Goal: Information Seeking & Learning: Learn about a topic

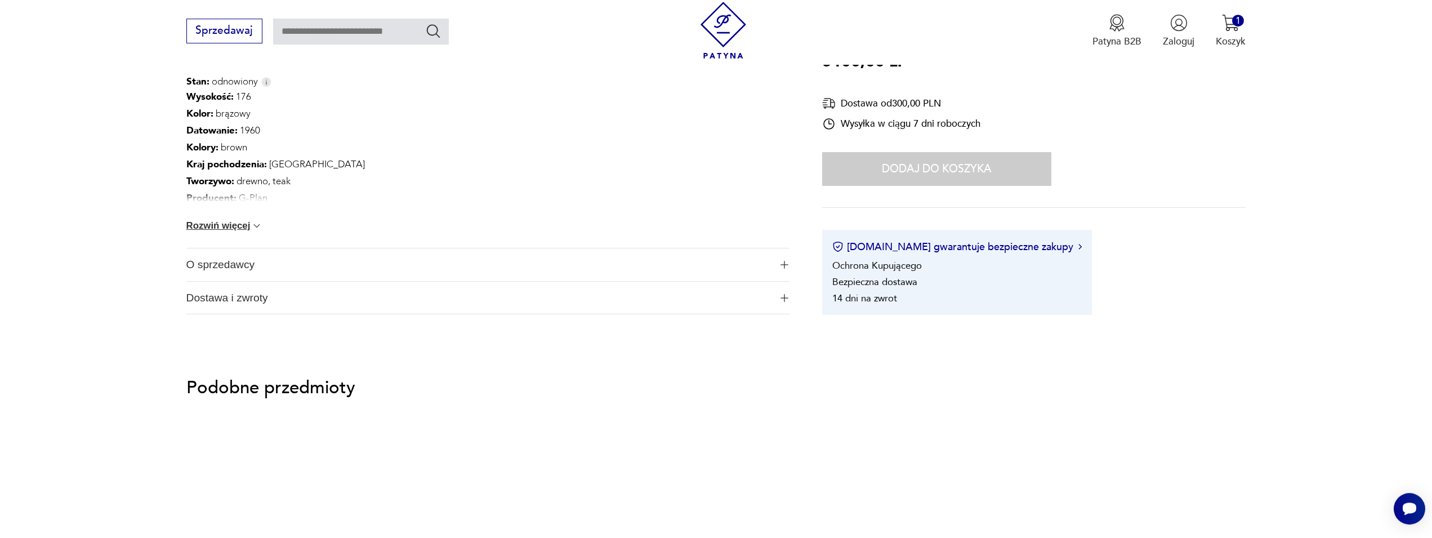
scroll to position [574, 0]
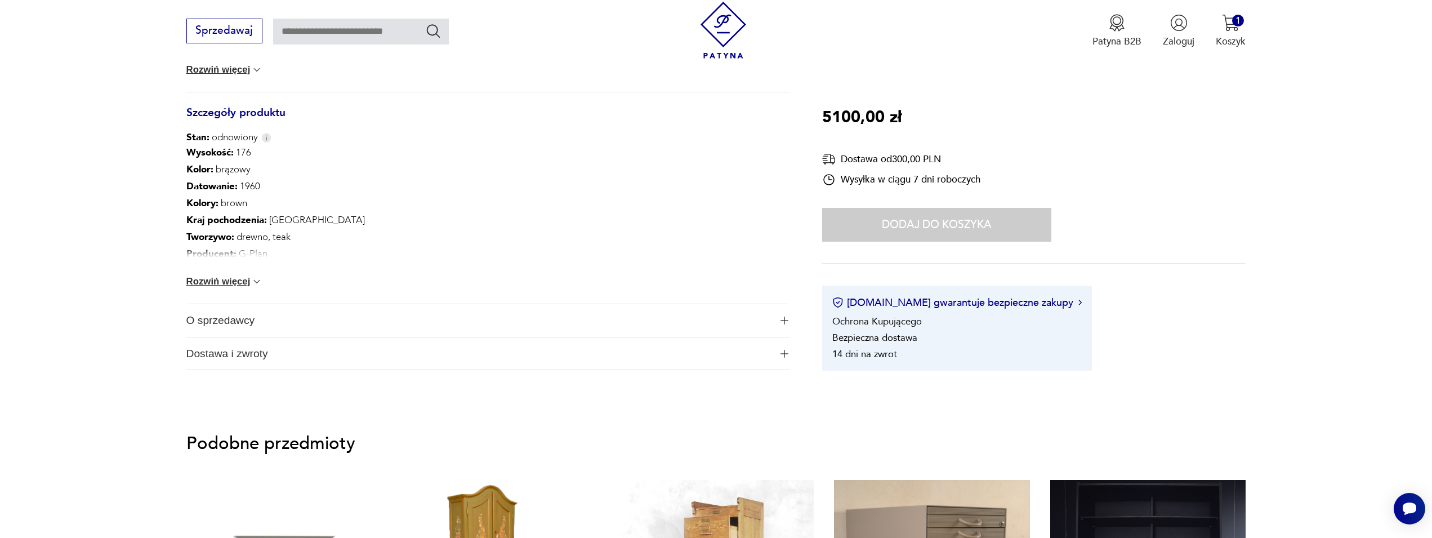
click at [710, 320] on span "button" at bounding box center [784, 320] width 10 height 8
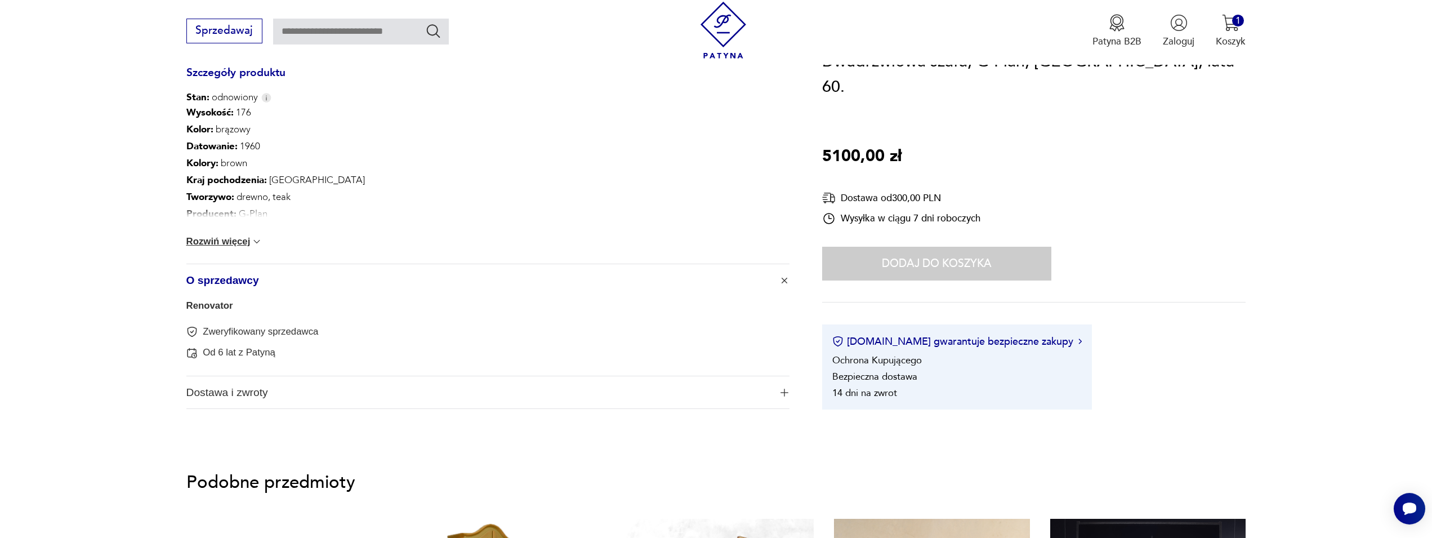
scroll to position [632, 0]
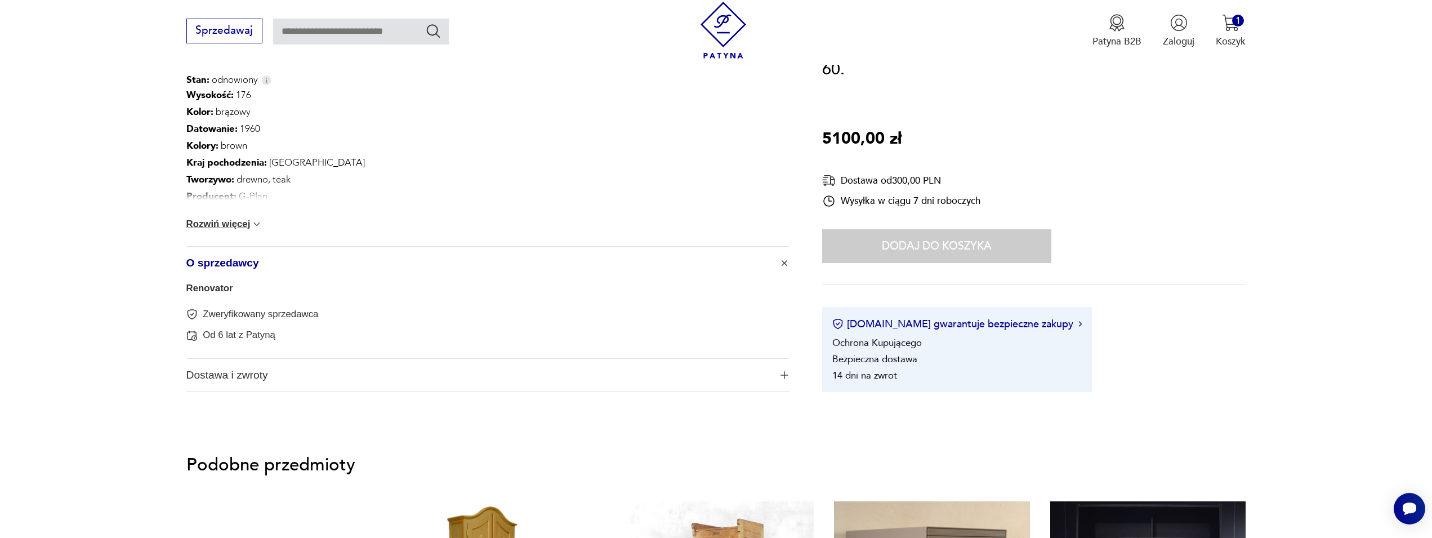
click at [710, 373] on span "button" at bounding box center [784, 375] width 10 height 8
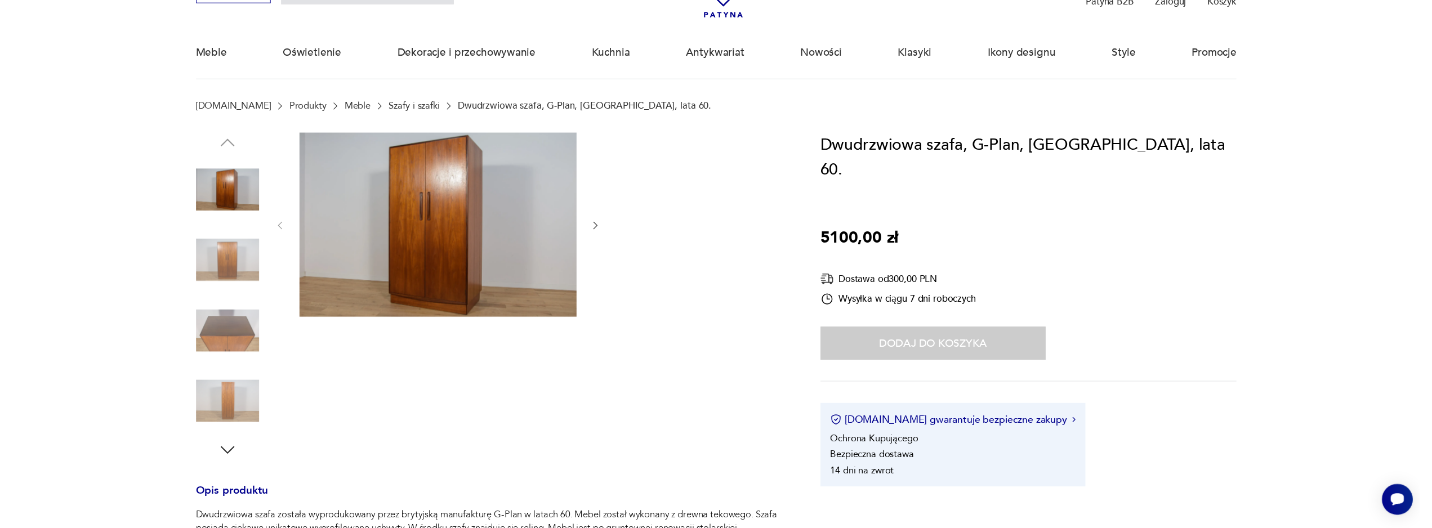
scroll to position [0, 0]
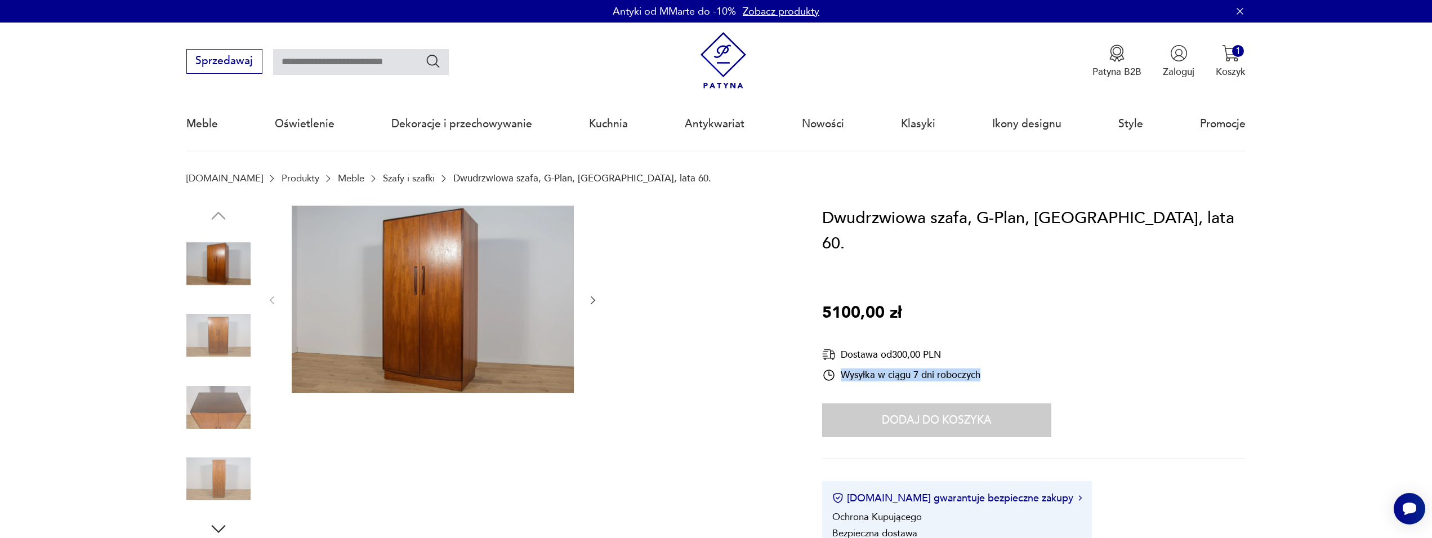
drag, startPoint x: 824, startPoint y: 214, endPoint x: 1217, endPoint y: 209, distance: 393.1
click at [710, 209] on div "Dwudrzwiowa szafa, G-Plan, Wielka Brytania, lata 60. 5100,00 zł Dostawa od 300,…" at bounding box center [1034, 386] width 424 height 360
click at [710, 282] on div "Dwudrzwiowa szafa, G-Plan, Wielka Brytania, lata 60. 5100,00 zł Dostawa od 300,…" at bounding box center [1034, 386] width 424 height 360
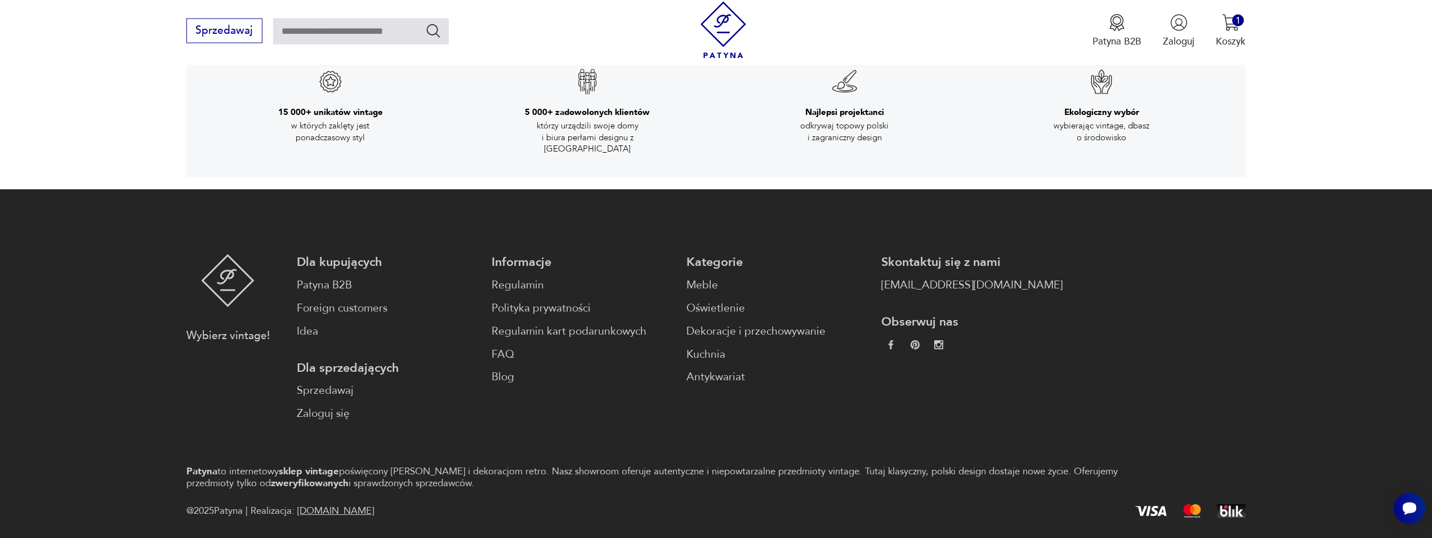
scroll to position [2345, 0]
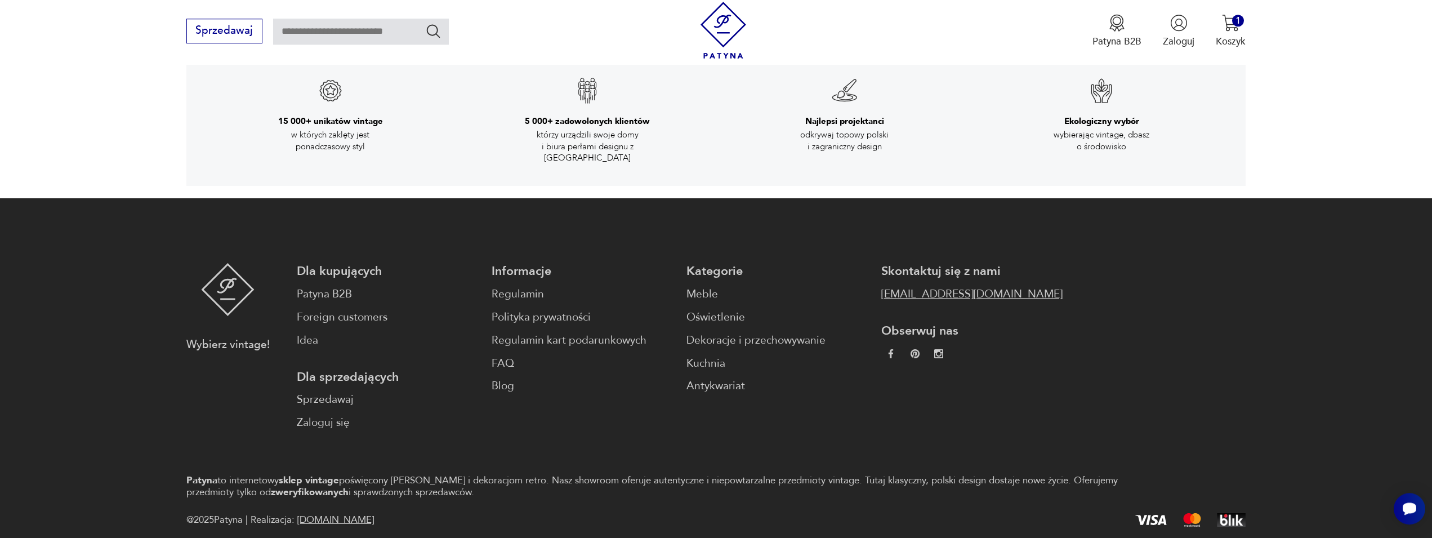
click at [710, 286] on link "[EMAIL_ADDRESS][DOMAIN_NAME]" at bounding box center [971, 294] width 181 height 16
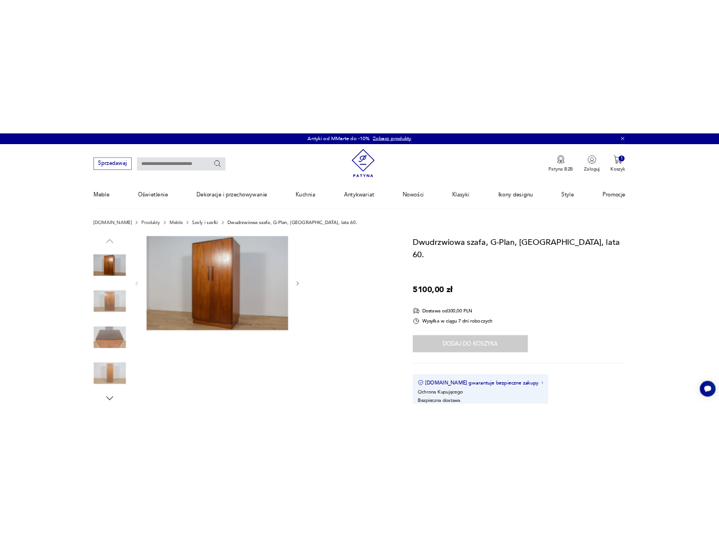
scroll to position [0, 0]
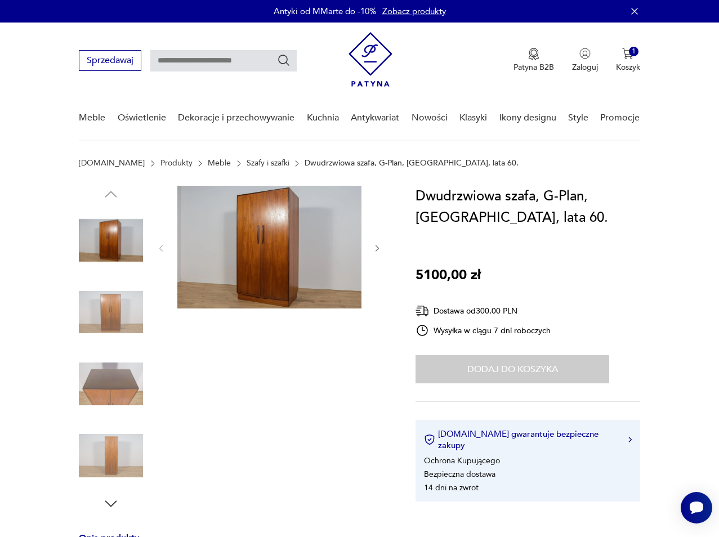
click at [264, 270] on img at bounding box center [269, 247] width 184 height 123
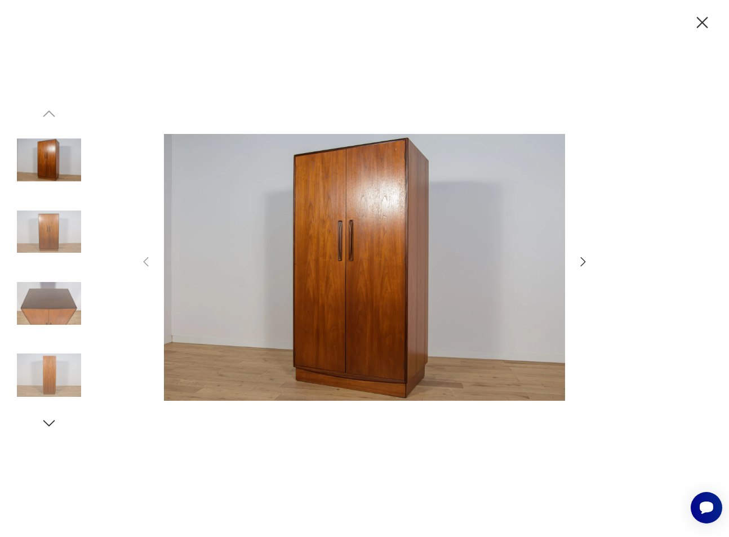
click at [466, 254] on img at bounding box center [364, 267] width 401 height 430
click at [582, 260] on icon "button" at bounding box center [583, 262] width 14 height 14
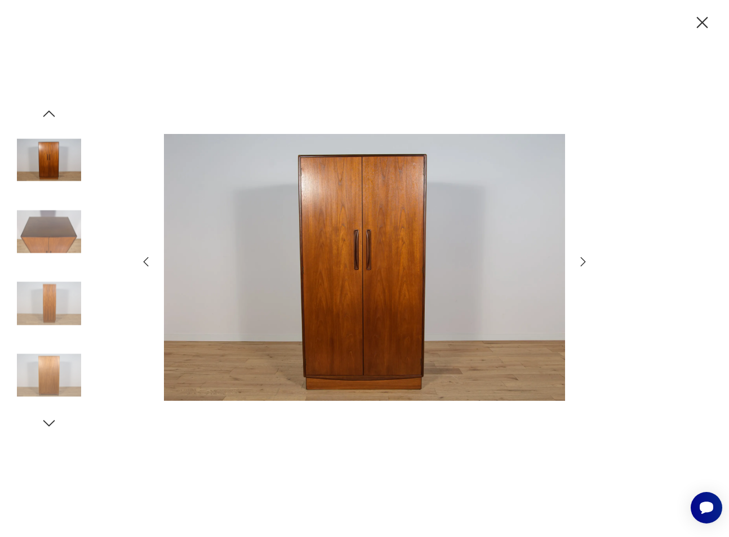
click at [582, 261] on icon "button" at bounding box center [583, 262] width 14 height 14
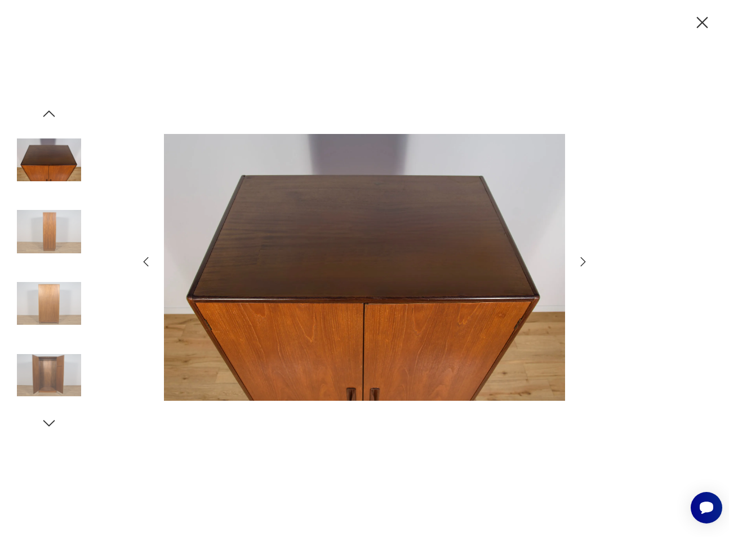
click at [582, 261] on icon "button" at bounding box center [583, 262] width 14 height 14
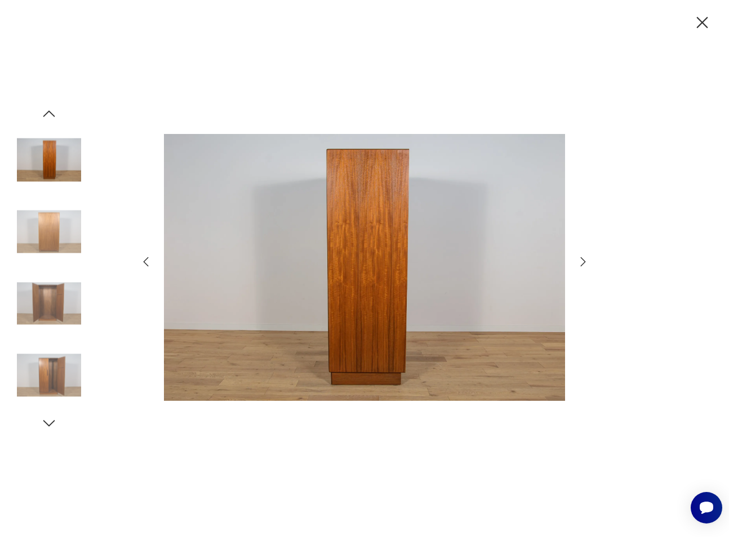
click at [582, 261] on icon "button" at bounding box center [583, 262] width 14 height 14
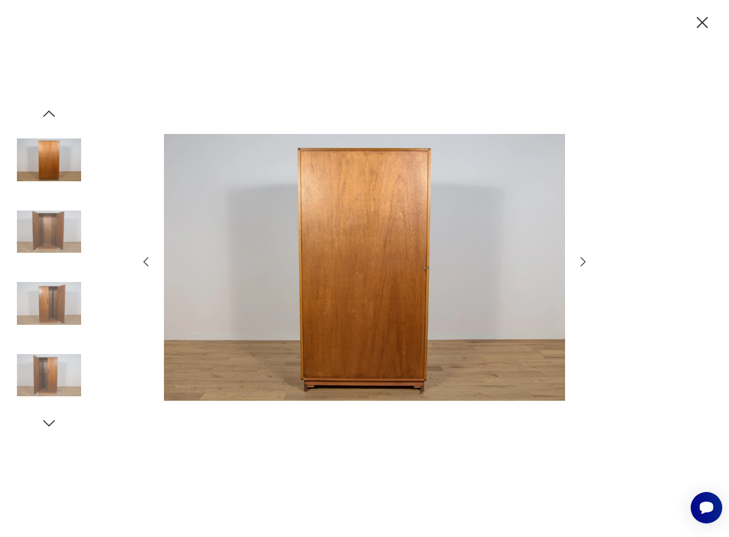
click at [582, 261] on icon "button" at bounding box center [583, 262] width 14 height 14
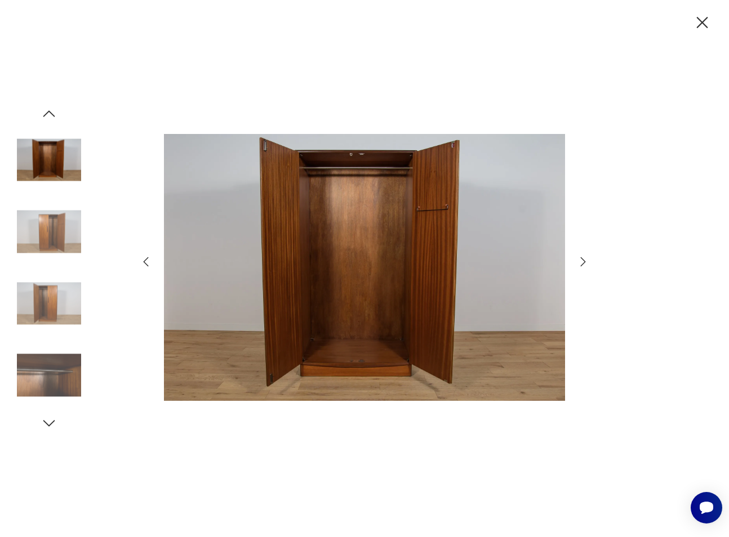
click at [582, 261] on icon "button" at bounding box center [583, 262] width 14 height 14
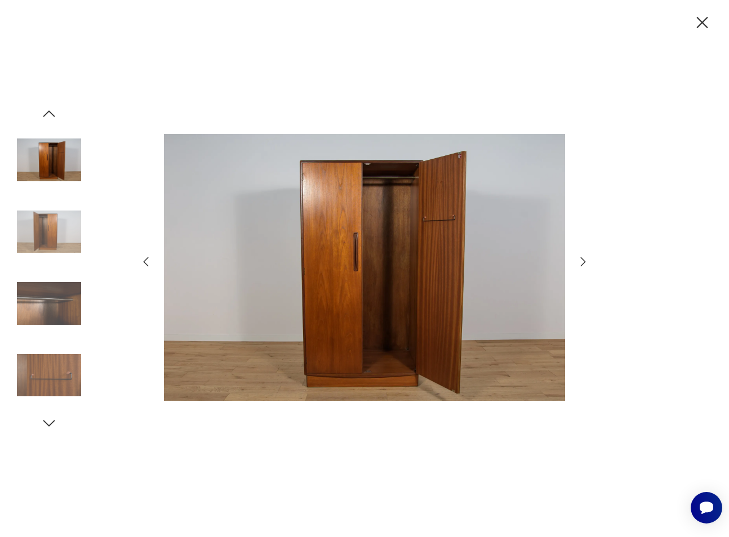
click at [582, 261] on icon "button" at bounding box center [583, 262] width 14 height 14
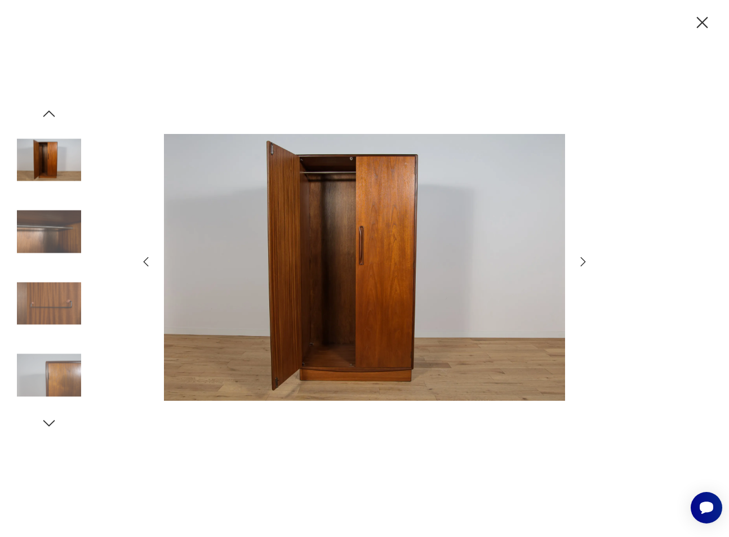
click at [582, 261] on icon "button" at bounding box center [583, 262] width 14 height 14
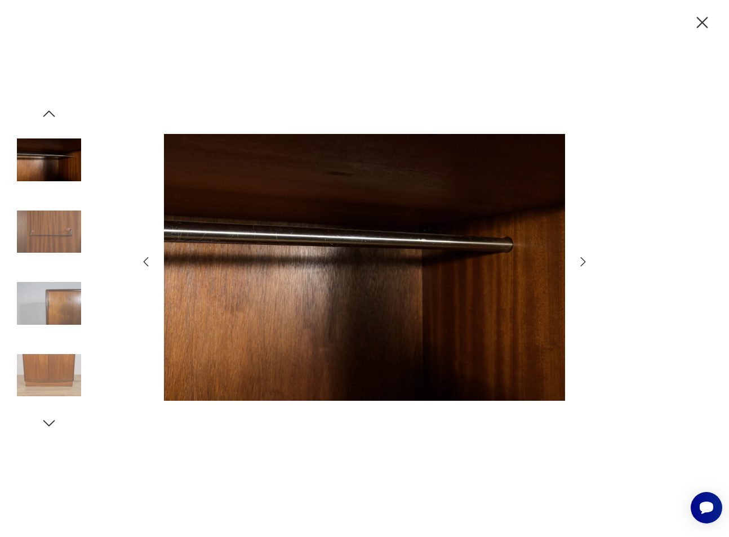
click at [582, 261] on icon "button" at bounding box center [583, 262] width 14 height 14
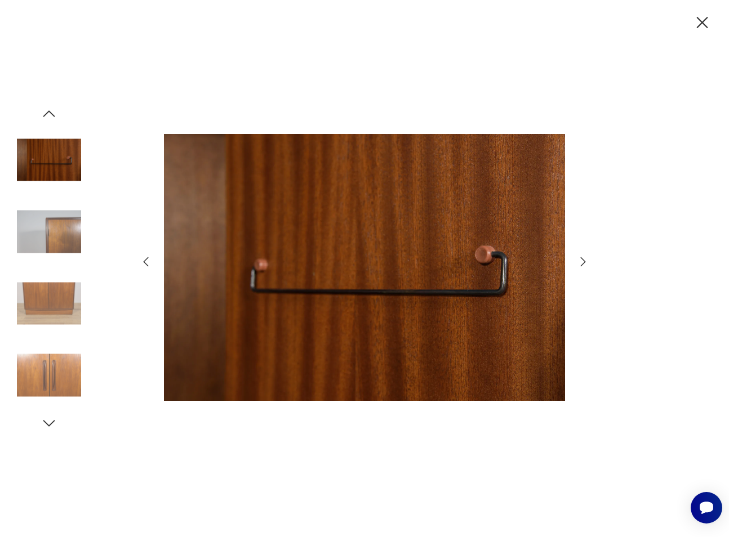
click at [595, 221] on div at bounding box center [364, 268] width 729 height 537
click at [581, 262] on icon "button" at bounding box center [583, 262] width 14 height 14
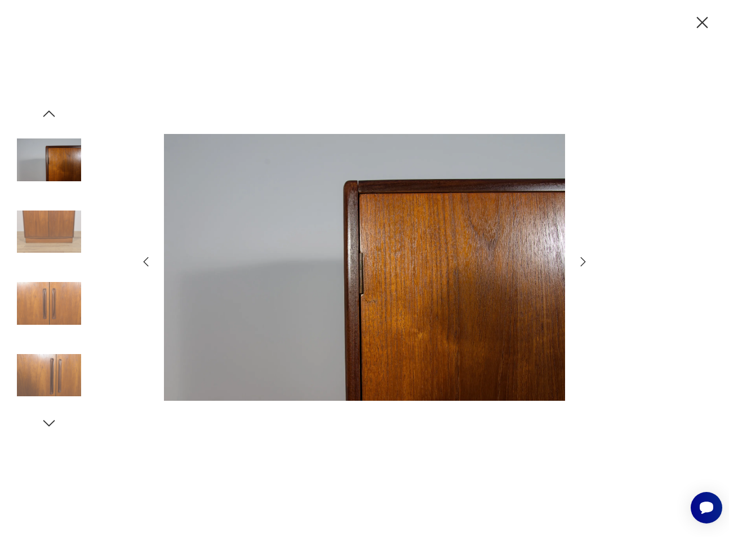
click at [581, 262] on icon "button" at bounding box center [583, 262] width 14 height 14
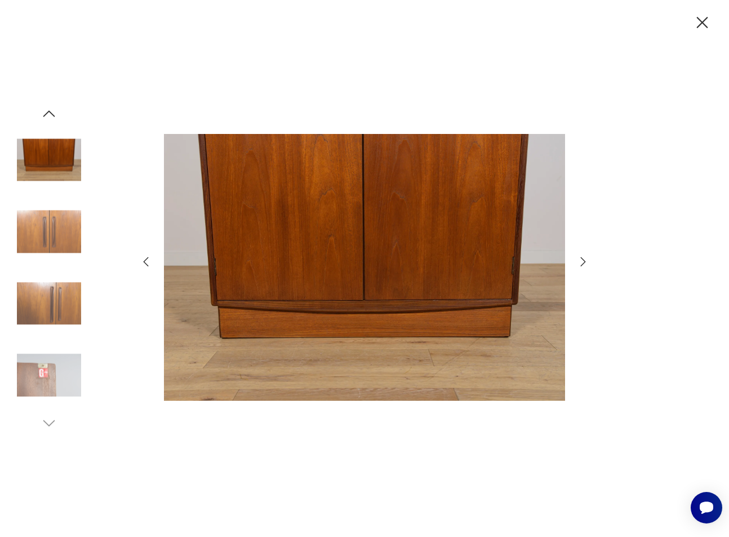
click at [581, 262] on icon "button" at bounding box center [583, 262] width 14 height 14
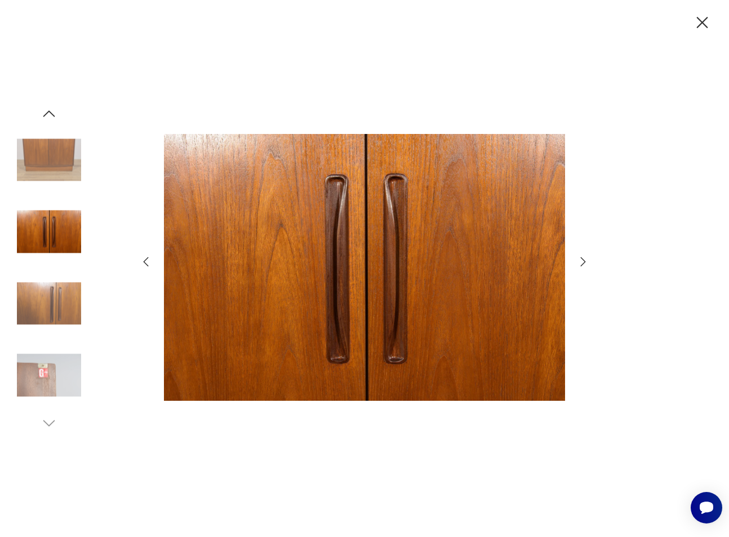
click at [581, 262] on icon "button" at bounding box center [583, 262] width 14 height 14
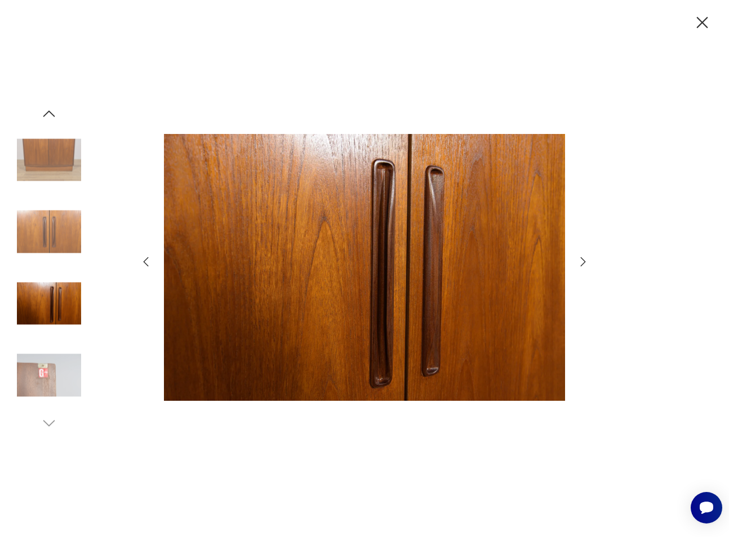
click at [583, 258] on icon "button" at bounding box center [583, 262] width 14 height 14
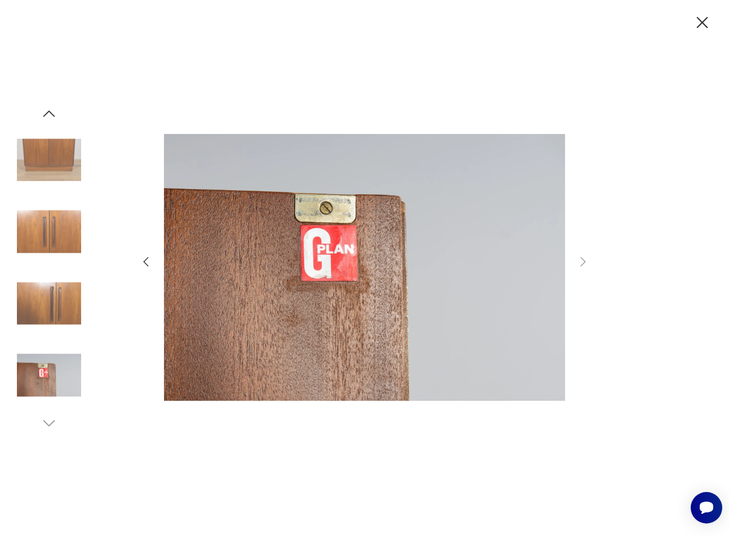
click at [575, 256] on div at bounding box center [364, 268] width 451 height 432
click at [703, 22] on icon "button" at bounding box center [702, 22] width 11 height 11
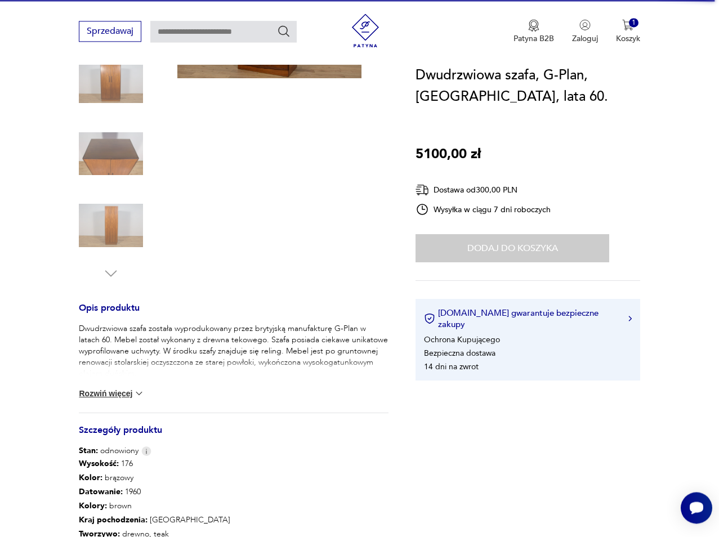
scroll to position [345, 0]
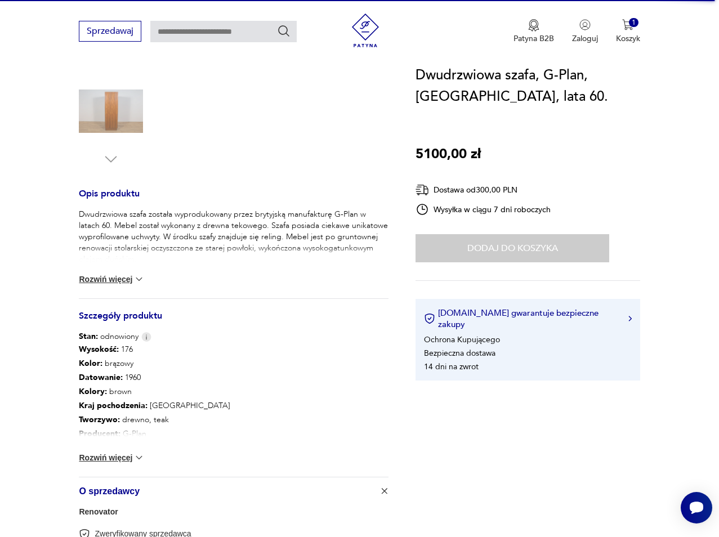
drag, startPoint x: 137, startPoint y: 465, endPoint x: 143, endPoint y: 470, distance: 8.4
click at [143, 470] on div "Wysokość : 176 Kolor: brązowy Datowanie : 1960 Kolory : brown Kraj pochodzenia …" at bounding box center [234, 409] width 310 height 135
click at [126, 278] on button "Rozwiń więcej" at bounding box center [111, 279] width 65 height 11
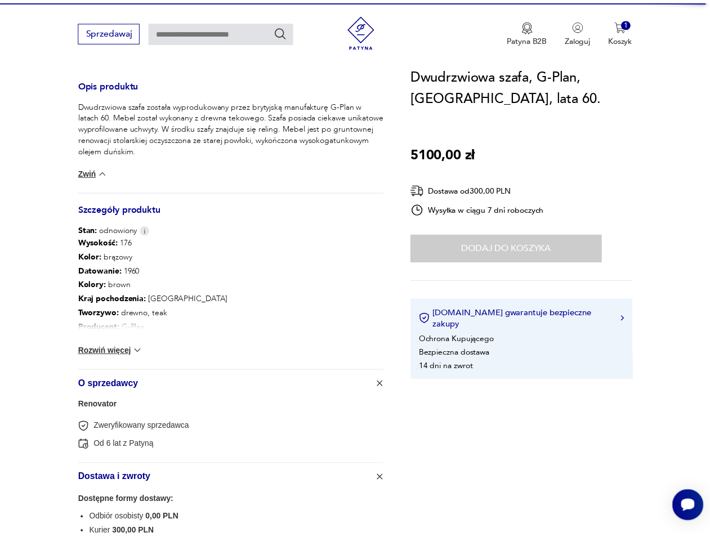
scroll to position [460, 0]
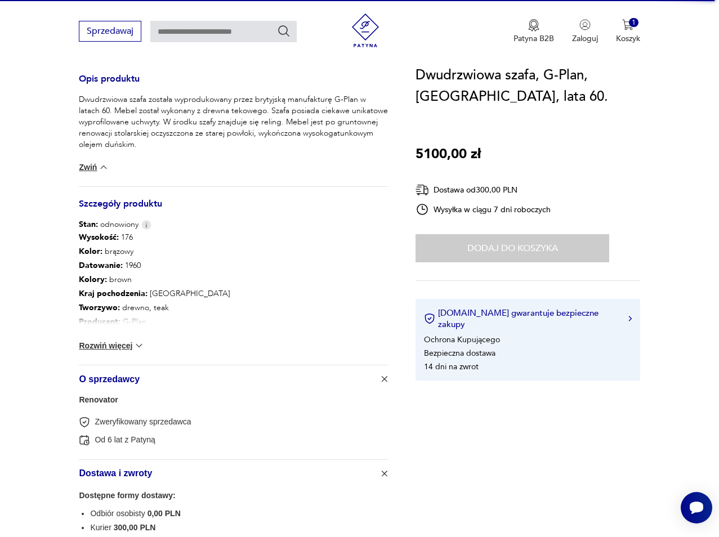
click at [126, 346] on button "Rozwiń więcej" at bounding box center [111, 345] width 65 height 11
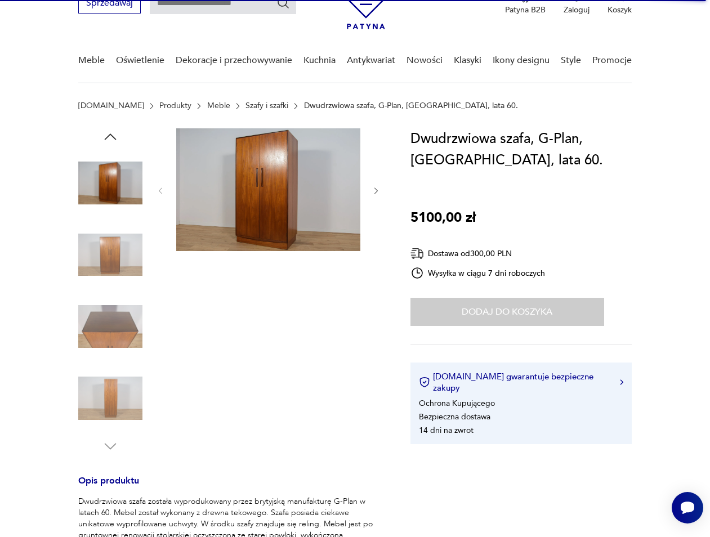
scroll to position [0, 0]
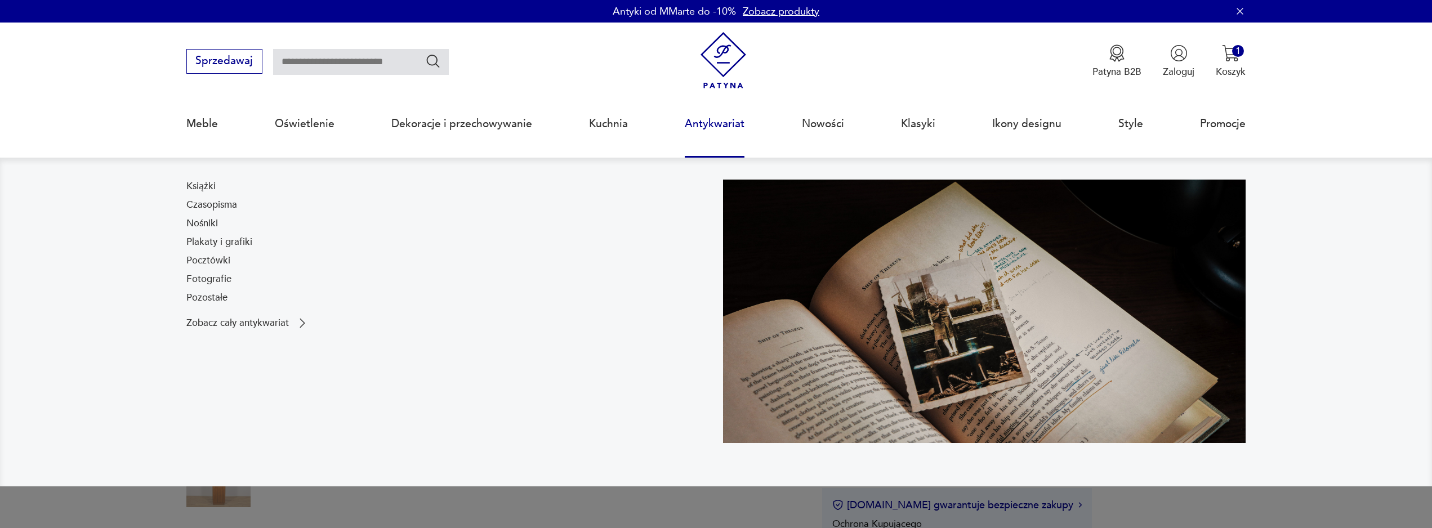
drag, startPoint x: 0, startPoint y: 0, endPoint x: 714, endPoint y: 127, distance: 725.2
click at [714, 127] on link "Antykwariat" at bounding box center [715, 124] width 60 height 52
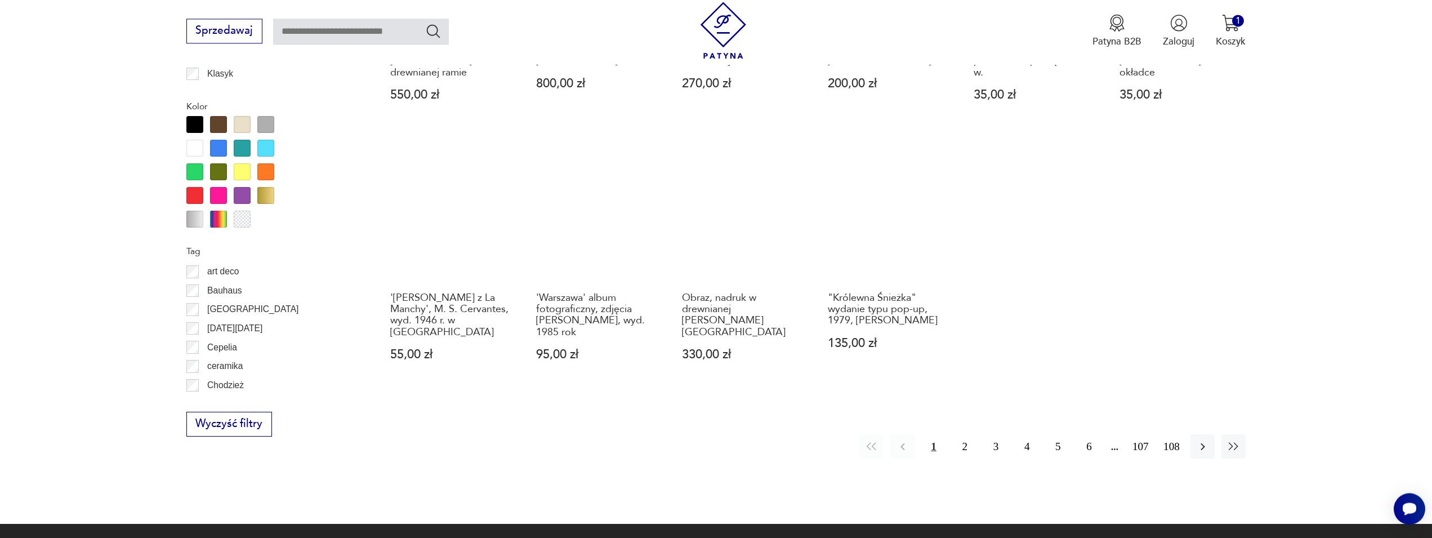
scroll to position [841, 0]
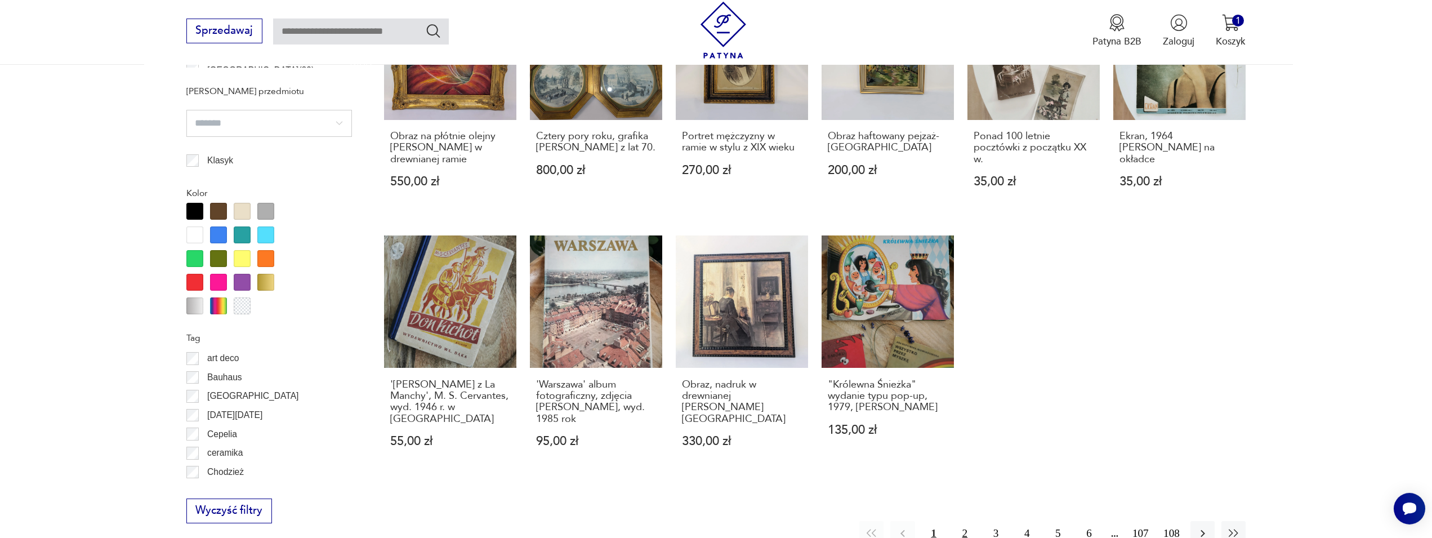
click at [965, 521] on button "2" at bounding box center [965, 533] width 24 height 24
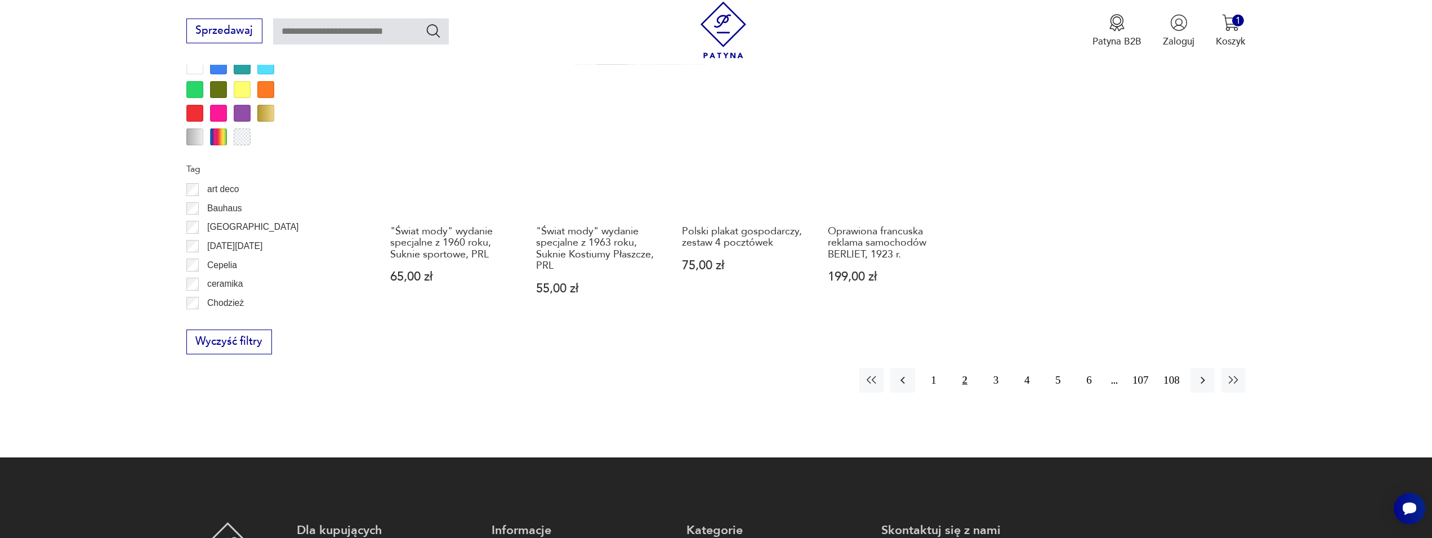
scroll to position [967, 0]
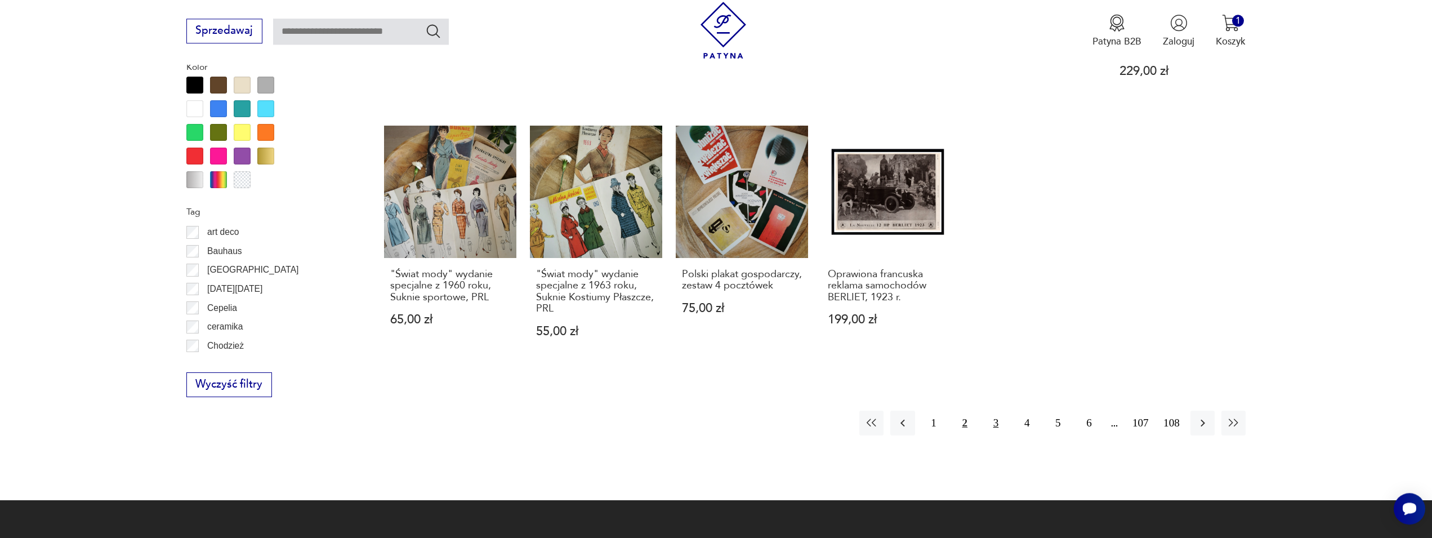
click at [997, 412] on button "3" at bounding box center [996, 423] width 24 height 24
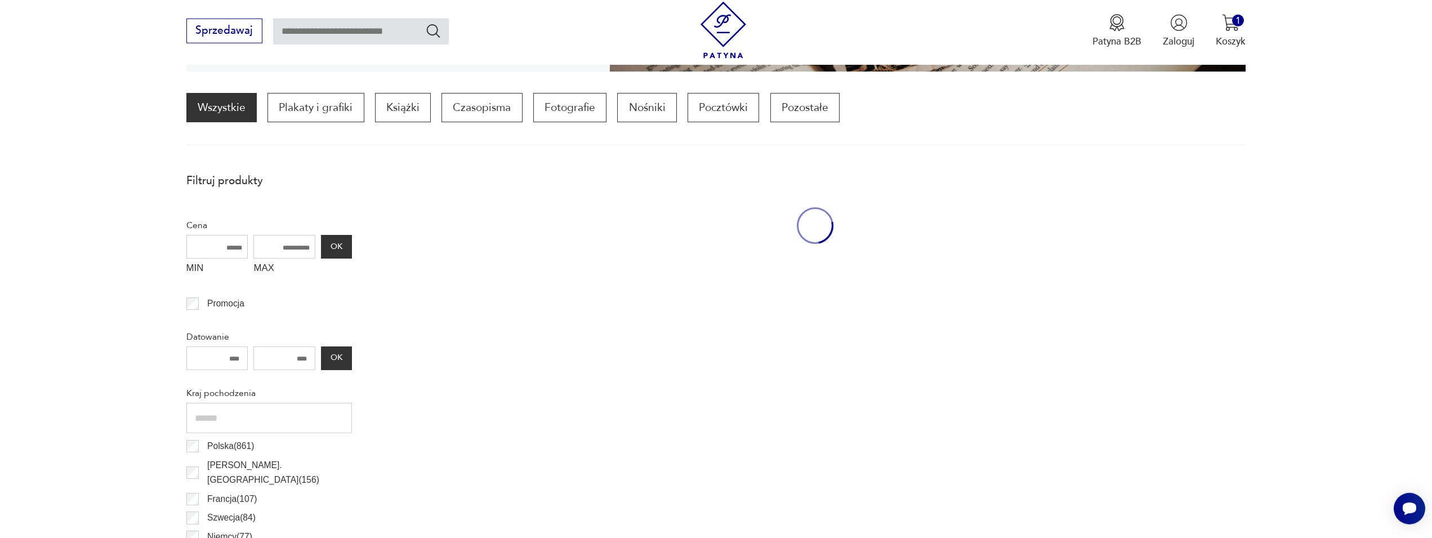
scroll to position [335, 0]
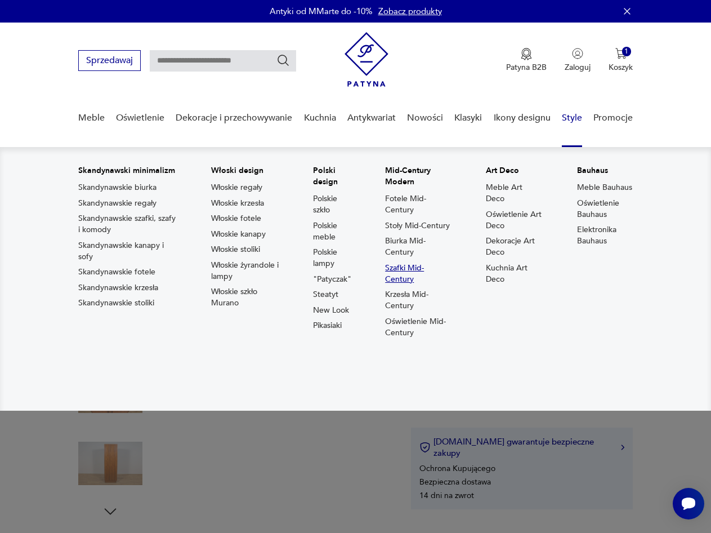
click at [432, 271] on link "Szafki Mid-Century" at bounding box center [418, 273] width 67 height 23
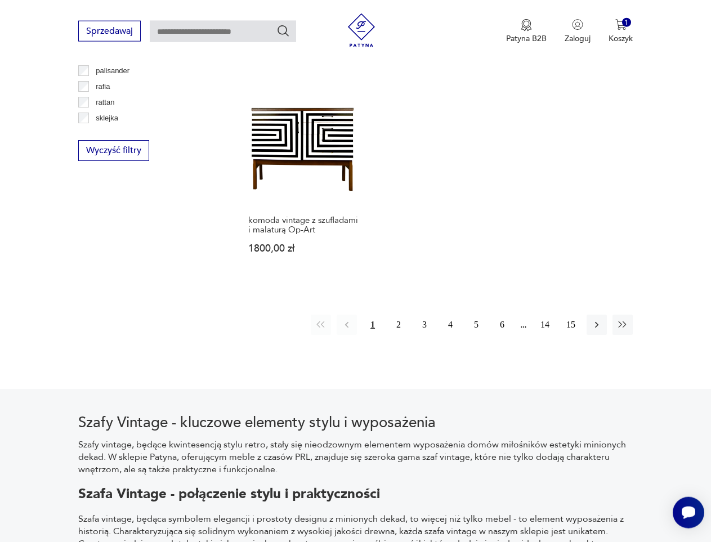
scroll to position [1568, 0]
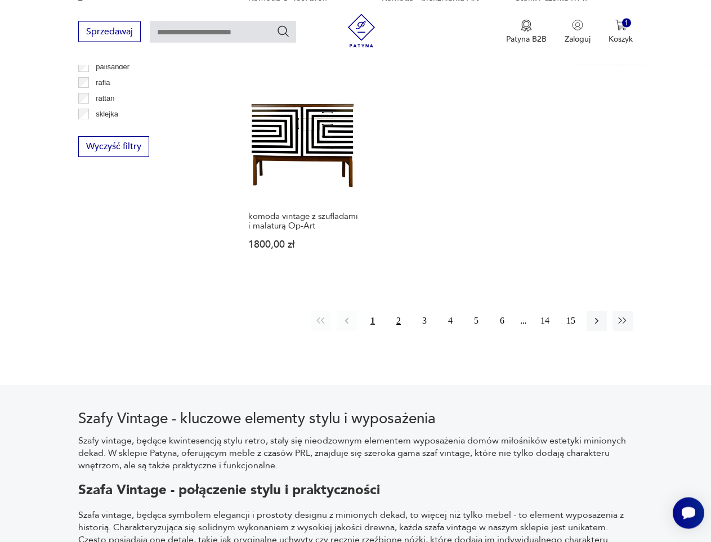
click at [398, 311] on button "2" at bounding box center [399, 321] width 20 height 20
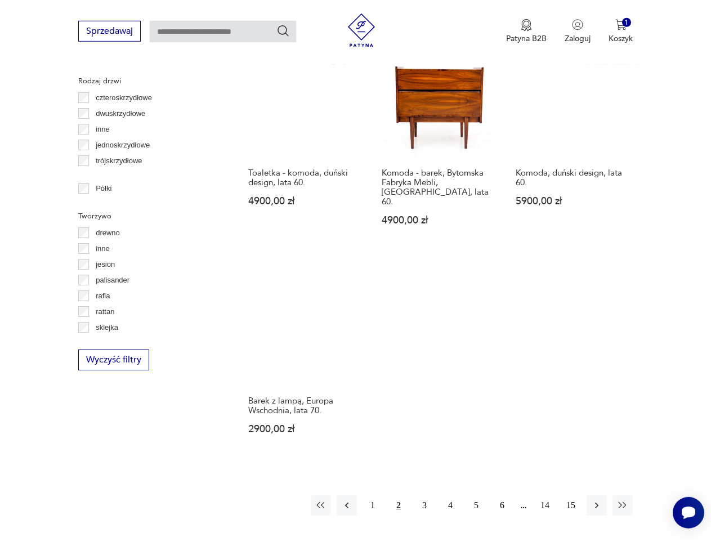
scroll to position [1448, 0]
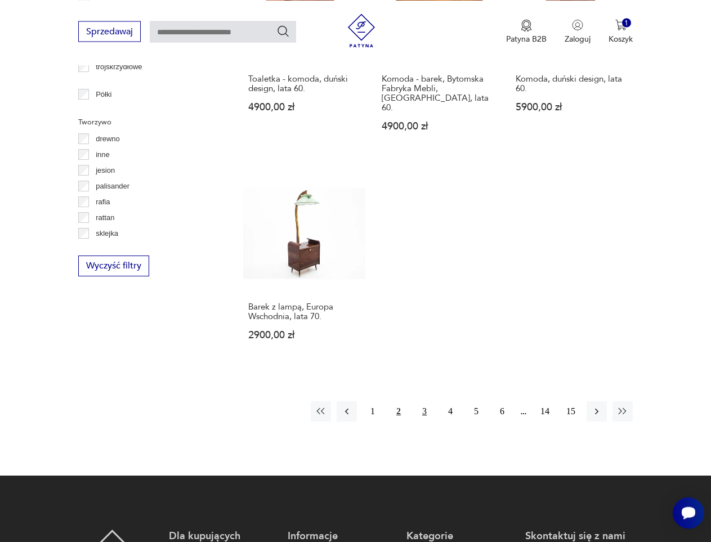
click at [426, 402] on button "3" at bounding box center [424, 412] width 20 height 20
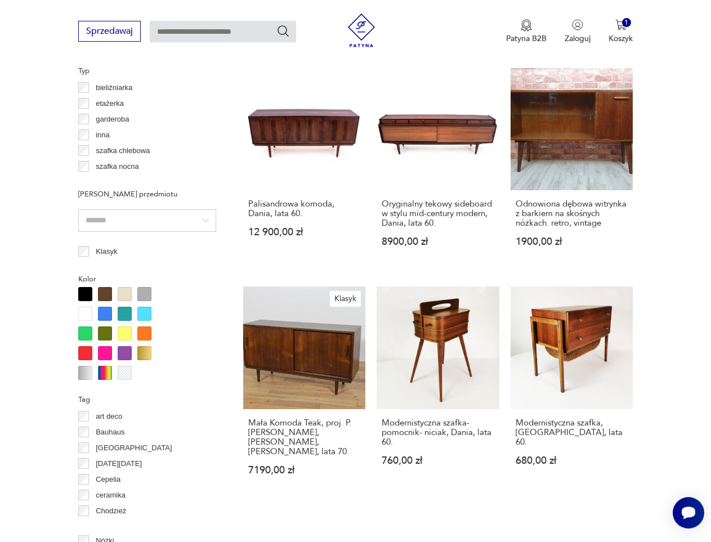
scroll to position [536, 0]
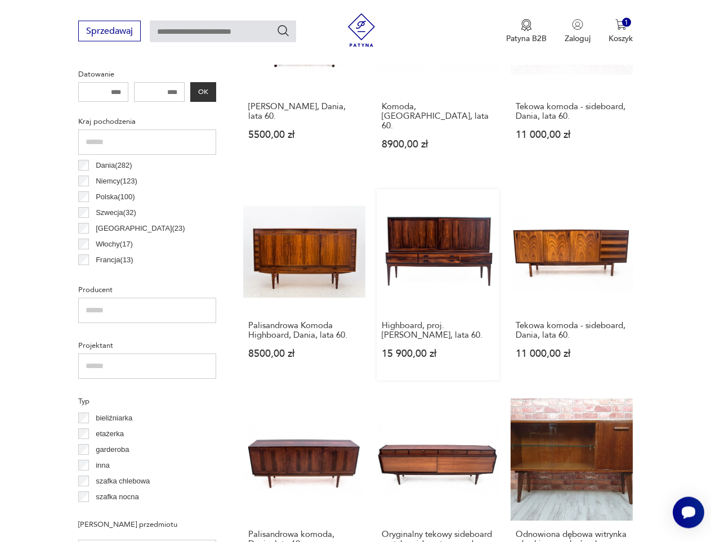
click at [445, 239] on link "Highboard, proj. S. Hansen, Dania, lata 60. 15 900,00 zł" at bounding box center [438, 284] width 122 height 191
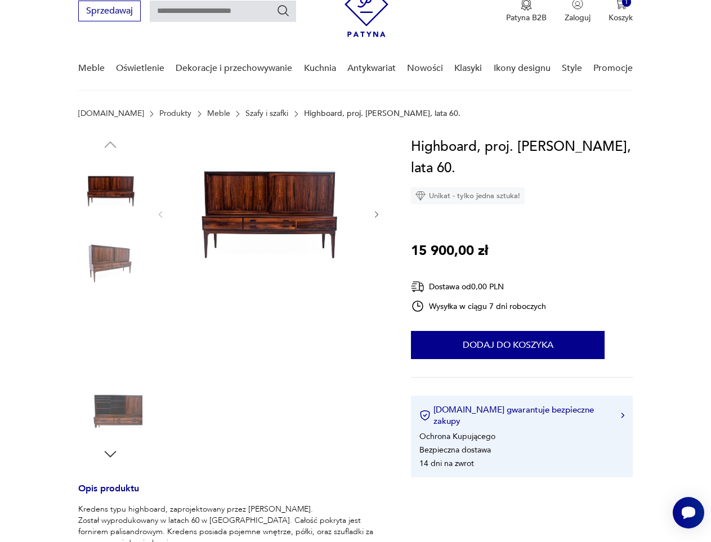
click at [313, 221] on img at bounding box center [268, 213] width 184 height 155
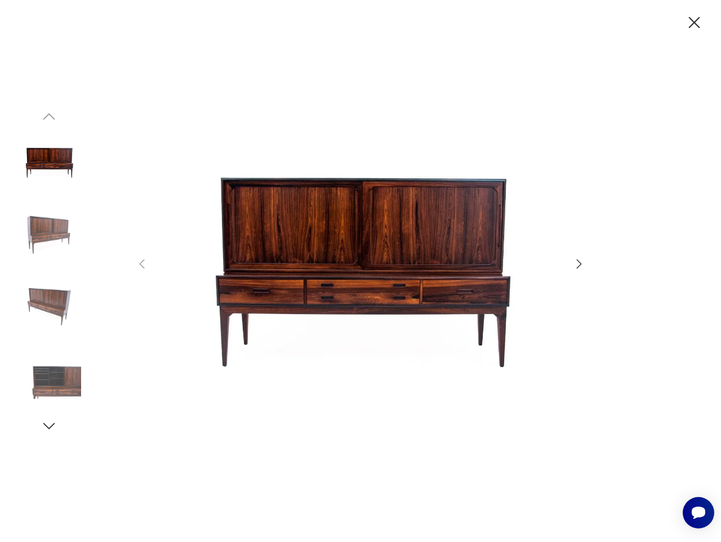
click at [577, 262] on icon "button" at bounding box center [579, 264] width 14 height 14
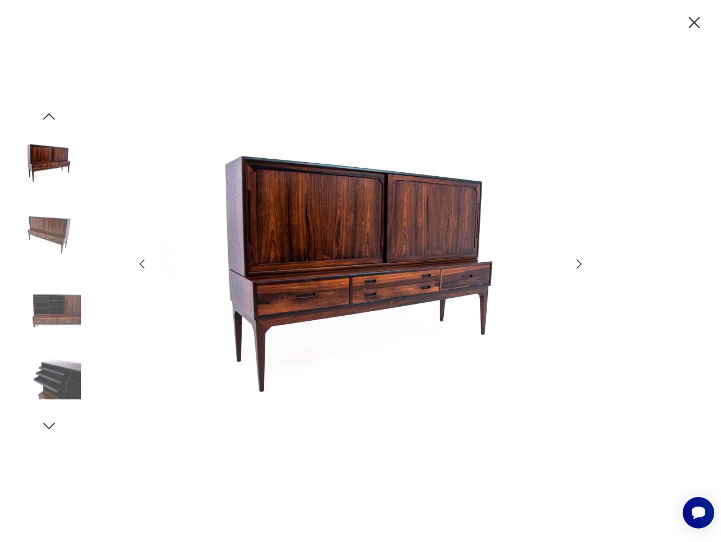
click at [577, 262] on icon "button" at bounding box center [579, 264] width 14 height 14
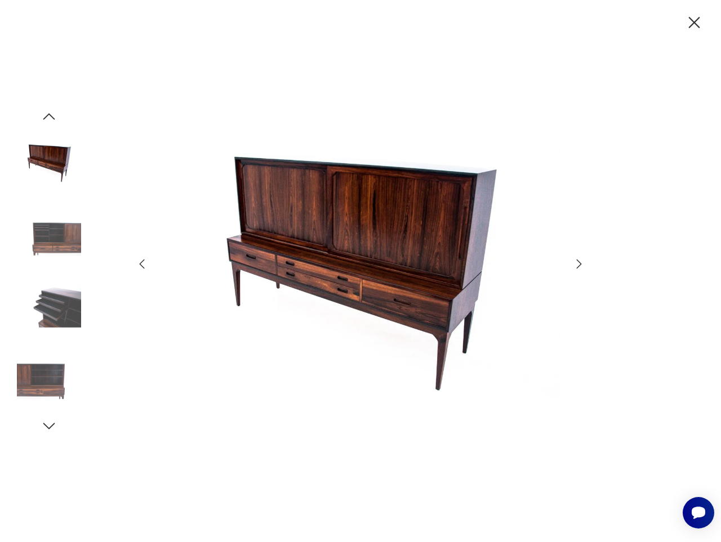
click at [577, 262] on icon "button" at bounding box center [579, 264] width 14 height 14
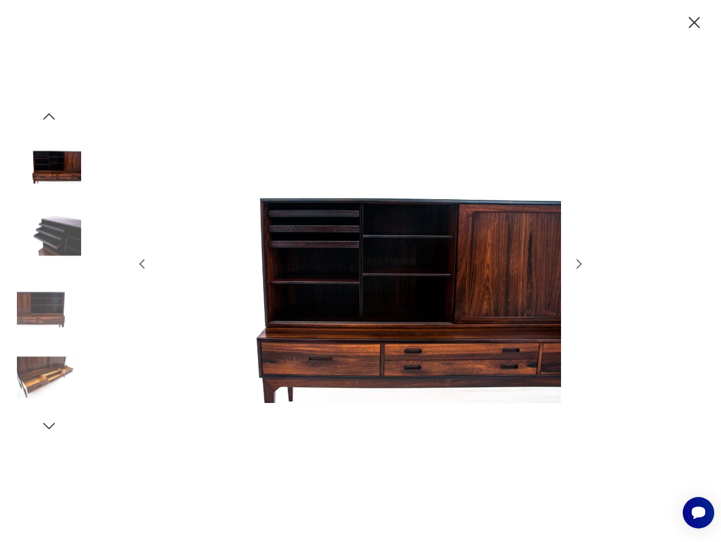
click at [577, 262] on icon "button" at bounding box center [579, 264] width 14 height 14
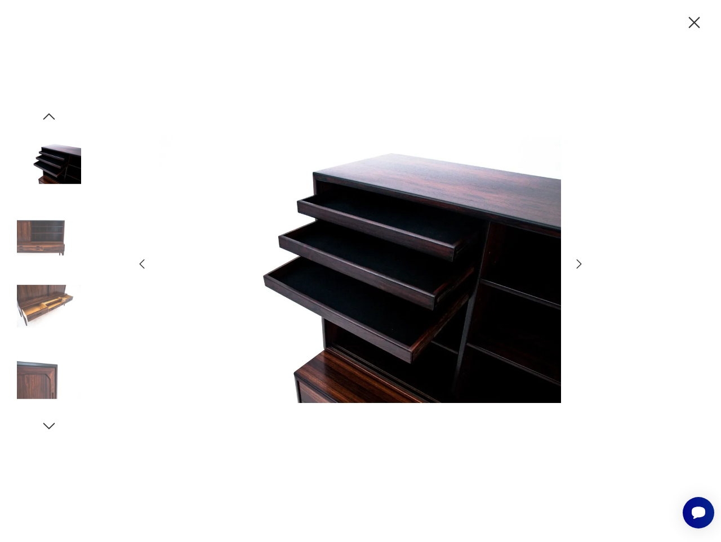
click at [577, 262] on icon "button" at bounding box center [579, 264] width 14 height 14
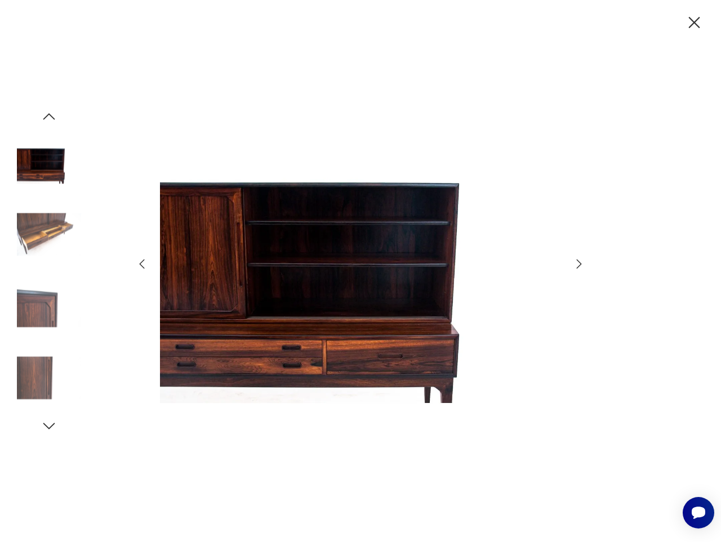
click at [577, 262] on icon "button" at bounding box center [579, 264] width 14 height 14
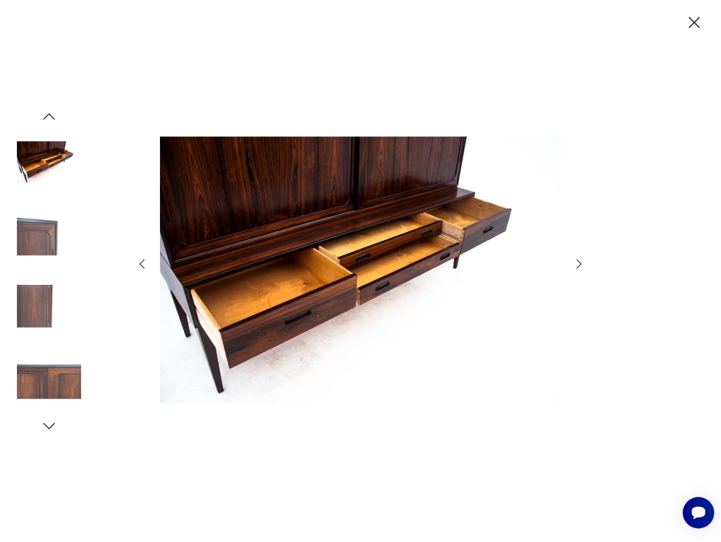
click at [577, 262] on icon "button" at bounding box center [579, 264] width 14 height 14
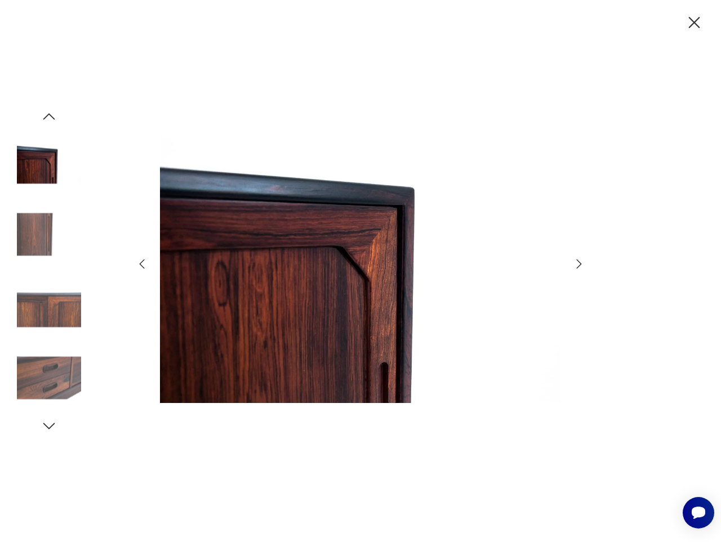
click at [577, 262] on icon "button" at bounding box center [579, 264] width 14 height 14
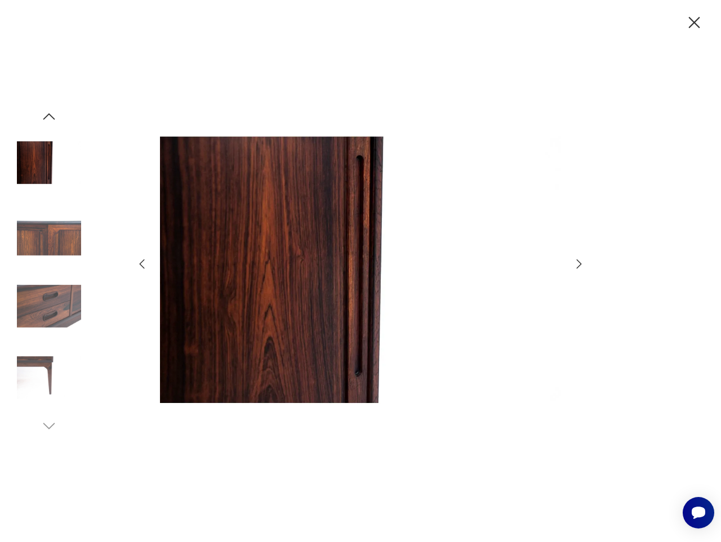
click at [577, 262] on icon "button" at bounding box center [579, 264] width 14 height 14
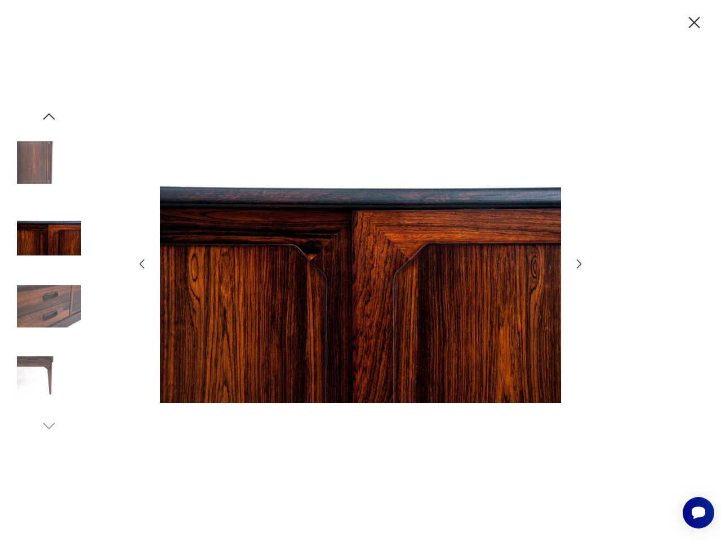
click at [577, 262] on icon "button" at bounding box center [579, 264] width 14 height 14
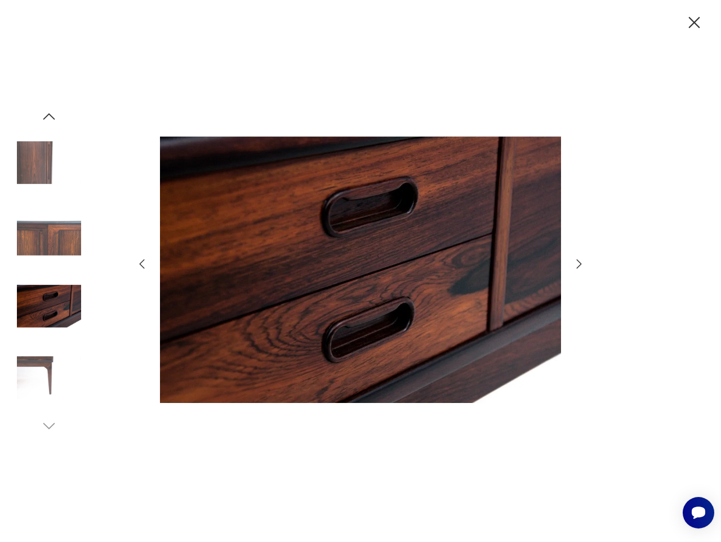
click at [577, 262] on icon "button" at bounding box center [579, 264] width 14 height 14
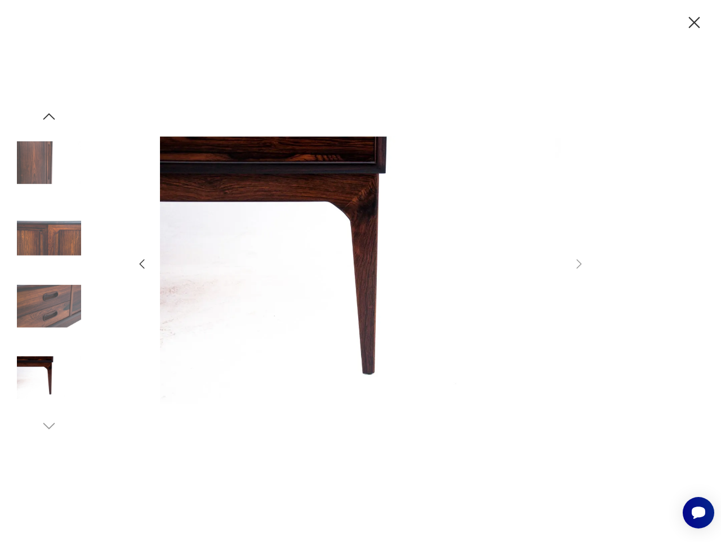
click at [701, 25] on icon "button" at bounding box center [694, 23] width 20 height 20
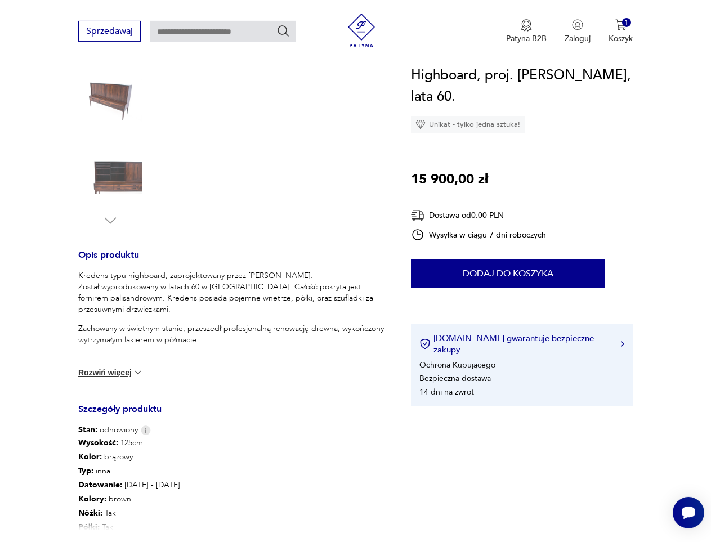
scroll to position [337, 0]
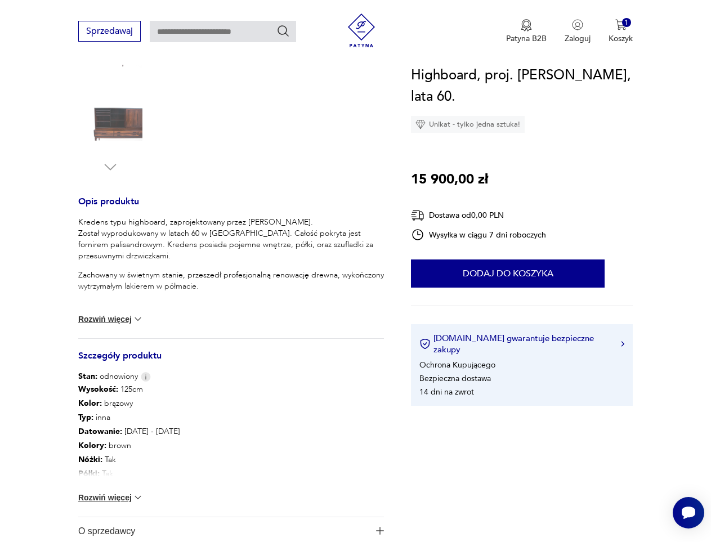
click at [108, 321] on button "Rozwiń więcej" at bounding box center [110, 319] width 65 height 11
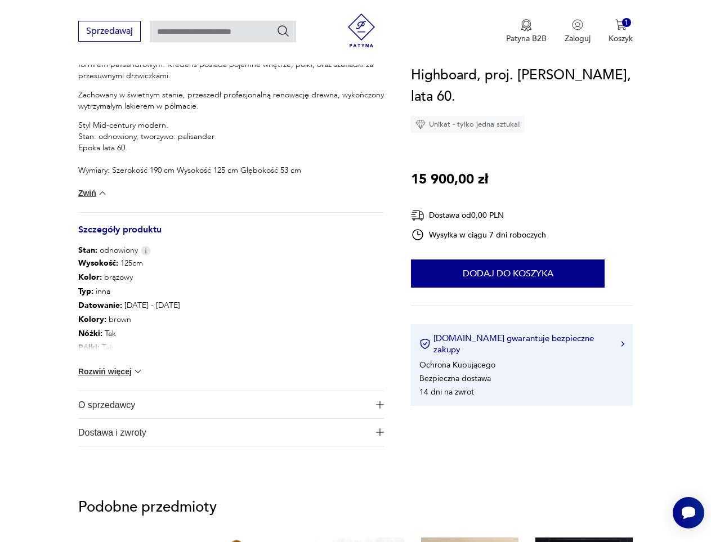
scroll to position [632, 0]
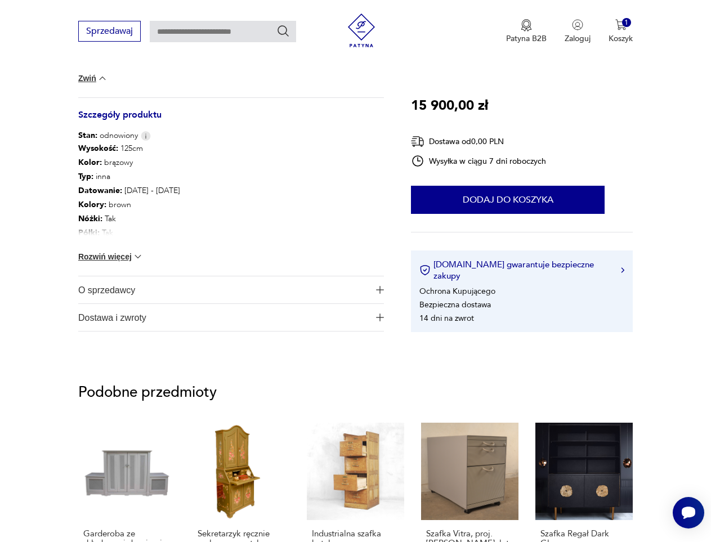
click at [99, 287] on span "O sprzedawcy" at bounding box center [223, 289] width 291 height 27
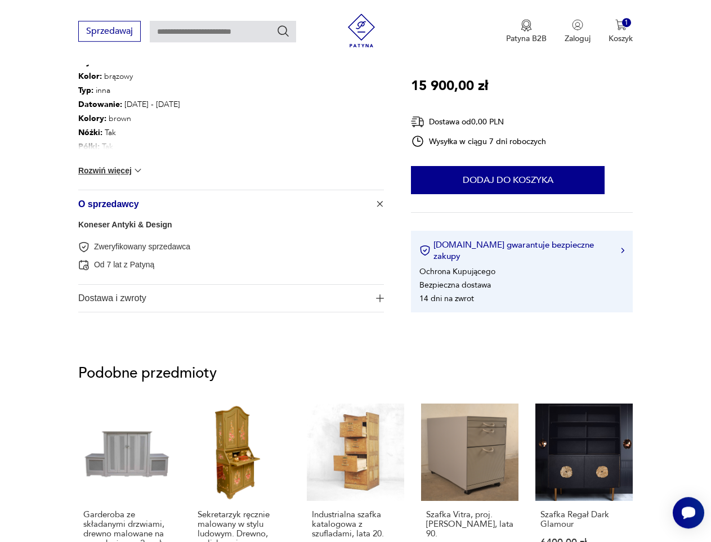
scroll to position [747, 0]
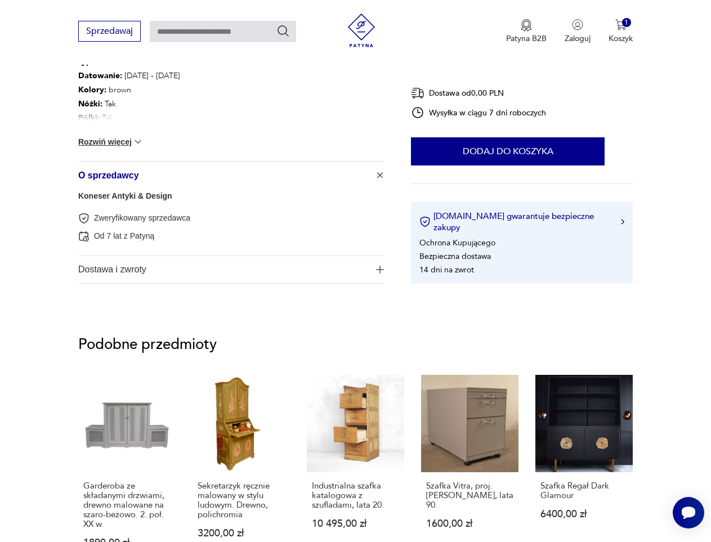
click at [97, 269] on span "Dostawa i zwroty" at bounding box center [223, 269] width 291 height 27
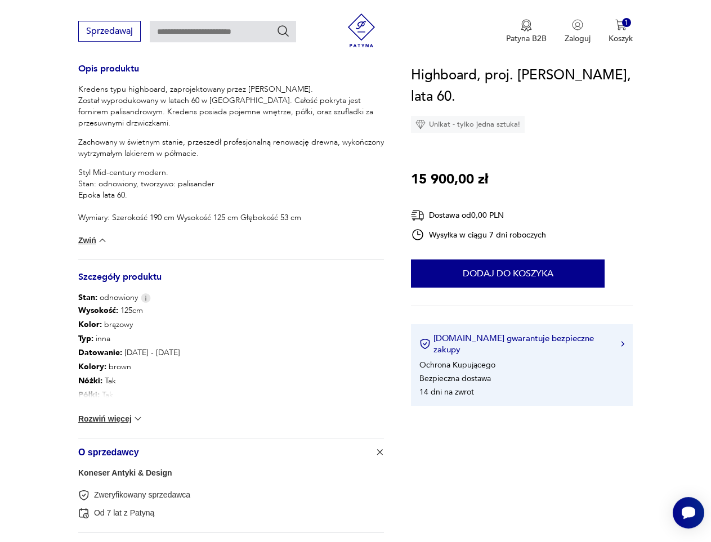
scroll to position [517, 0]
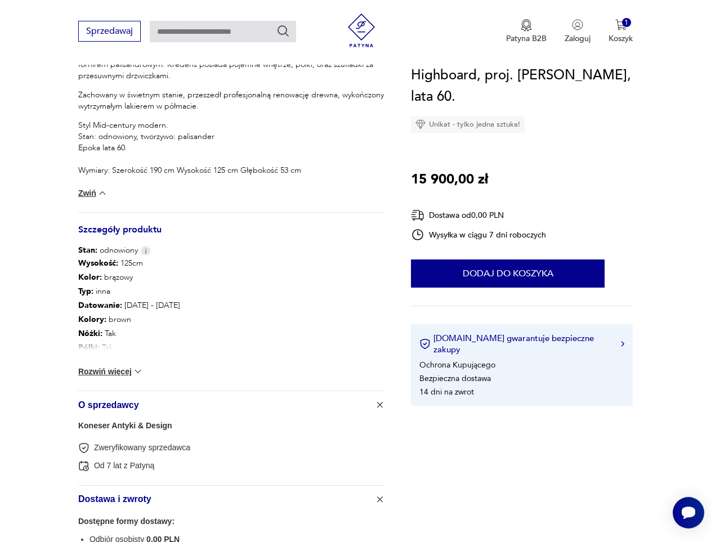
click at [93, 368] on button "Rozwiń więcej" at bounding box center [110, 371] width 65 height 11
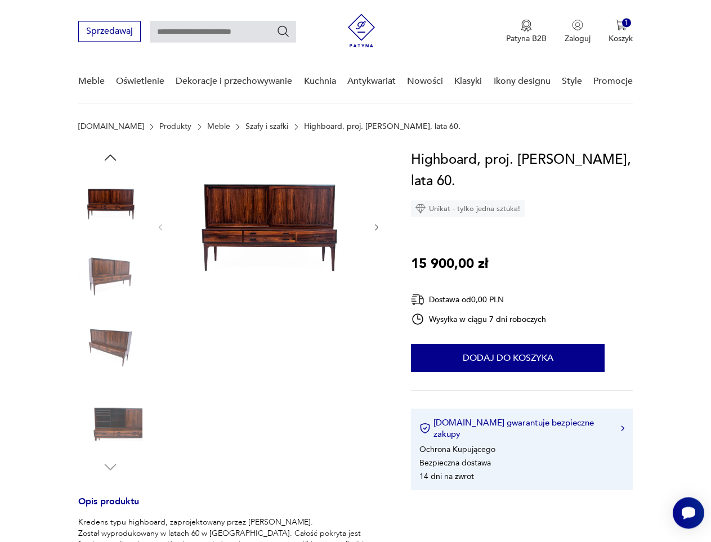
scroll to position [0, 0]
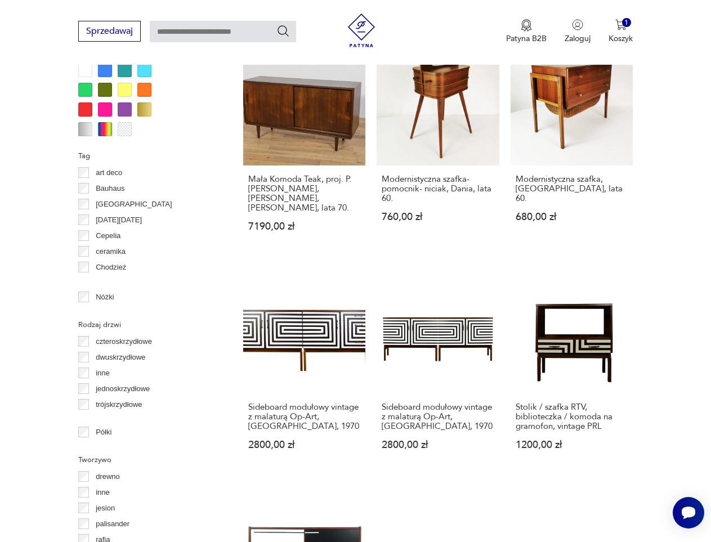
scroll to position [1340, 0]
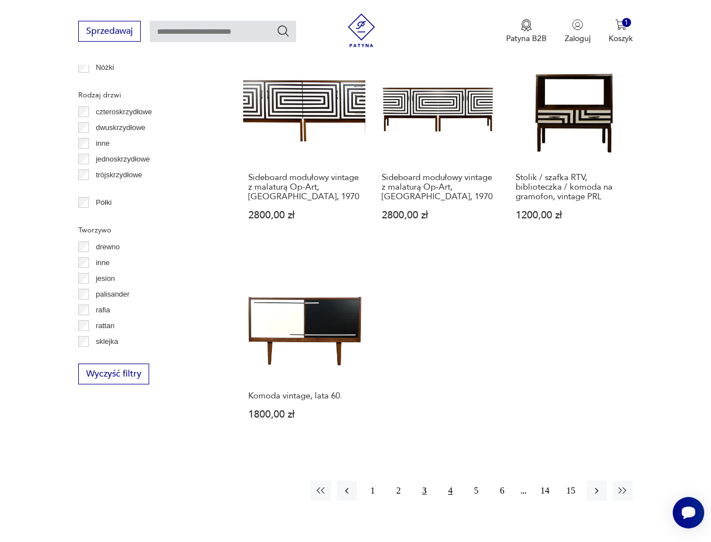
click at [447, 481] on button "4" at bounding box center [450, 491] width 20 height 20
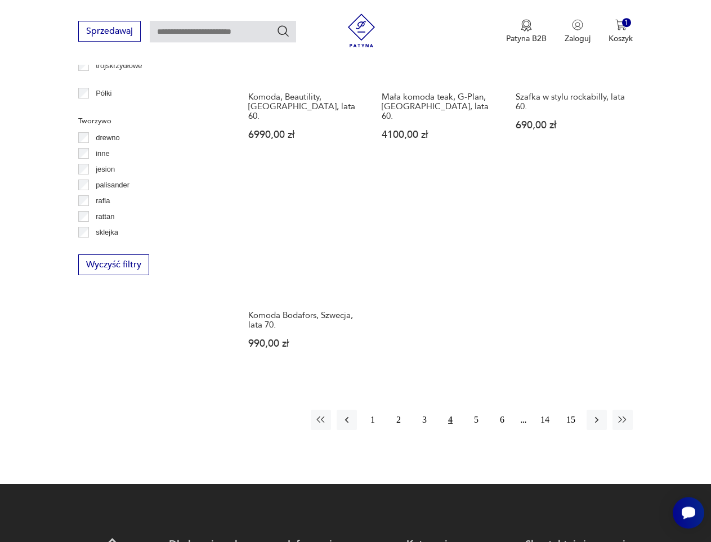
scroll to position [1464, 0]
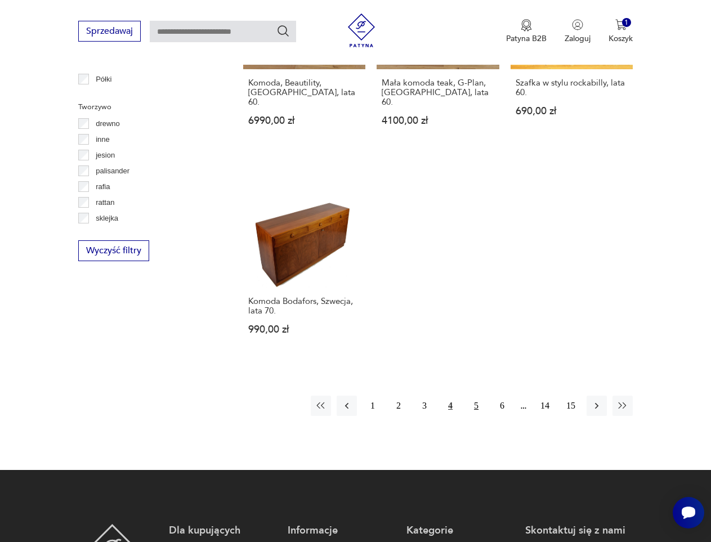
click at [478, 396] on button "5" at bounding box center [476, 406] width 20 height 20
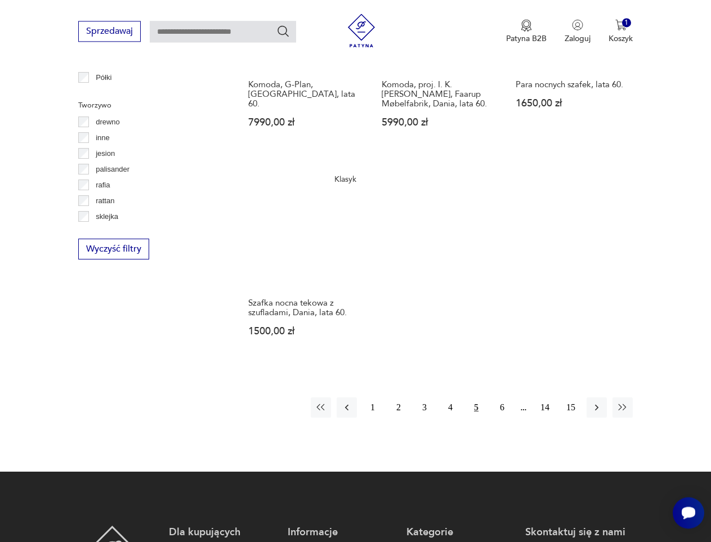
scroll to position [1468, 0]
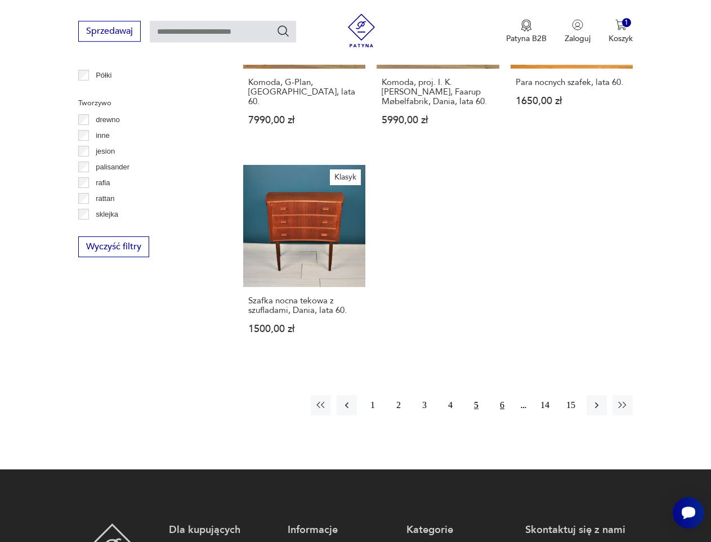
click at [504, 395] on button "6" at bounding box center [502, 405] width 20 height 20
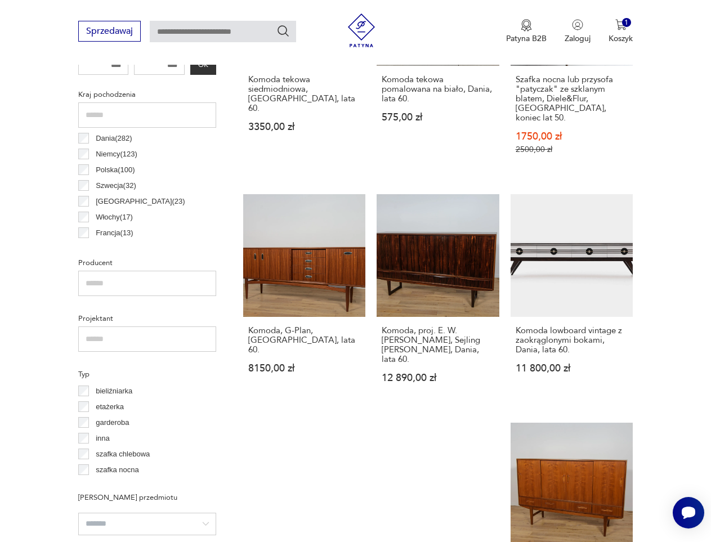
scroll to position [578, 0]
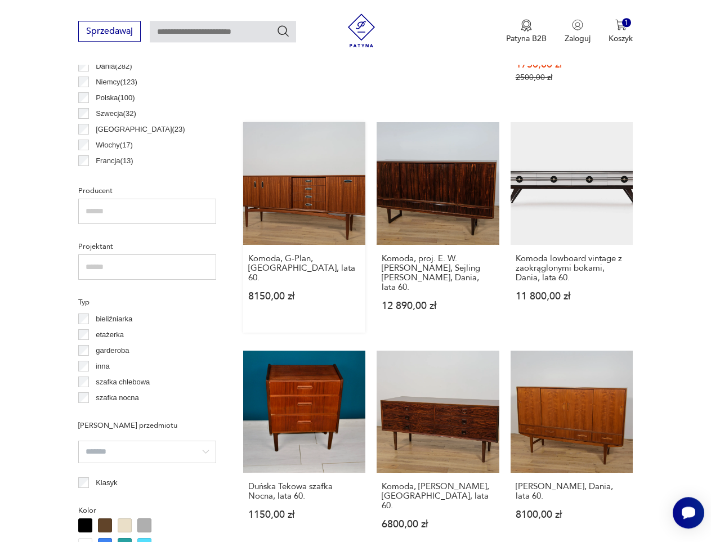
click at [301, 193] on link "Komoda, G-Plan, Wielka Brytania, lata 60. 8150,00 zł" at bounding box center [304, 227] width 122 height 210
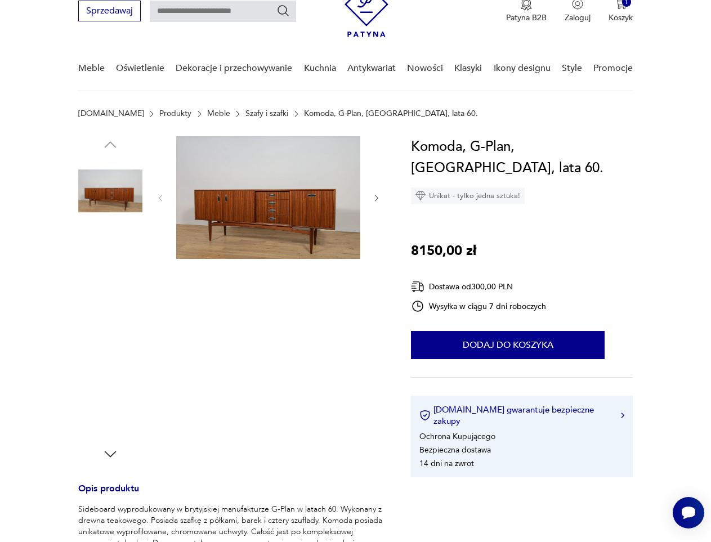
click at [301, 193] on img at bounding box center [268, 197] width 184 height 123
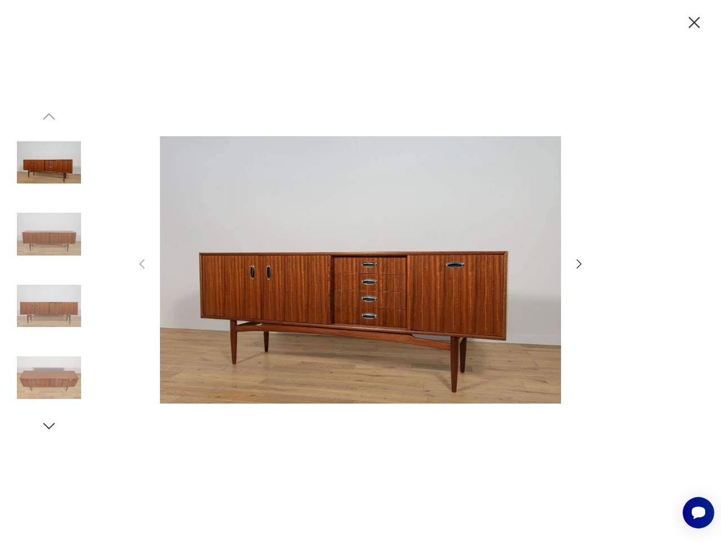
click at [576, 262] on icon "button" at bounding box center [579, 264] width 14 height 14
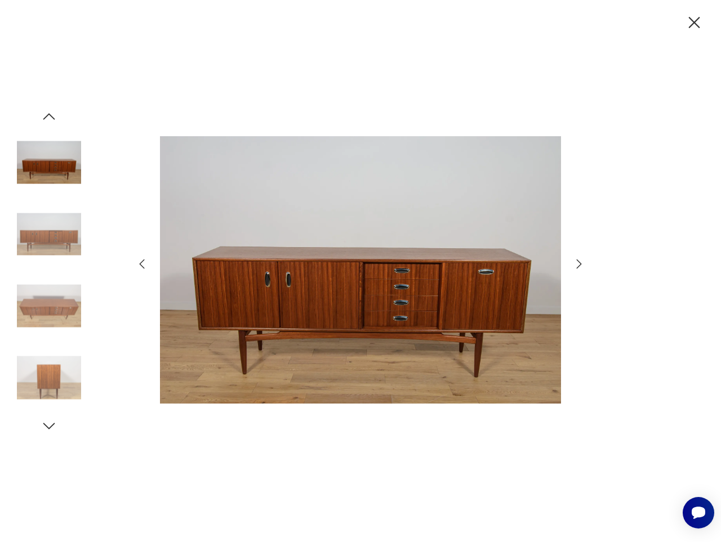
click at [576, 262] on icon "button" at bounding box center [579, 264] width 14 height 14
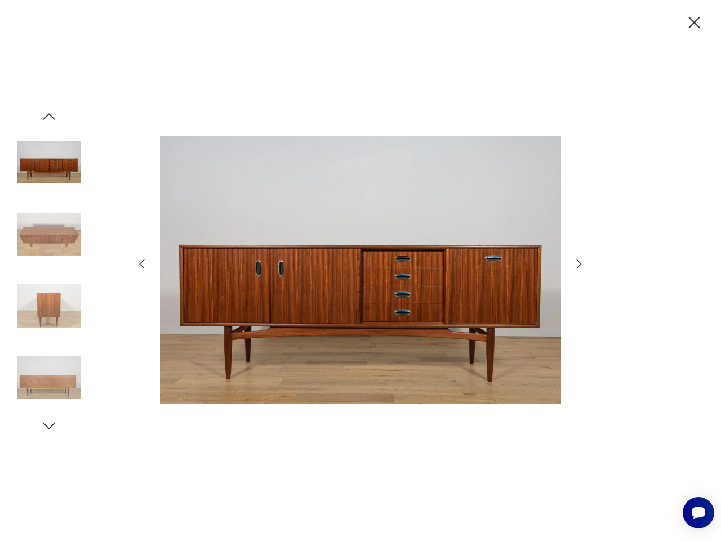
click at [576, 262] on icon "button" at bounding box center [579, 264] width 14 height 14
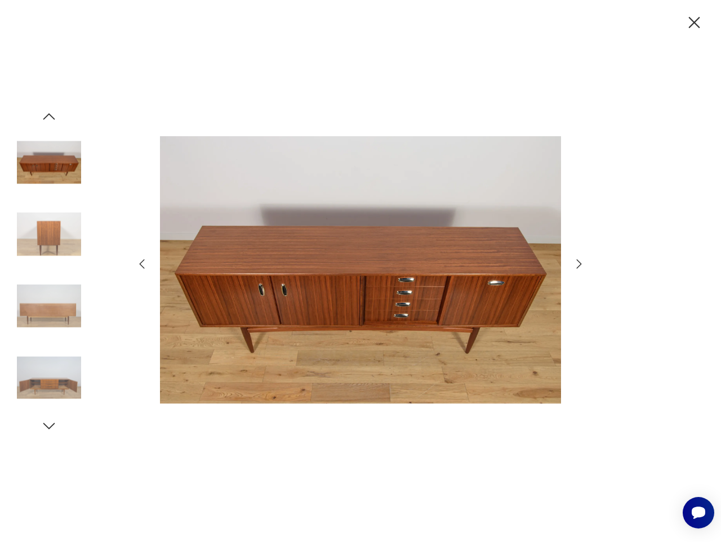
click at [576, 262] on icon "button" at bounding box center [579, 264] width 14 height 14
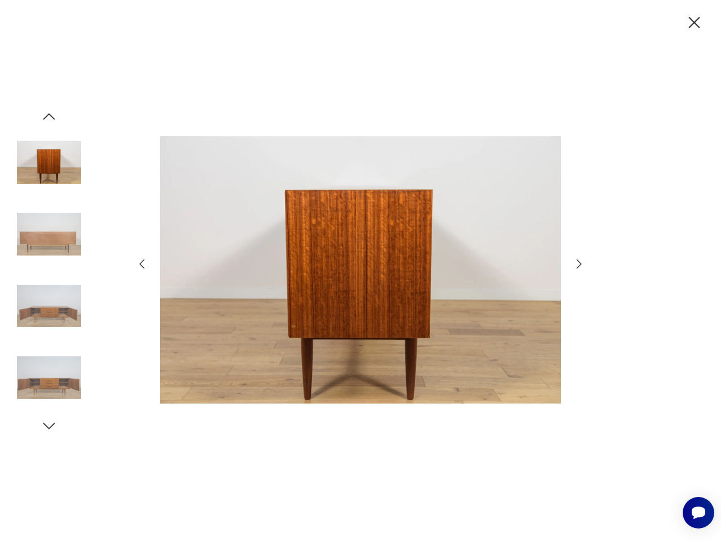
click at [576, 262] on icon "button" at bounding box center [579, 264] width 14 height 14
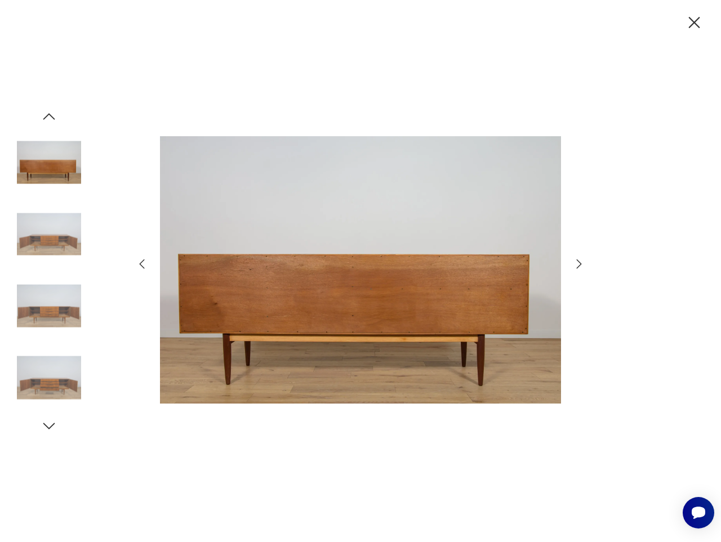
click at [576, 262] on icon "button" at bounding box center [579, 264] width 14 height 14
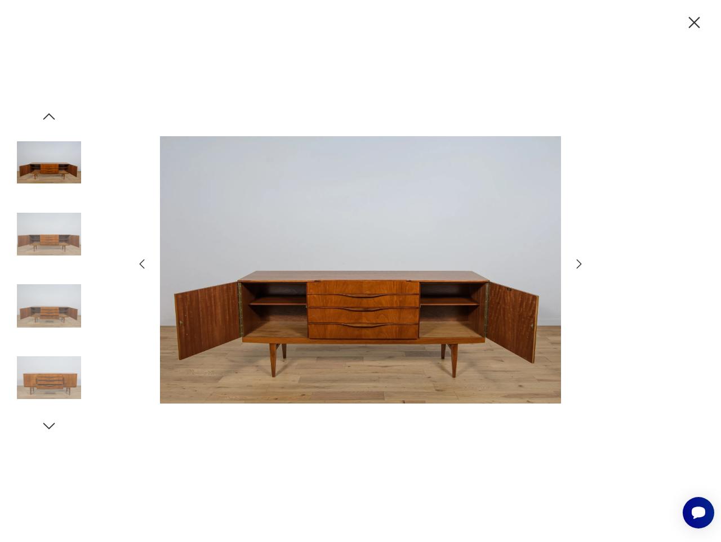
click at [576, 262] on icon "button" at bounding box center [579, 264] width 14 height 14
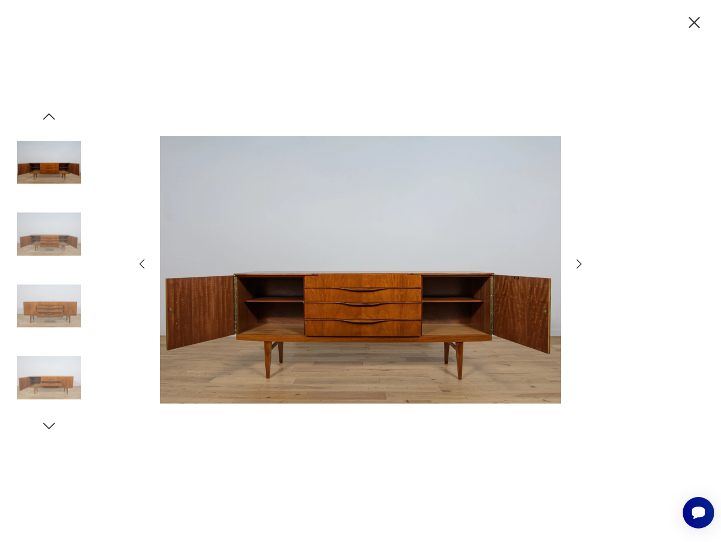
click at [576, 262] on icon "button" at bounding box center [579, 264] width 14 height 14
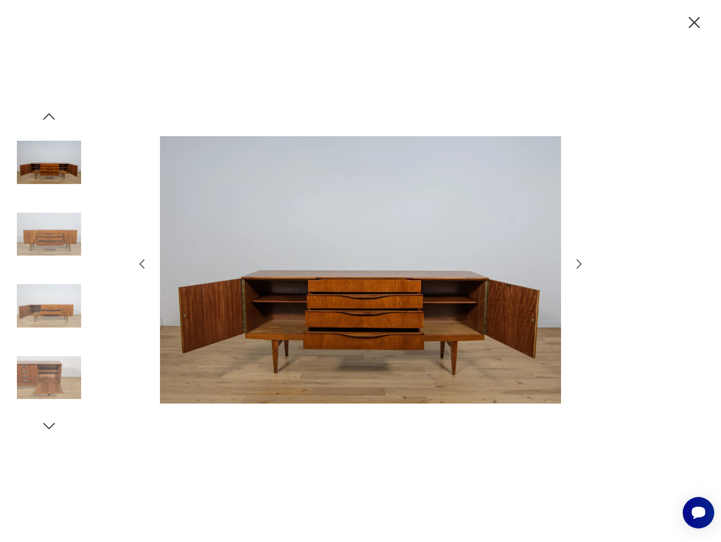
click at [576, 262] on icon "button" at bounding box center [579, 264] width 14 height 14
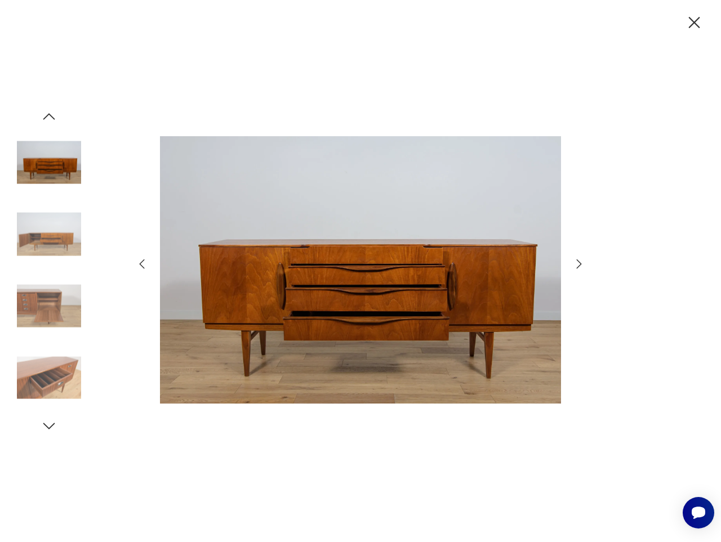
click at [576, 262] on icon "button" at bounding box center [579, 264] width 14 height 14
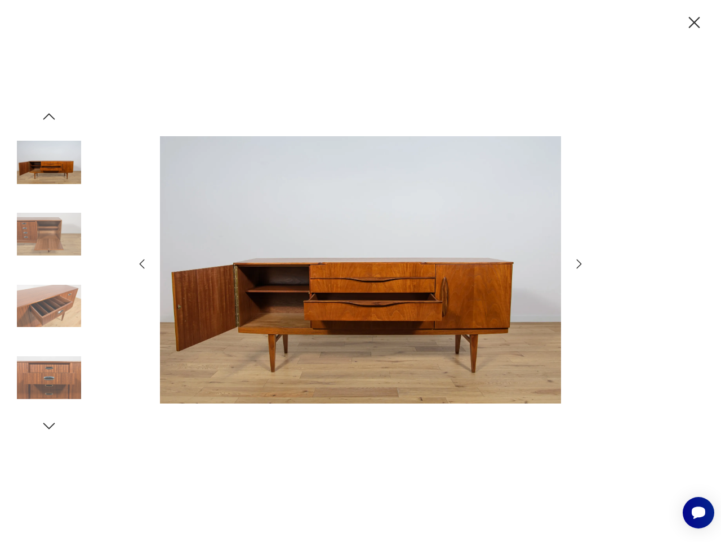
click at [576, 262] on icon "button" at bounding box center [579, 264] width 14 height 14
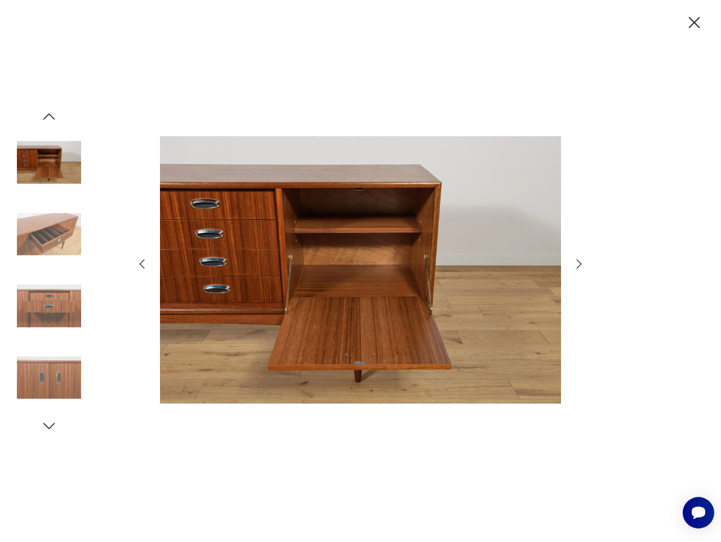
click at [576, 262] on icon "button" at bounding box center [579, 264] width 14 height 14
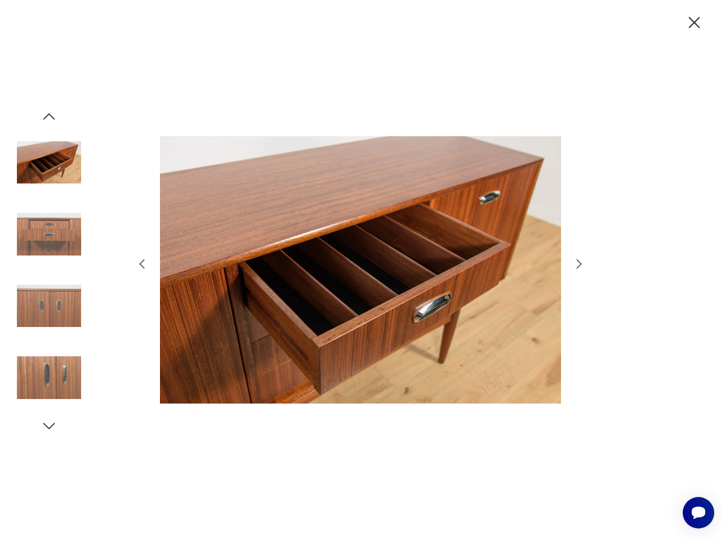
click at [576, 262] on icon "button" at bounding box center [579, 264] width 14 height 14
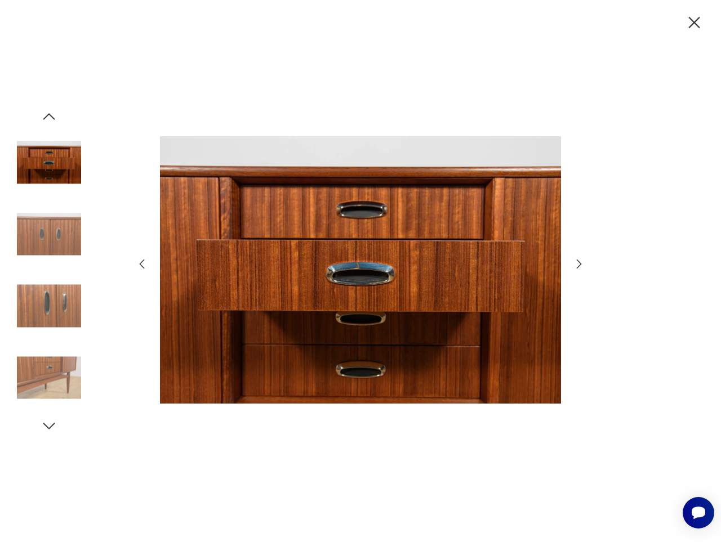
click at [576, 262] on icon "button" at bounding box center [579, 264] width 14 height 14
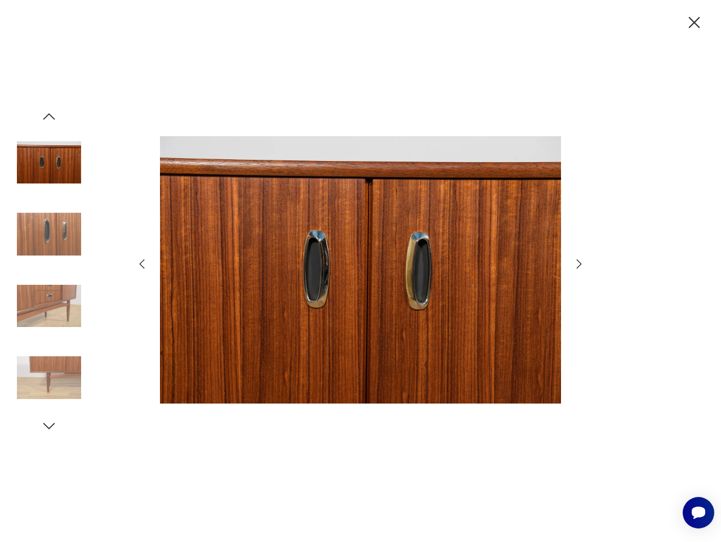
click at [576, 262] on icon "button" at bounding box center [579, 264] width 14 height 14
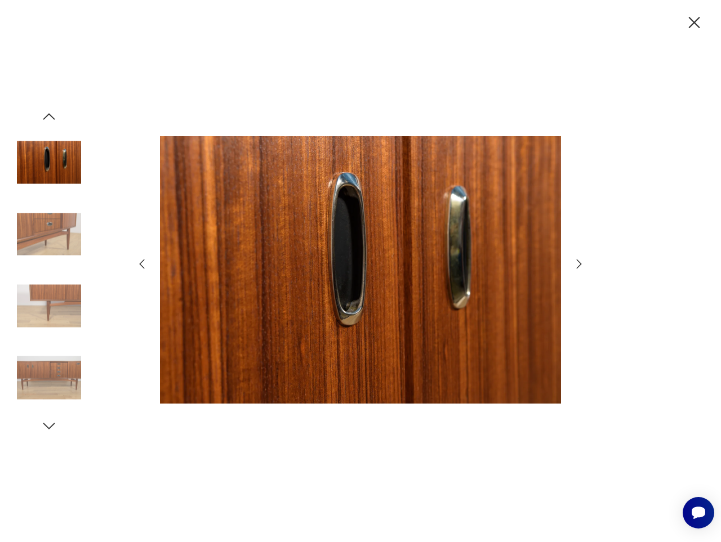
click at [576, 262] on icon "button" at bounding box center [579, 264] width 14 height 14
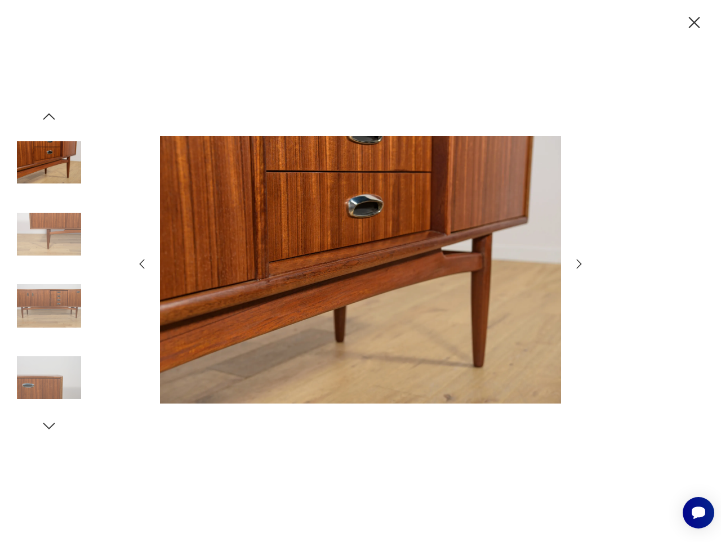
click at [576, 262] on icon "button" at bounding box center [579, 264] width 14 height 14
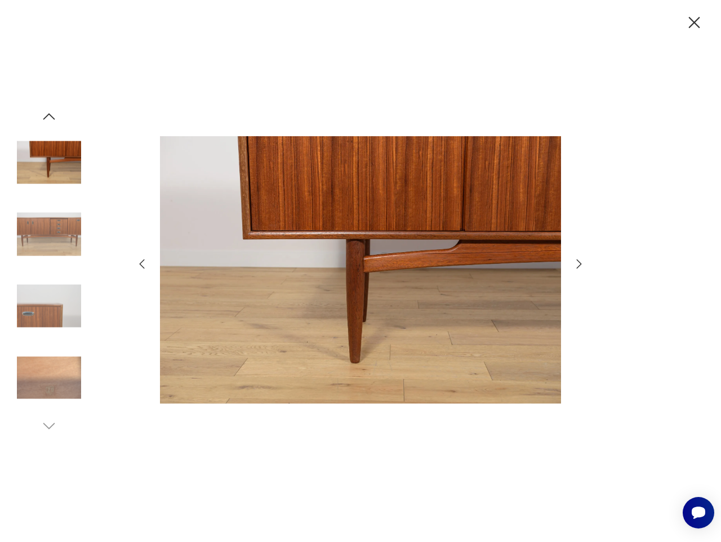
click at [576, 262] on icon "button" at bounding box center [579, 264] width 14 height 14
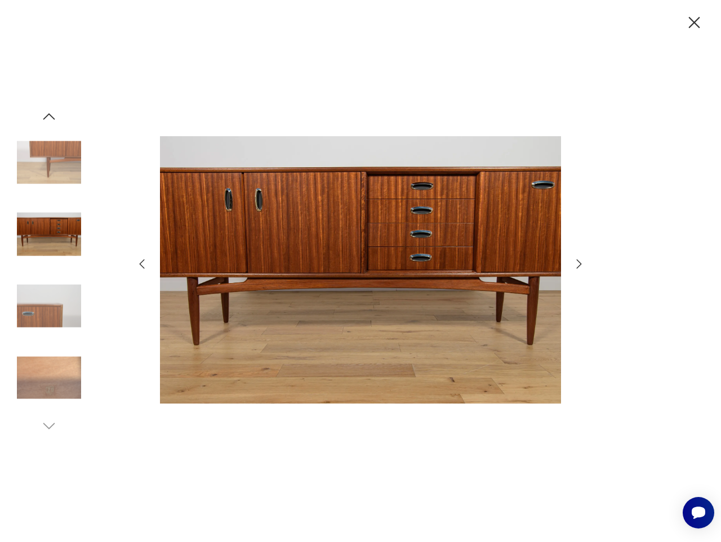
click at [576, 262] on icon "button" at bounding box center [579, 264] width 14 height 14
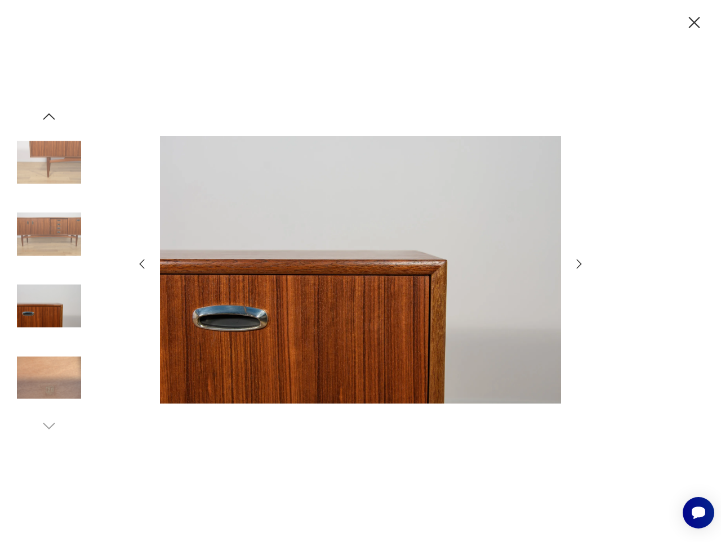
click at [576, 262] on icon "button" at bounding box center [579, 264] width 14 height 14
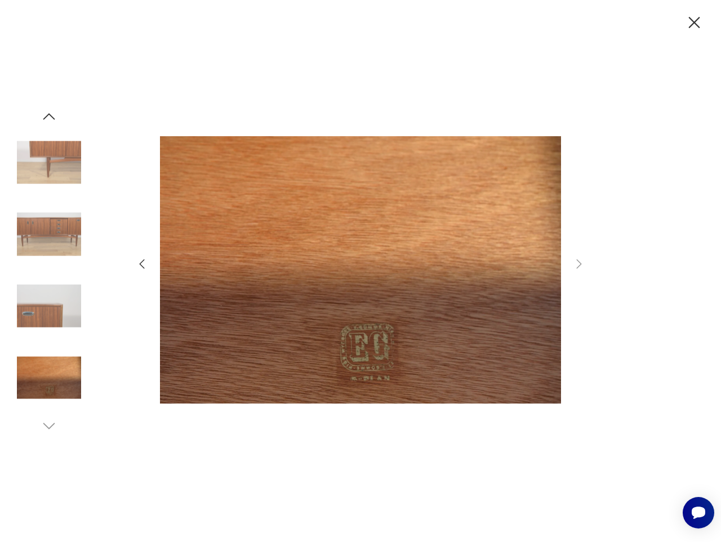
click at [695, 26] on icon "button" at bounding box center [694, 23] width 20 height 20
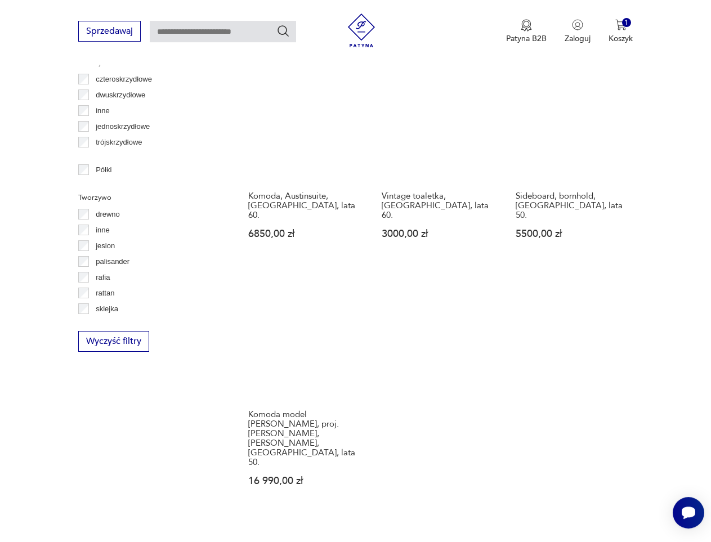
scroll to position [1439, 0]
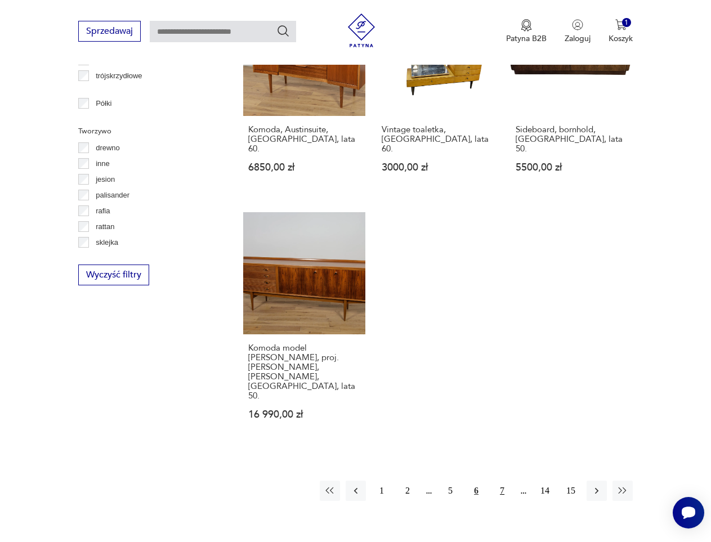
click at [500, 481] on button "7" at bounding box center [502, 491] width 20 height 20
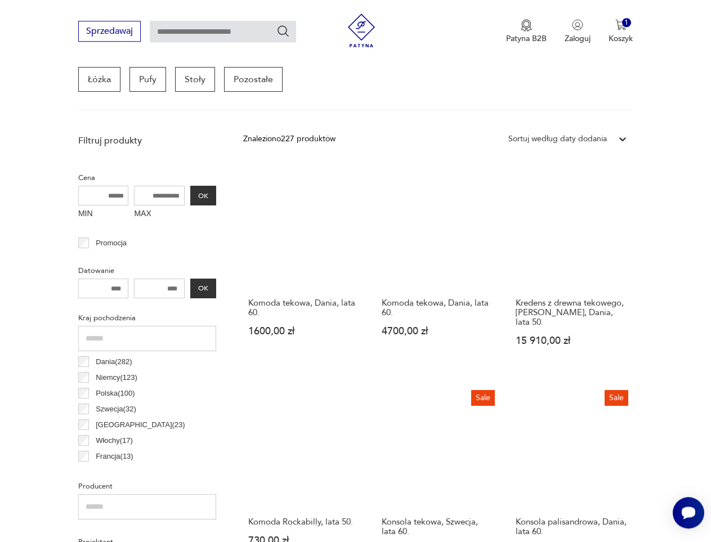
scroll to position [356, 0]
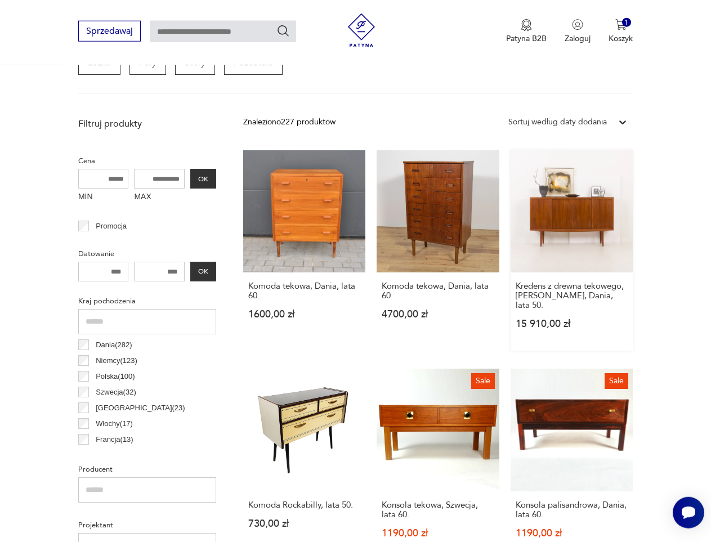
click at [589, 216] on link "Kredens z drewna tekowego, Omann Jun, Dania, lata 50. 15 910,00 zł" at bounding box center [572, 250] width 122 height 200
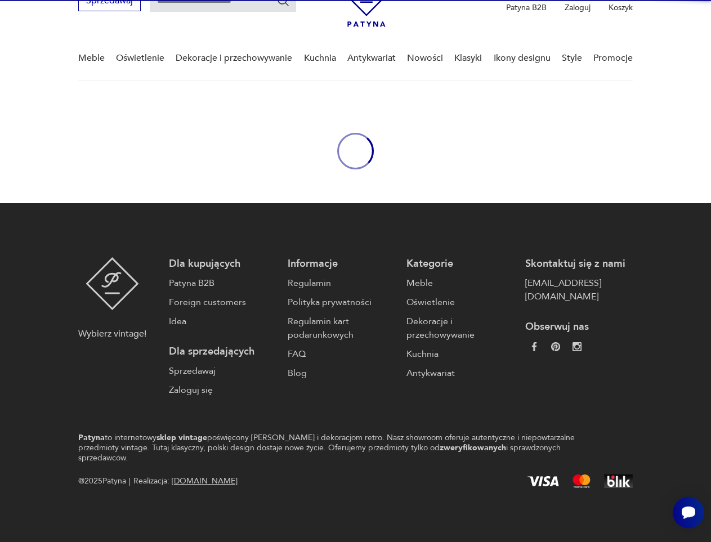
scroll to position [50, 0]
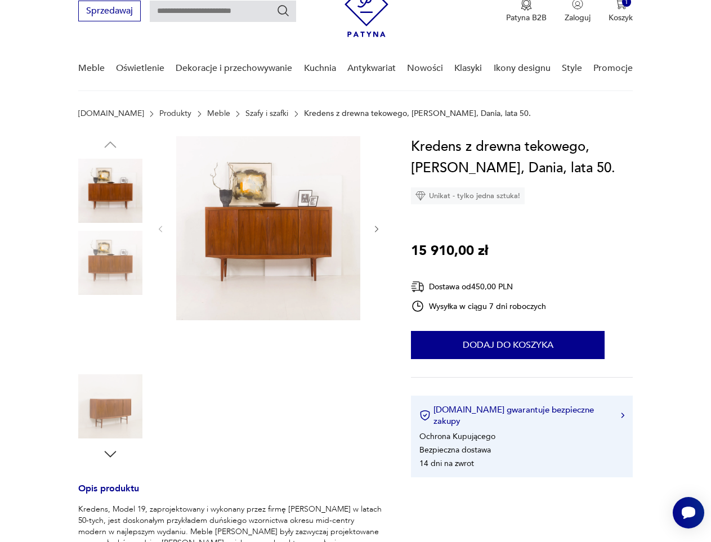
click at [288, 216] on img at bounding box center [268, 228] width 184 height 184
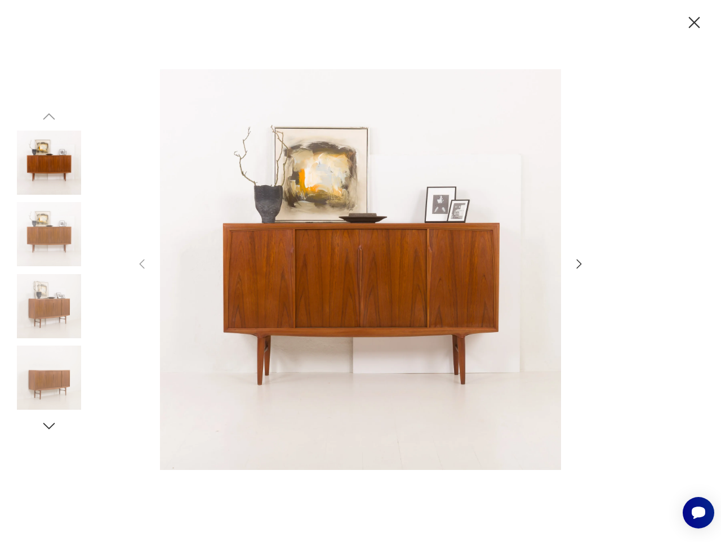
click at [574, 262] on icon "button" at bounding box center [579, 264] width 14 height 14
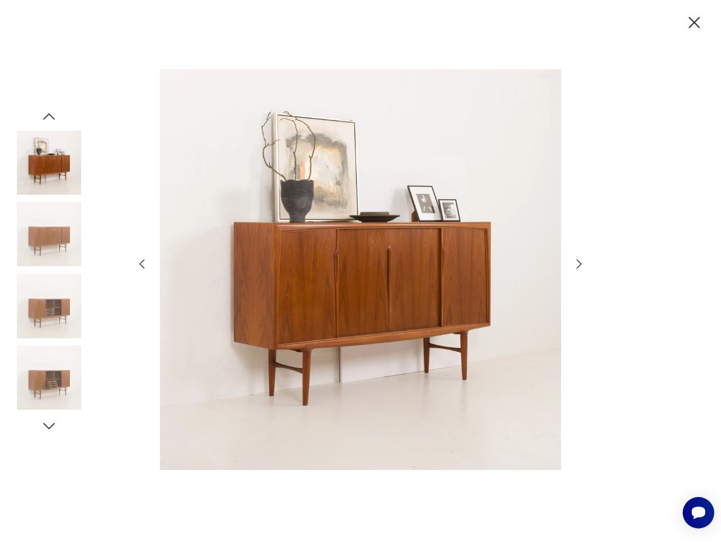
click at [574, 262] on icon "button" at bounding box center [579, 264] width 14 height 14
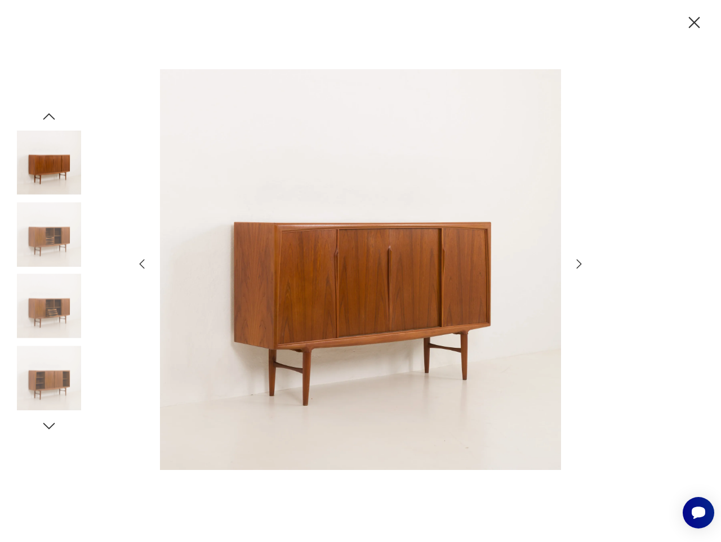
click at [574, 262] on icon "button" at bounding box center [579, 264] width 14 height 14
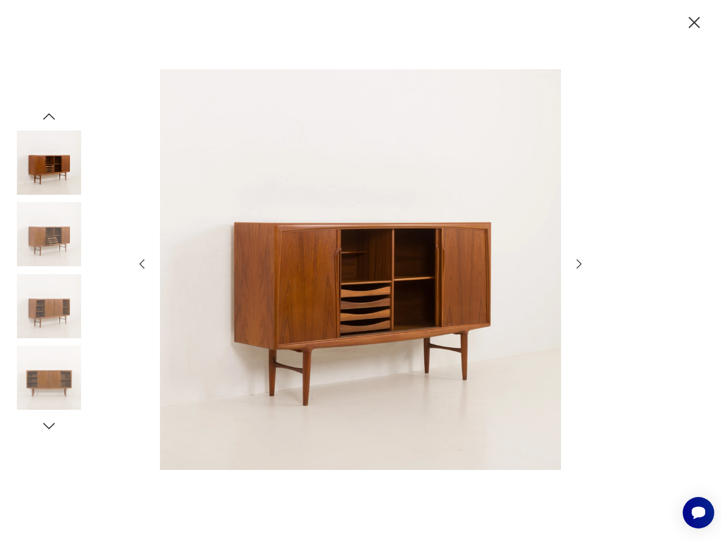
click at [574, 262] on icon "button" at bounding box center [579, 264] width 14 height 14
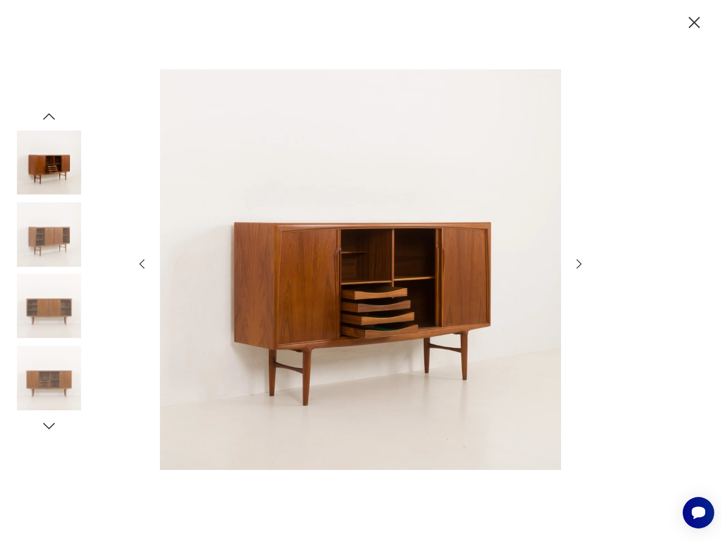
click at [574, 262] on icon "button" at bounding box center [579, 264] width 14 height 14
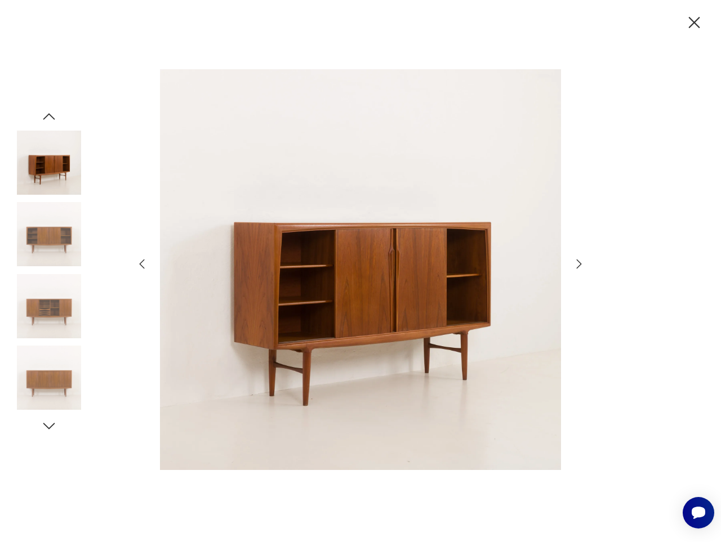
click at [574, 262] on icon "button" at bounding box center [579, 264] width 14 height 14
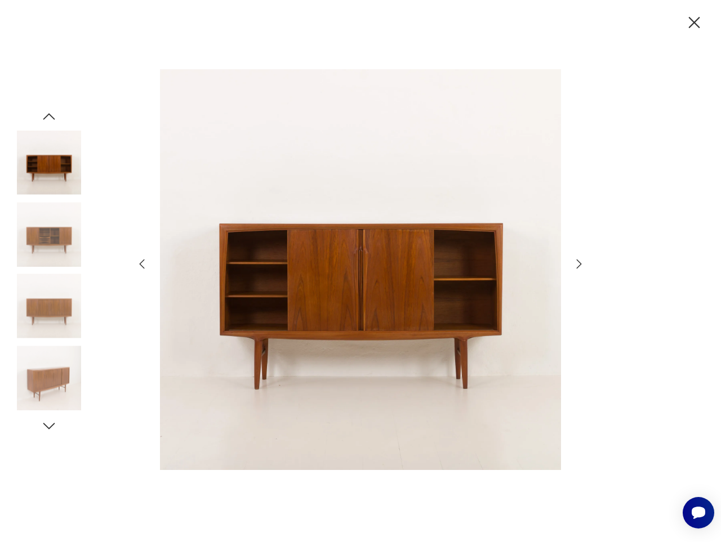
click at [574, 262] on icon "button" at bounding box center [579, 264] width 14 height 14
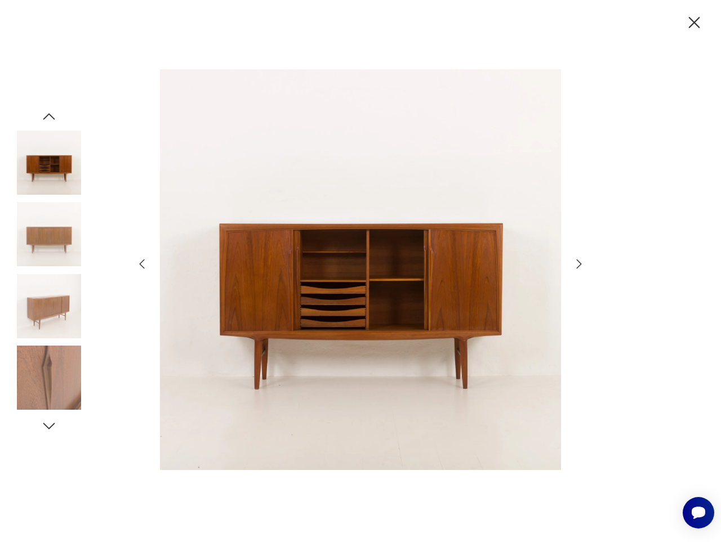
click at [574, 262] on icon "button" at bounding box center [579, 264] width 14 height 14
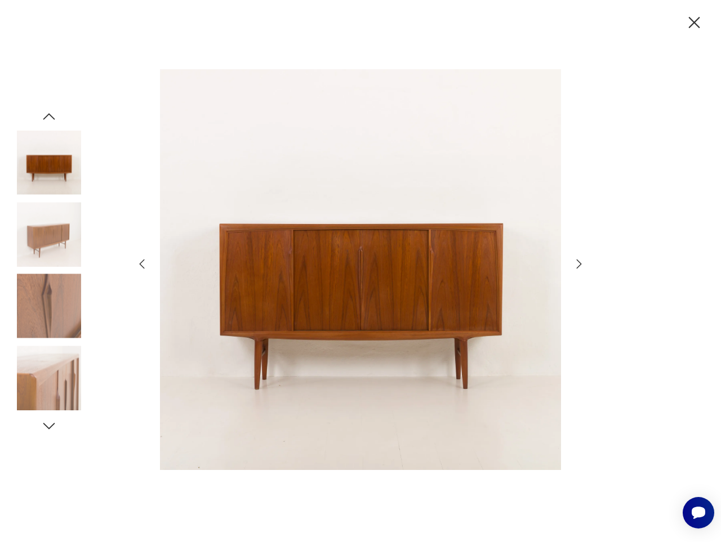
click at [574, 262] on icon "button" at bounding box center [579, 264] width 14 height 14
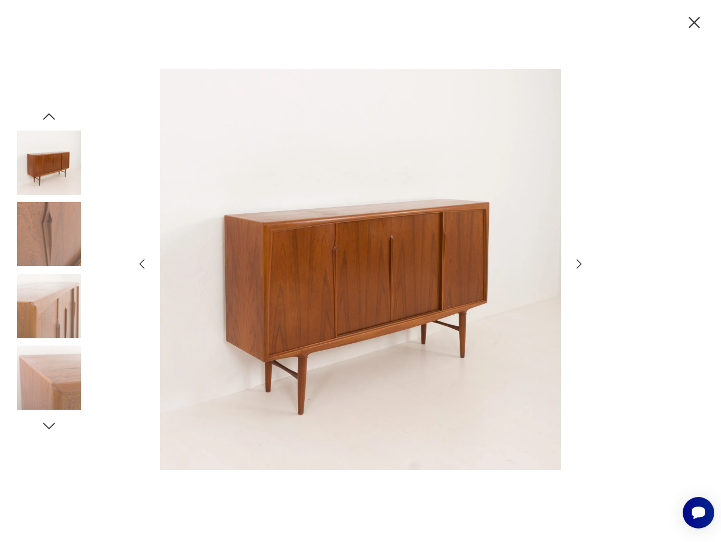
click at [574, 262] on icon "button" at bounding box center [579, 264] width 14 height 14
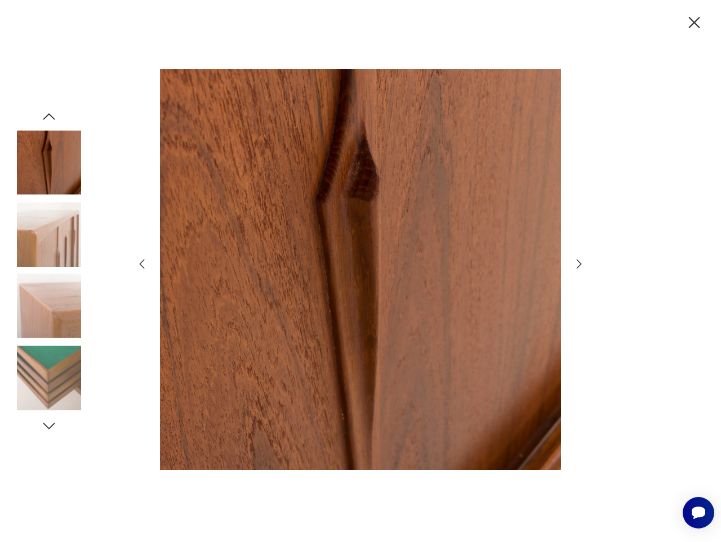
click at [574, 262] on icon "button" at bounding box center [579, 264] width 14 height 14
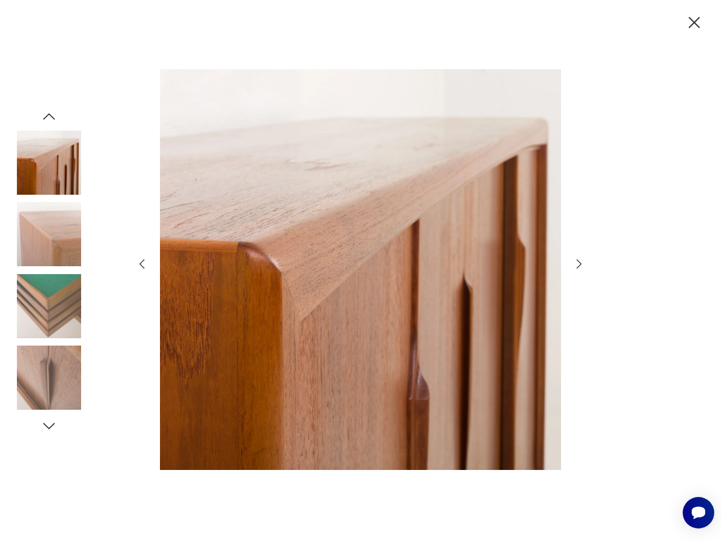
click at [574, 262] on icon "button" at bounding box center [579, 264] width 14 height 14
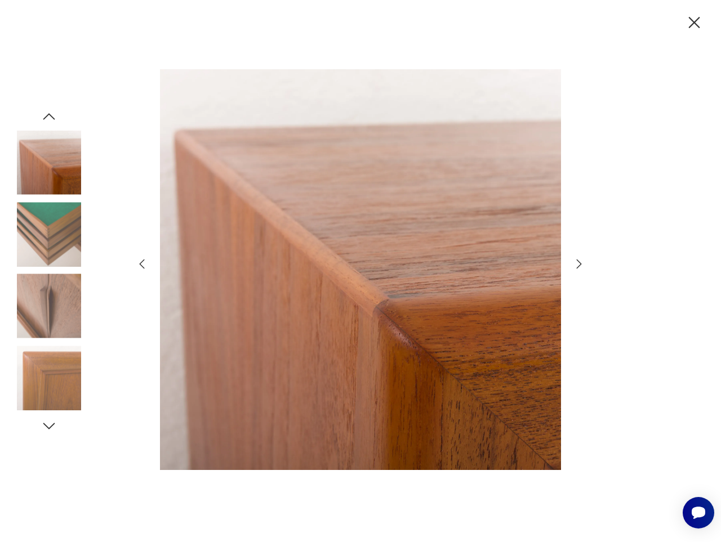
click at [574, 262] on icon "button" at bounding box center [579, 264] width 14 height 14
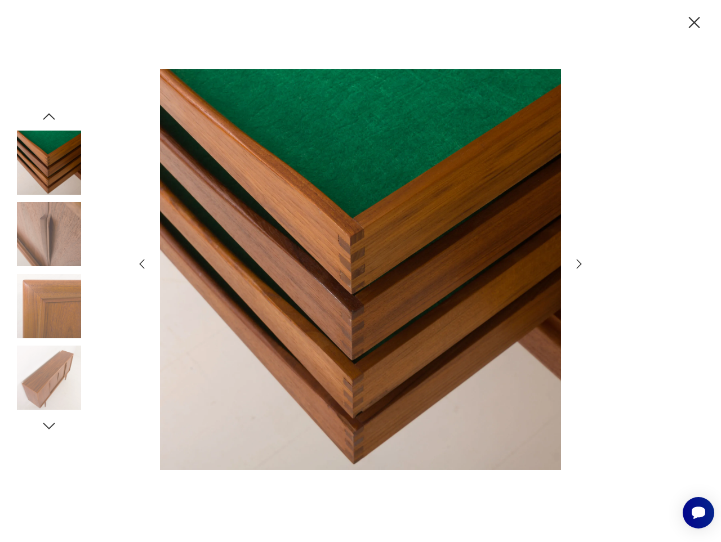
click at [574, 262] on icon "button" at bounding box center [579, 264] width 14 height 14
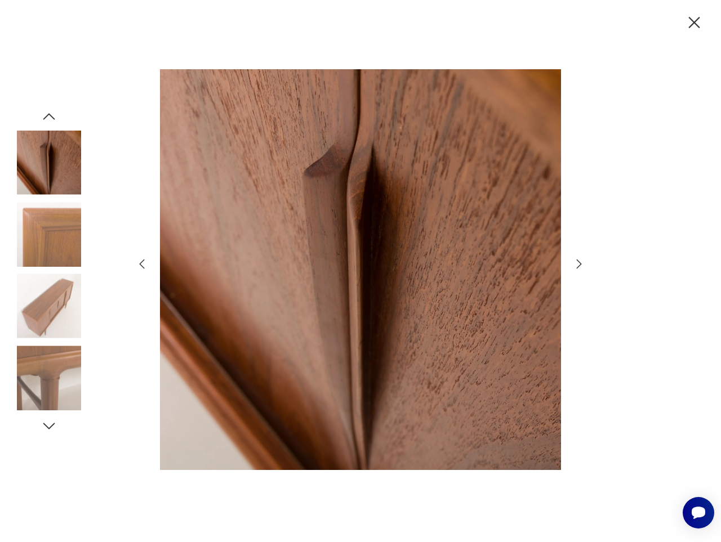
click at [574, 262] on icon "button" at bounding box center [579, 264] width 14 height 14
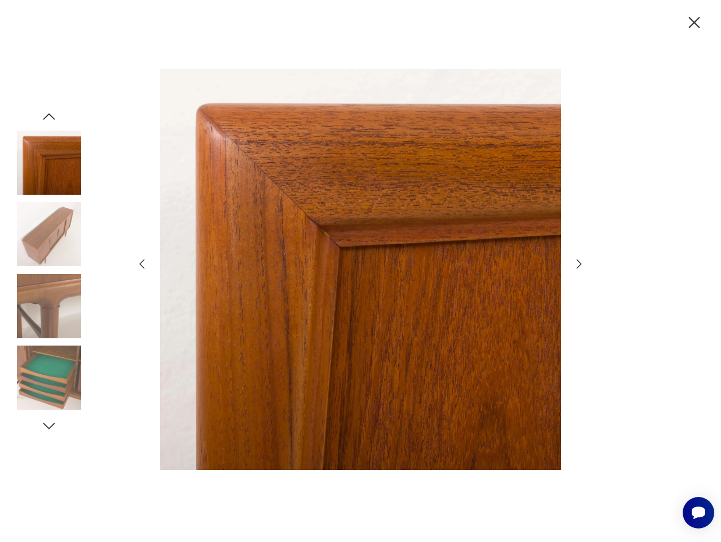
click at [574, 262] on icon "button" at bounding box center [579, 264] width 14 height 14
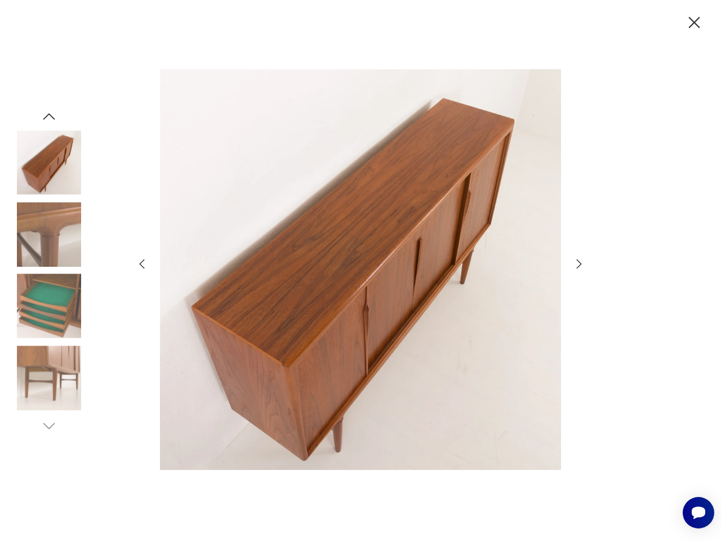
click at [574, 262] on icon "button" at bounding box center [579, 264] width 14 height 14
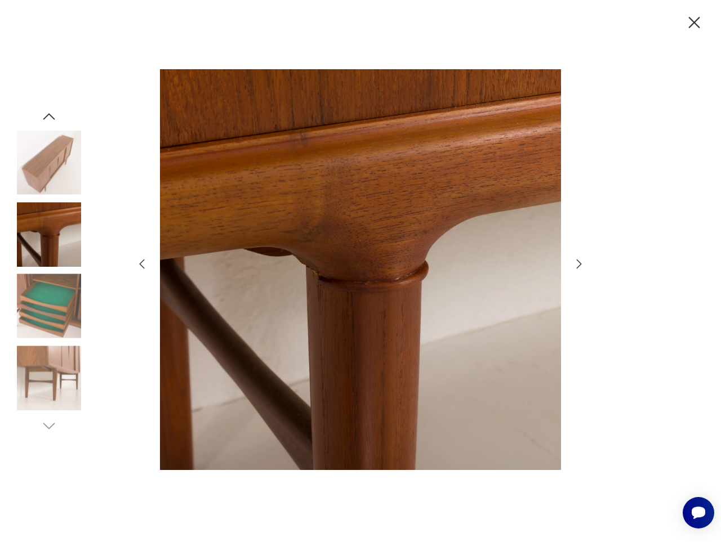
click at [574, 262] on icon "button" at bounding box center [579, 264] width 14 height 14
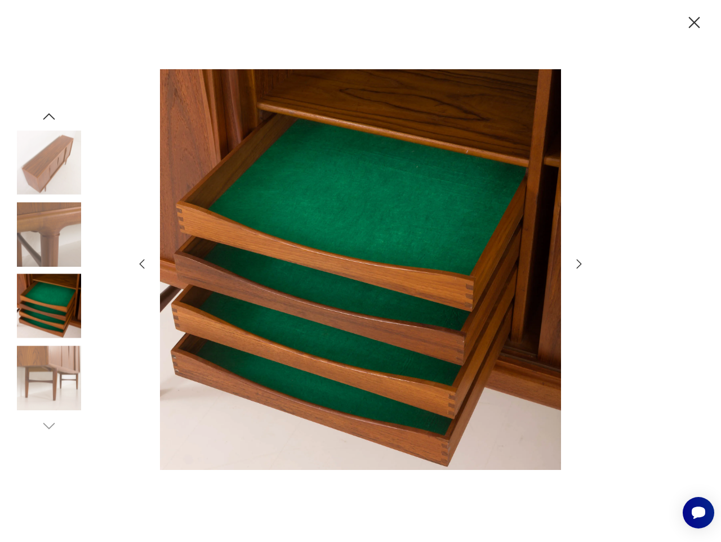
click at [574, 262] on icon "button" at bounding box center [579, 264] width 14 height 14
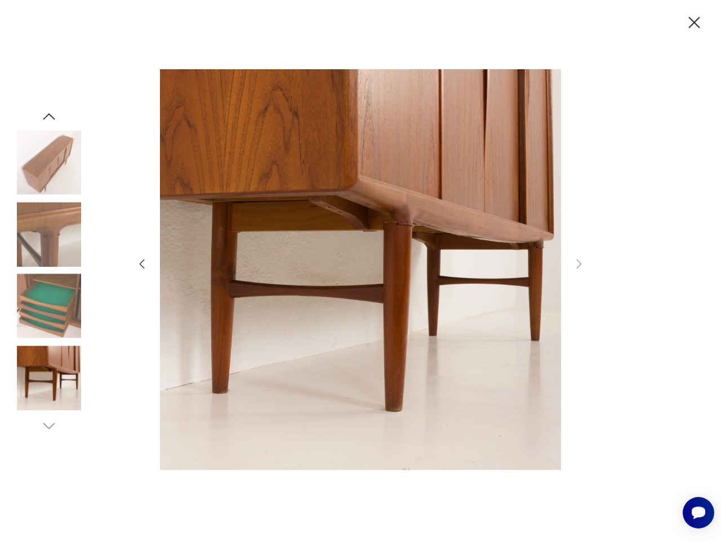
click at [695, 28] on icon "button" at bounding box center [694, 23] width 20 height 20
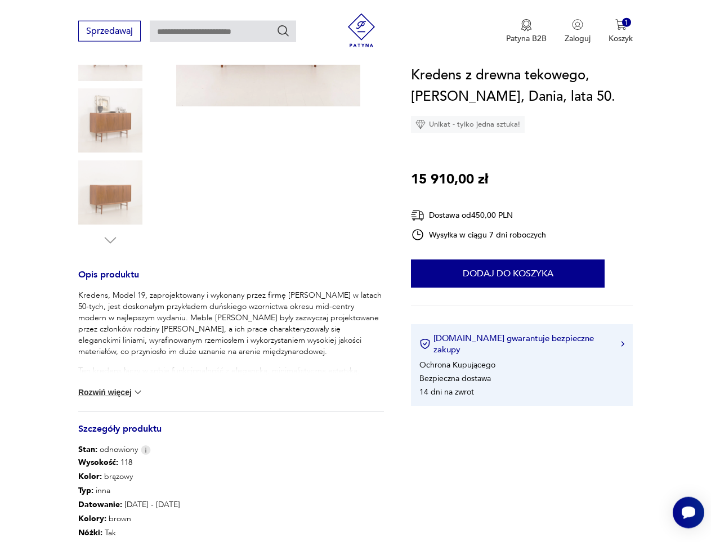
scroll to position [279, 0]
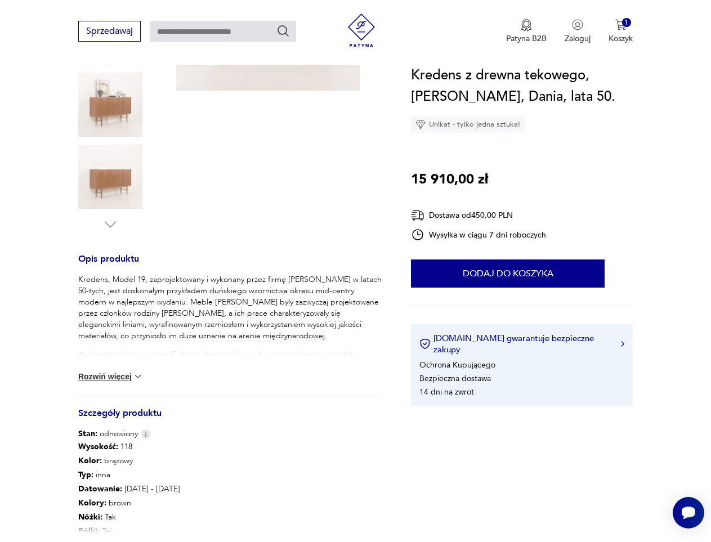
click at [119, 378] on button "Rozwiń więcej" at bounding box center [110, 376] width 65 height 11
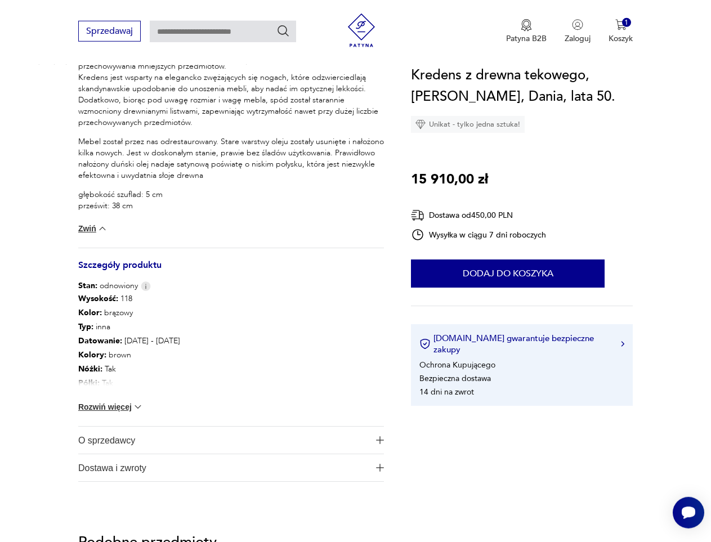
scroll to position [796, 0]
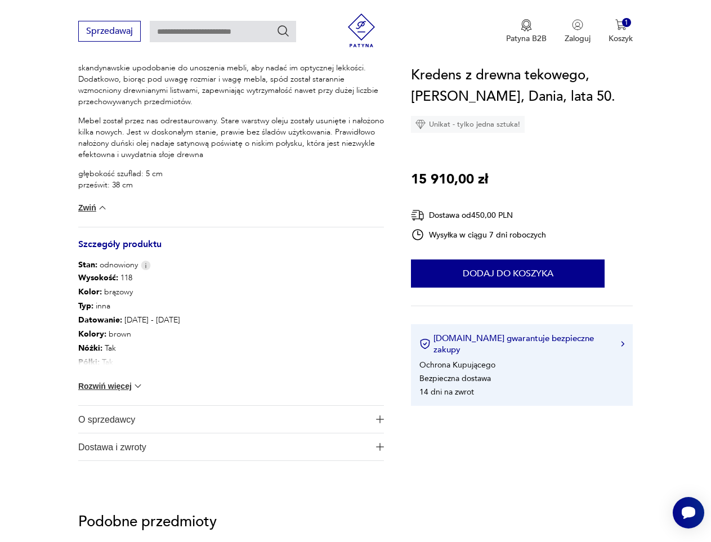
click at [96, 386] on button "Rozwiń więcej" at bounding box center [110, 386] width 65 height 11
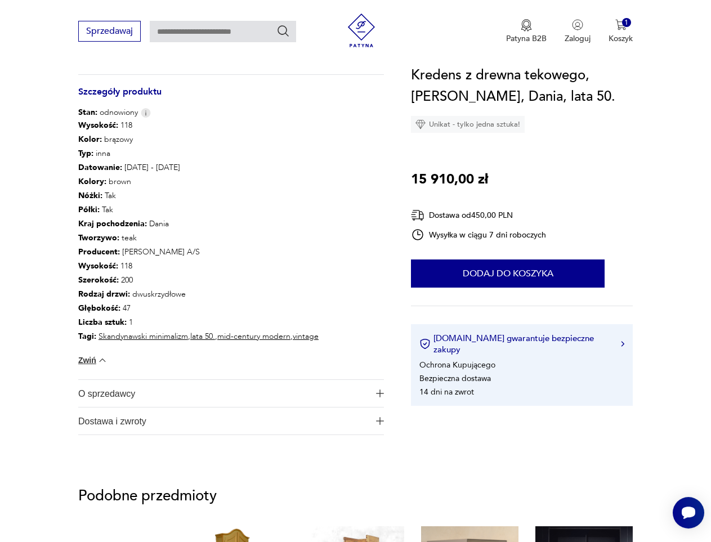
scroll to position [969, 0]
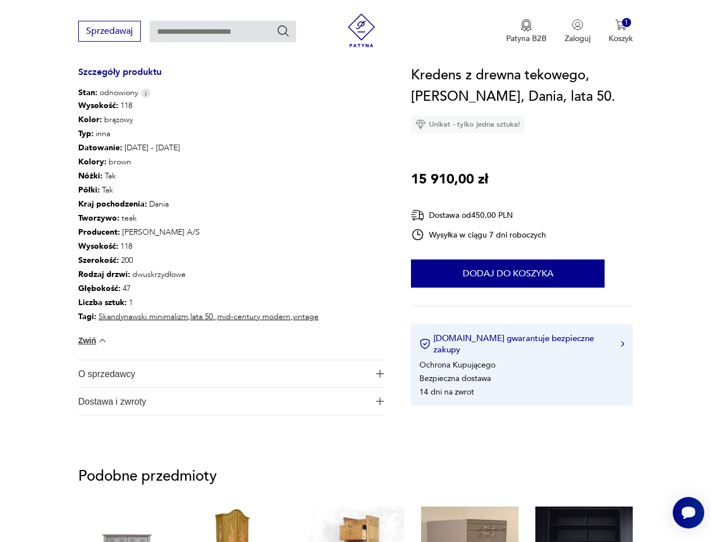
click at [107, 374] on span "O sprzedawcy" at bounding box center [223, 373] width 291 height 27
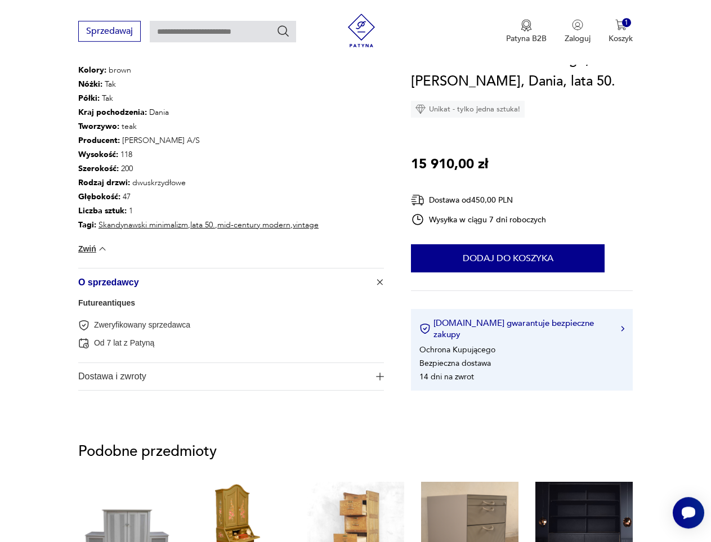
scroll to position [1083, 0]
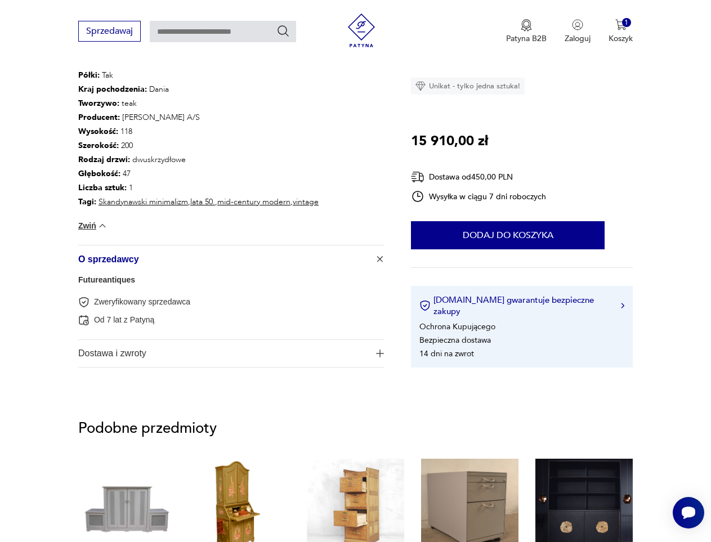
click at [93, 351] on span "Dostawa i zwroty" at bounding box center [223, 353] width 291 height 27
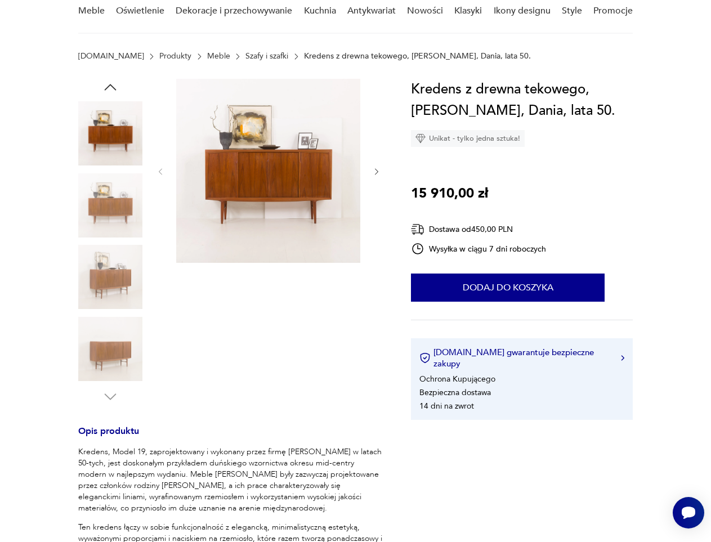
scroll to position [0, 0]
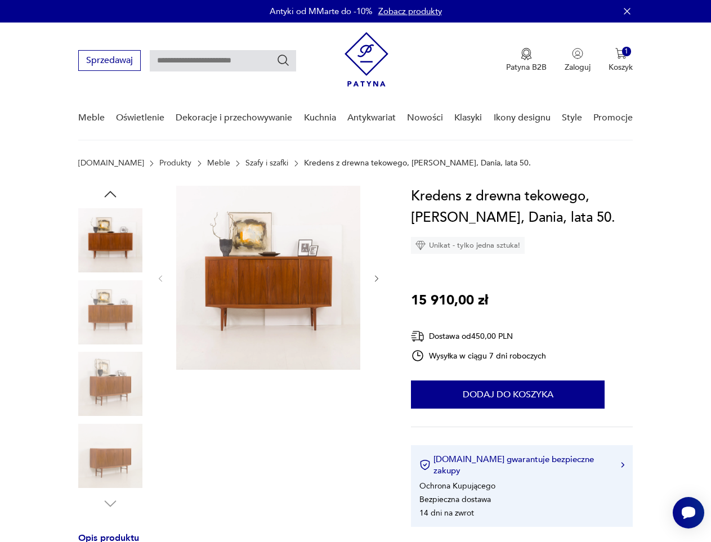
click at [234, 278] on img at bounding box center [268, 278] width 184 height 184
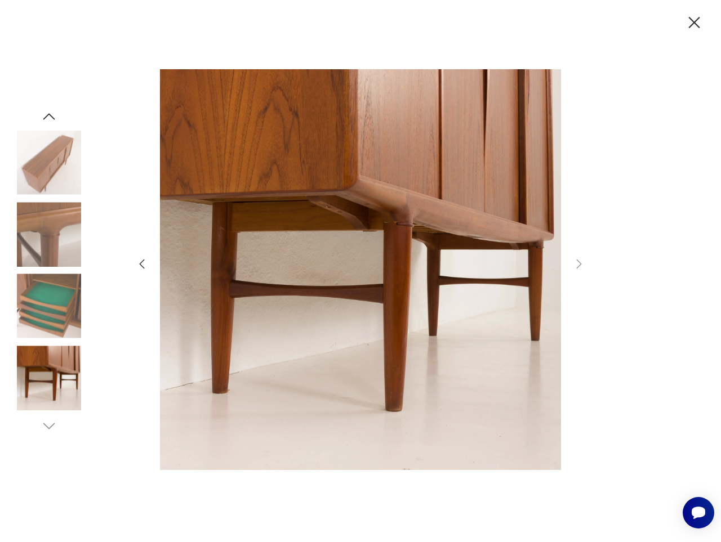
click at [50, 114] on icon "button" at bounding box center [49, 116] width 12 height 6
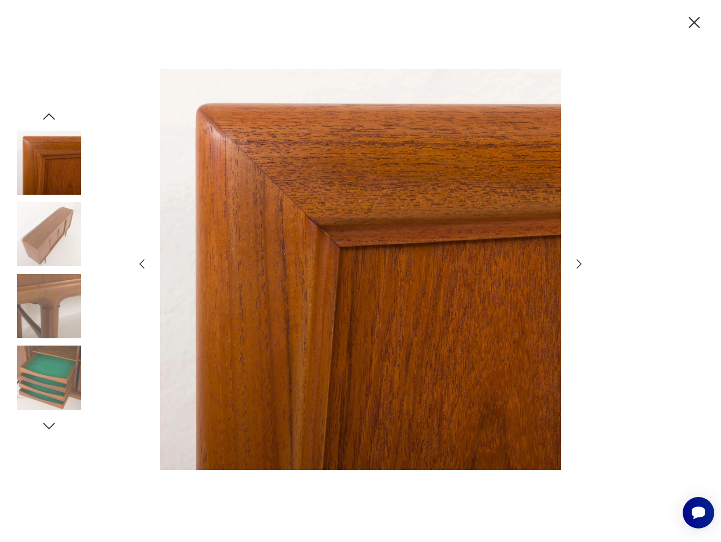
click at [50, 114] on icon "button" at bounding box center [49, 116] width 12 height 6
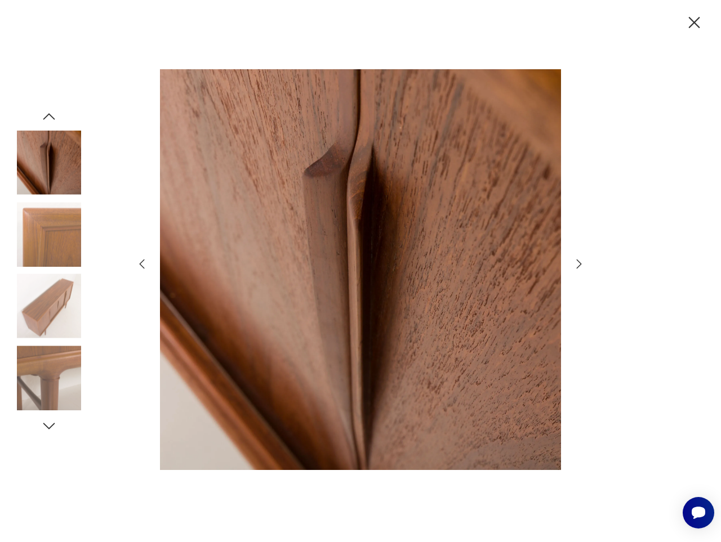
click at [50, 114] on icon "button" at bounding box center [49, 116] width 12 height 6
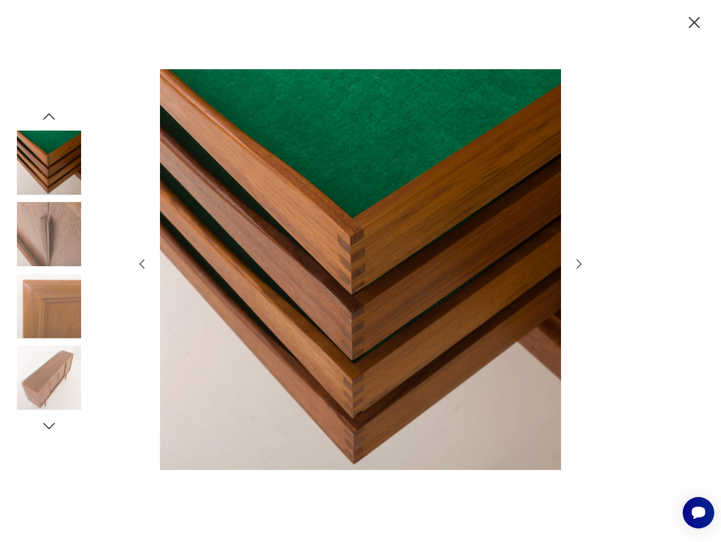
click at [50, 114] on icon "button" at bounding box center [49, 116] width 12 height 6
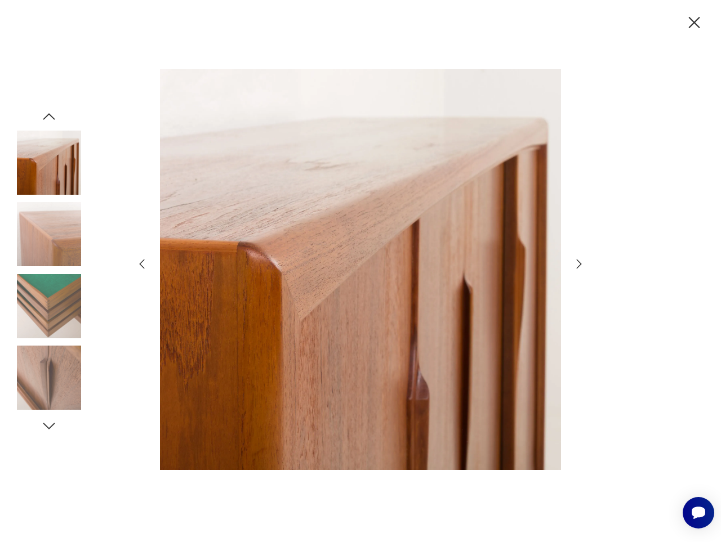
click at [50, 114] on icon "button" at bounding box center [49, 116] width 12 height 6
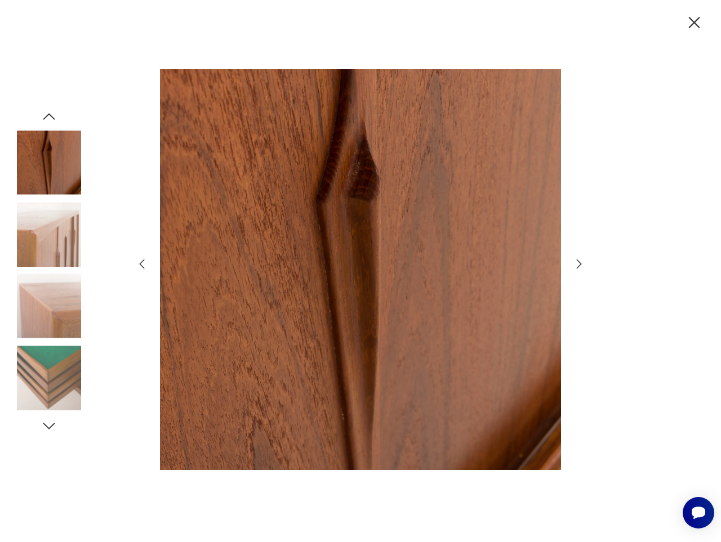
click at [50, 114] on icon "button" at bounding box center [49, 116] width 12 height 6
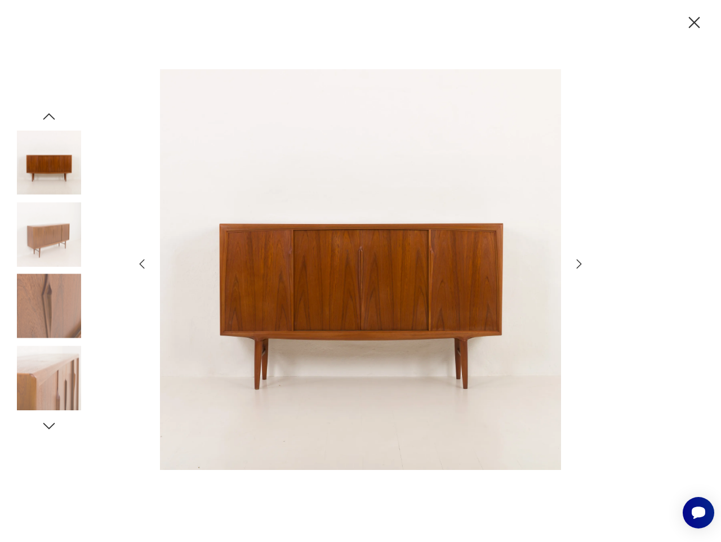
click at [50, 114] on icon "button" at bounding box center [49, 116] width 12 height 6
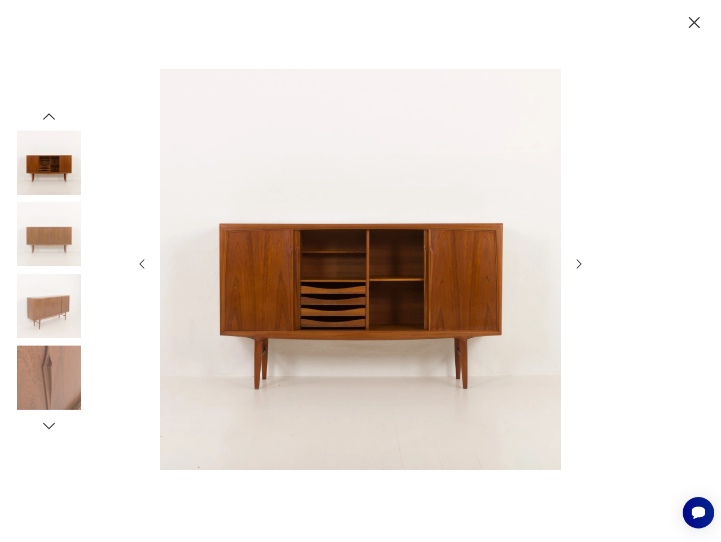
click at [50, 114] on icon "button" at bounding box center [49, 116] width 12 height 6
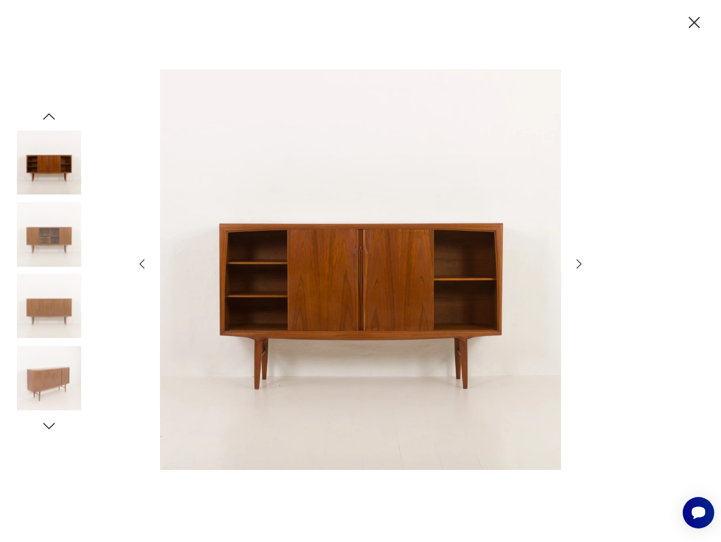
click at [50, 114] on icon "button" at bounding box center [49, 116] width 12 height 6
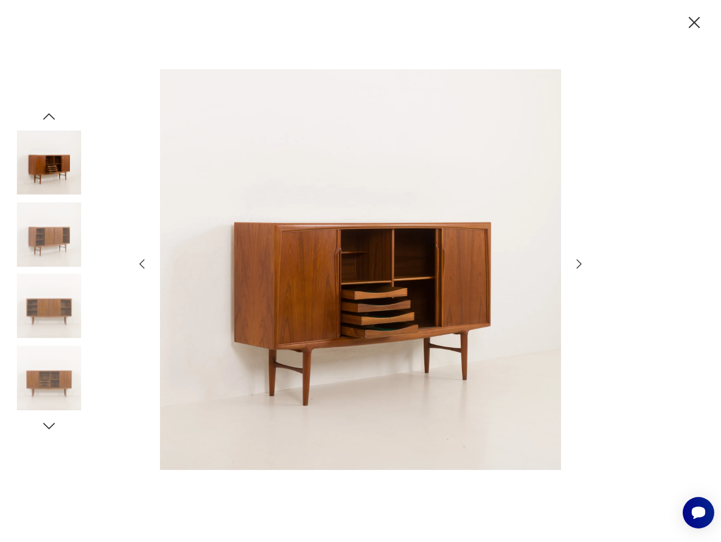
click at [50, 114] on icon "button" at bounding box center [49, 116] width 12 height 6
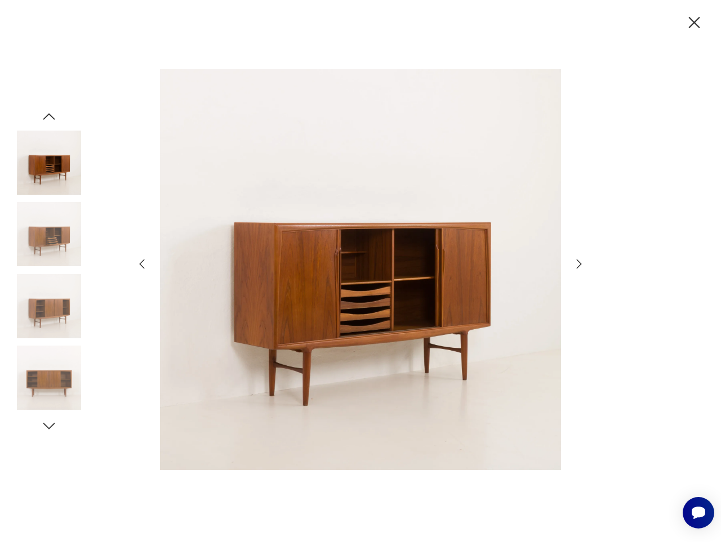
click at [50, 114] on icon "button" at bounding box center [49, 116] width 12 height 6
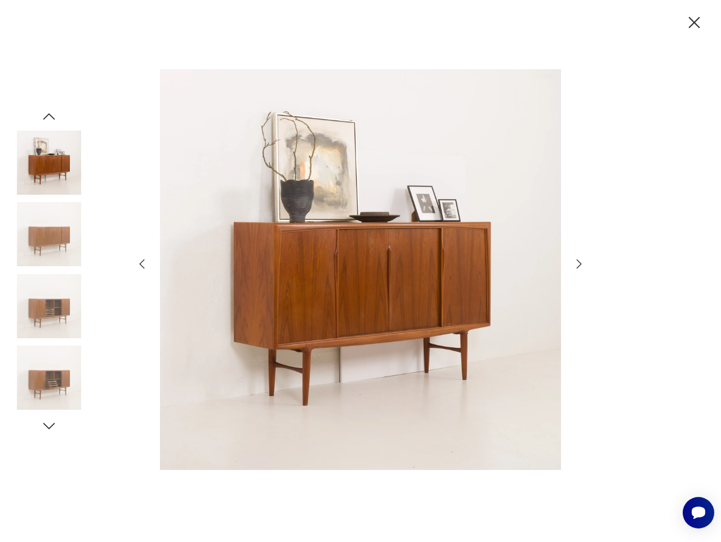
click at [50, 114] on icon "button" at bounding box center [49, 116] width 12 height 6
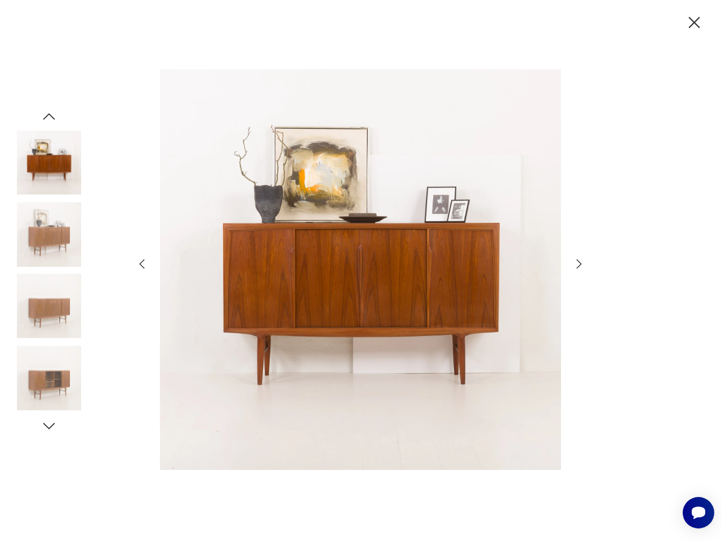
click at [50, 114] on icon "button" at bounding box center [49, 116] width 12 height 6
click at [43, 234] on img at bounding box center [49, 234] width 64 height 64
click at [45, 286] on img at bounding box center [49, 306] width 64 height 64
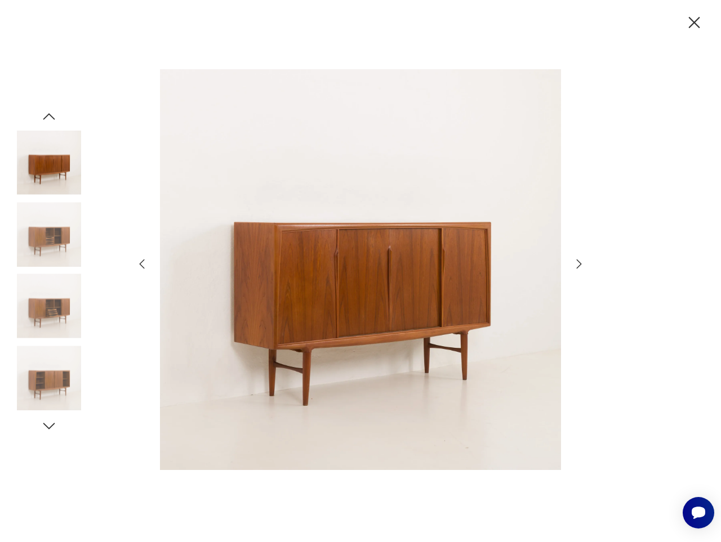
click at [43, 222] on img at bounding box center [49, 234] width 64 height 64
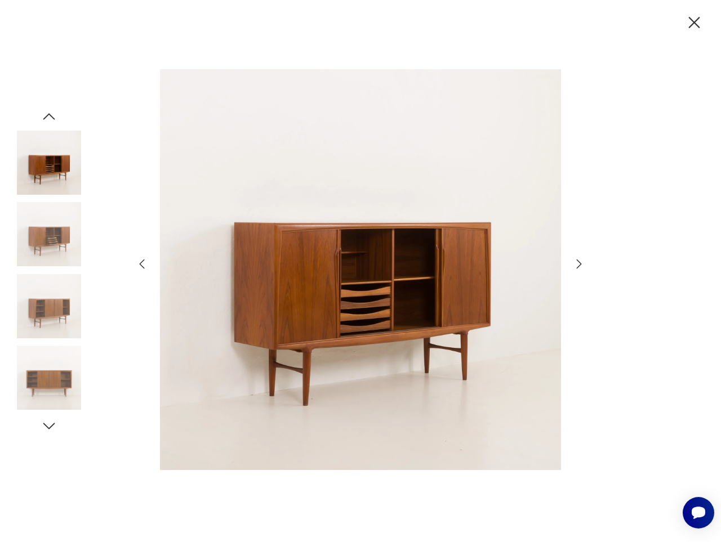
click at [45, 123] on icon "button" at bounding box center [49, 116] width 17 height 17
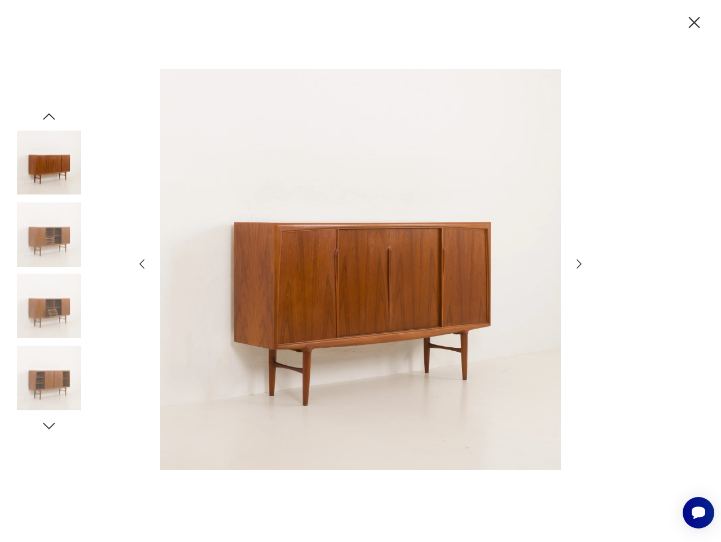
click at [46, 121] on icon "button" at bounding box center [49, 116] width 17 height 17
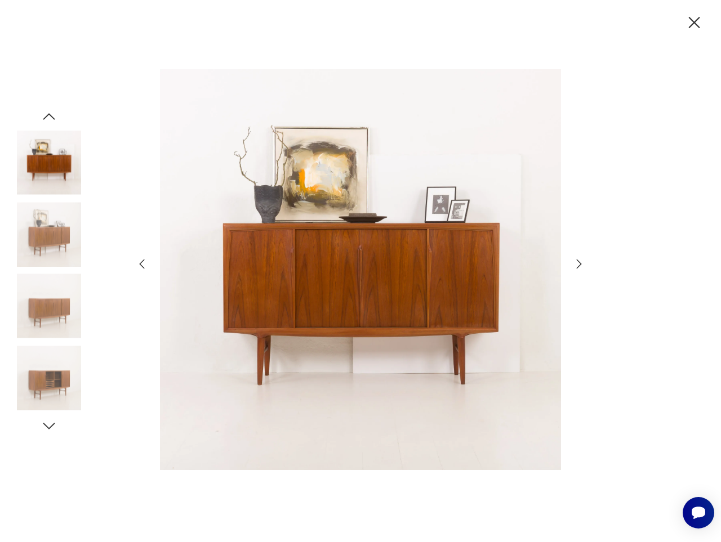
click at [46, 121] on icon "button" at bounding box center [49, 116] width 17 height 17
click at [55, 164] on img at bounding box center [49, 163] width 64 height 64
click at [579, 264] on icon "button" at bounding box center [579, 264] width 14 height 14
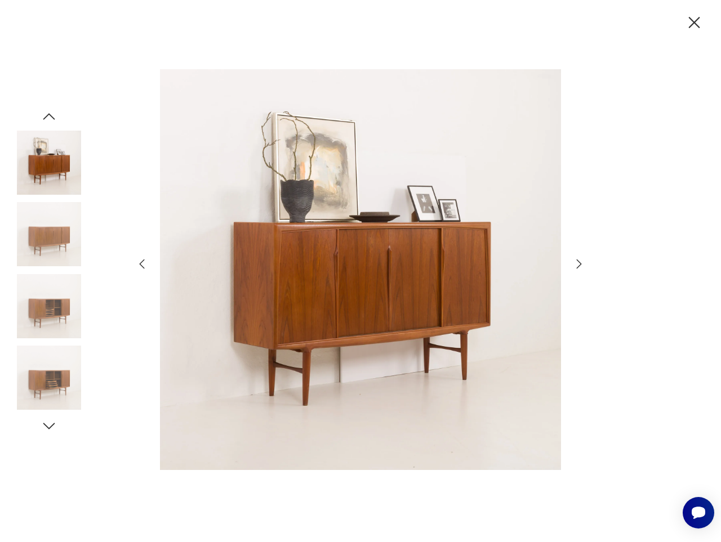
click at [579, 264] on icon "button" at bounding box center [579, 264] width 14 height 14
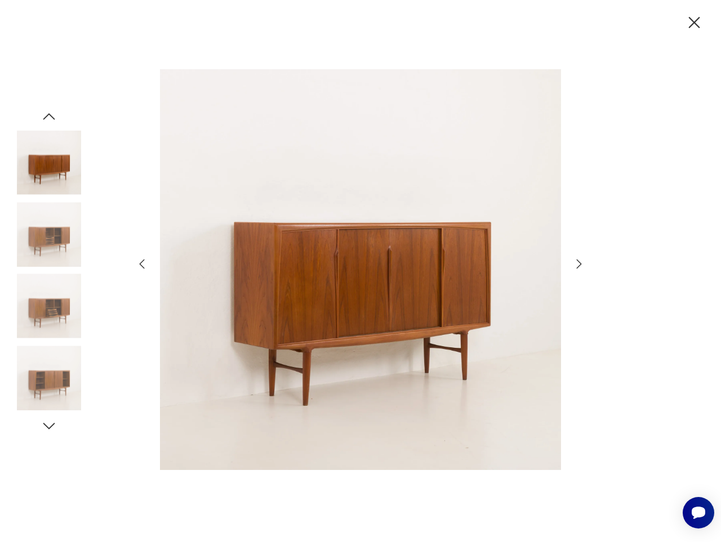
click at [579, 264] on icon "button" at bounding box center [579, 264] width 14 height 14
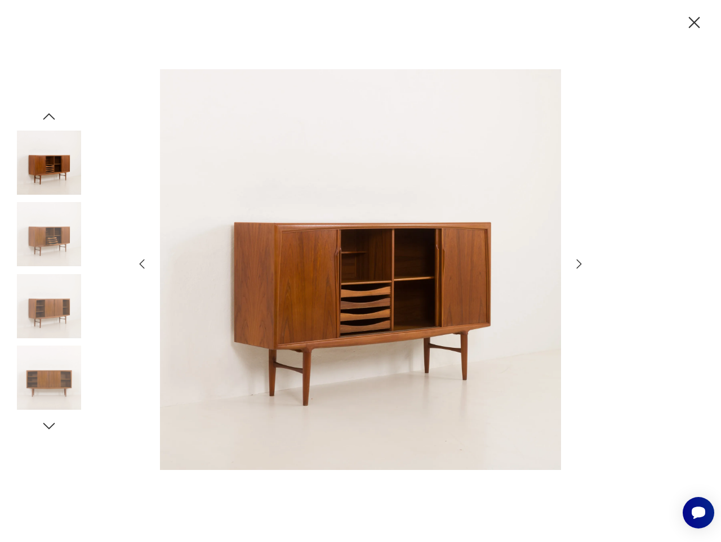
click at [579, 264] on icon "button" at bounding box center [579, 264] width 14 height 14
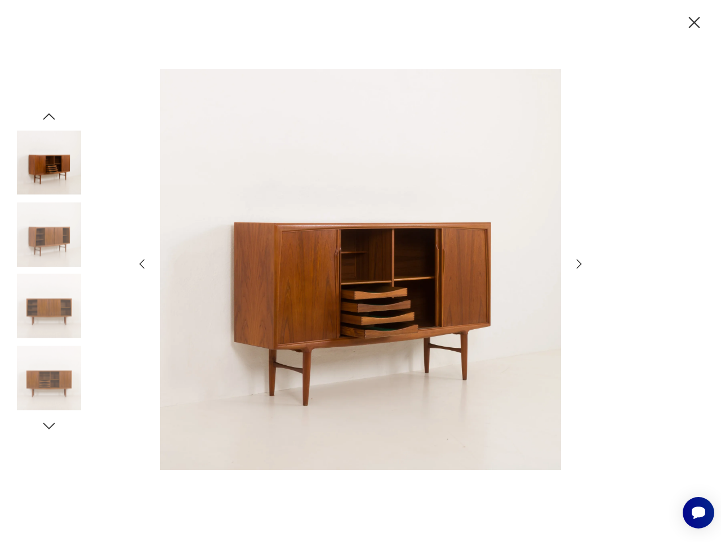
click at [573, 257] on div at bounding box center [360, 271] width 451 height 436
click at [578, 262] on icon "button" at bounding box center [579, 264] width 5 height 9
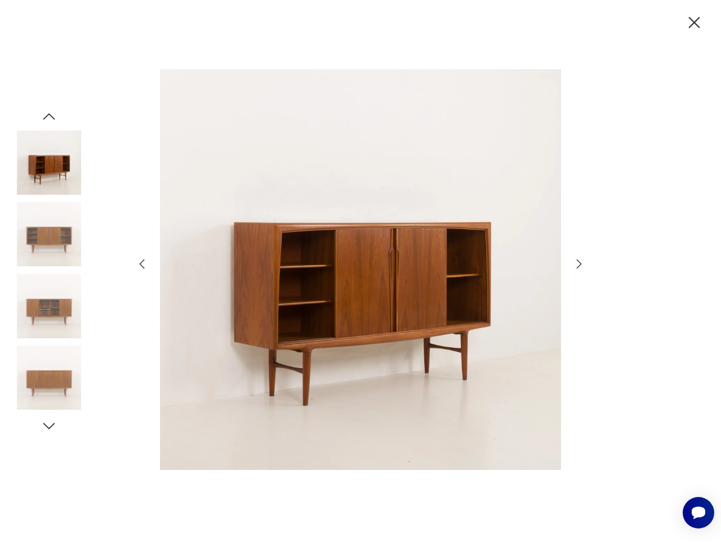
click at [578, 262] on icon "button" at bounding box center [579, 264] width 5 height 9
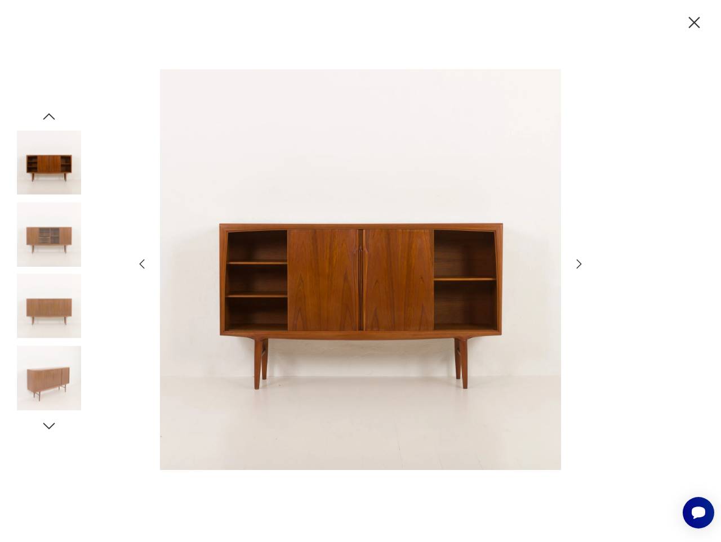
click at [578, 262] on icon "button" at bounding box center [579, 264] width 5 height 9
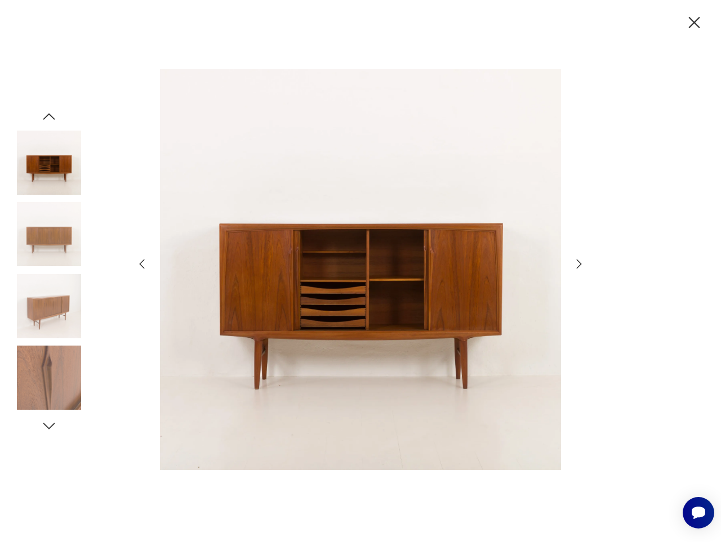
click at [576, 261] on icon "button" at bounding box center [579, 264] width 14 height 14
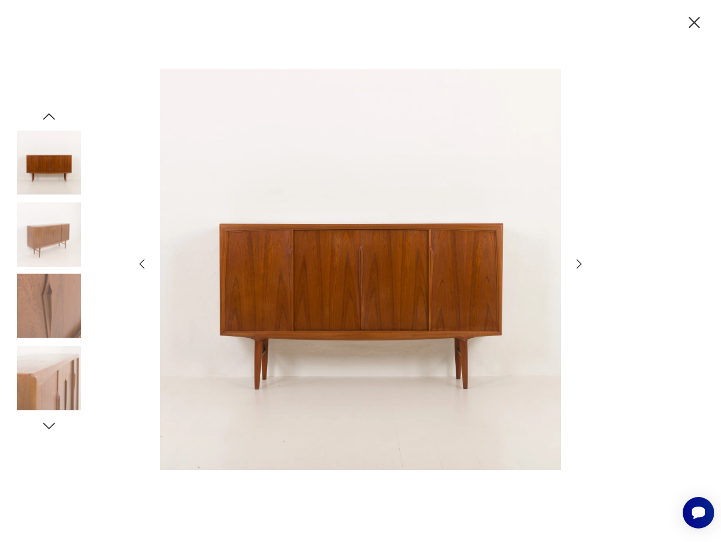
click at [576, 261] on icon "button" at bounding box center [579, 264] width 14 height 14
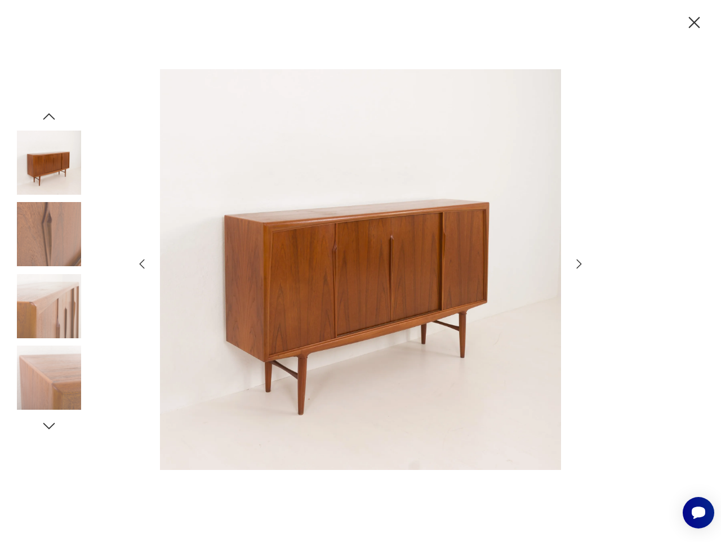
click at [576, 261] on icon "button" at bounding box center [579, 264] width 14 height 14
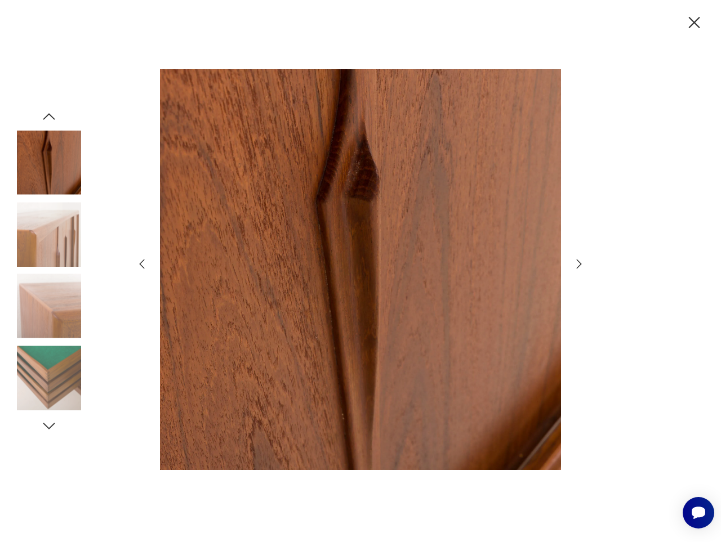
click at [576, 261] on icon "button" at bounding box center [579, 264] width 14 height 14
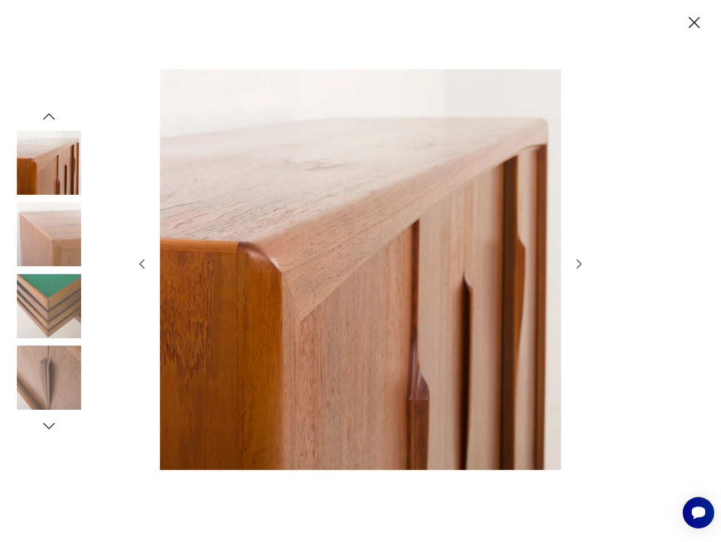
click at [576, 261] on icon "button" at bounding box center [579, 264] width 14 height 14
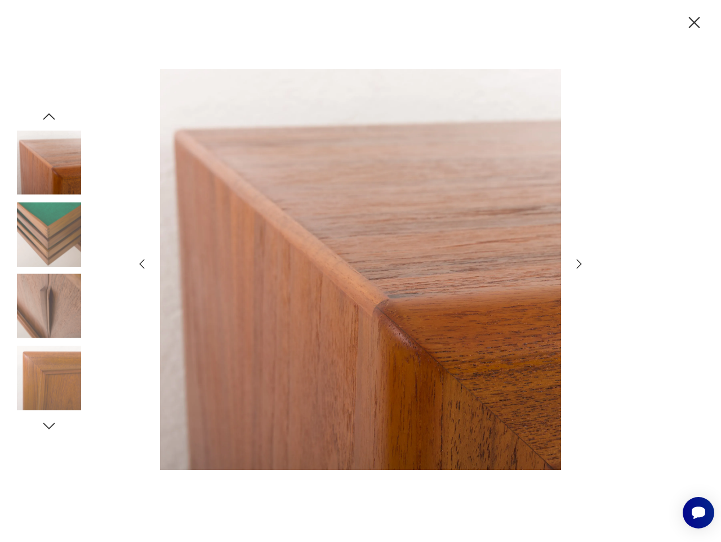
click at [576, 261] on icon "button" at bounding box center [579, 264] width 14 height 14
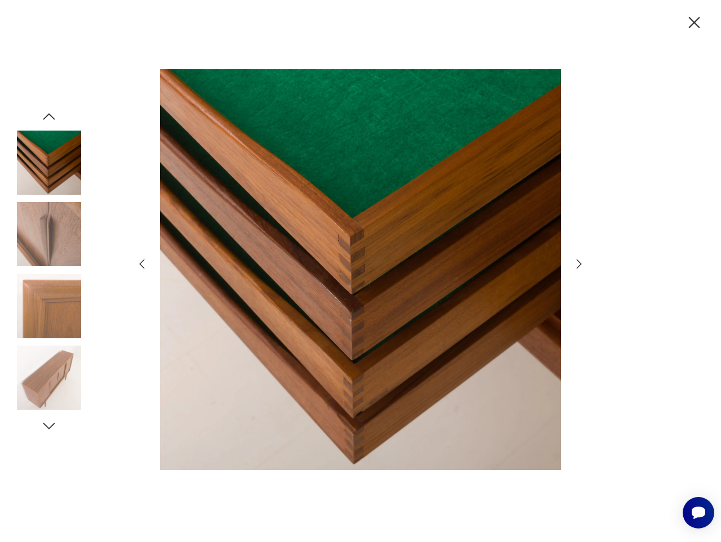
click at [576, 261] on icon "button" at bounding box center [579, 264] width 14 height 14
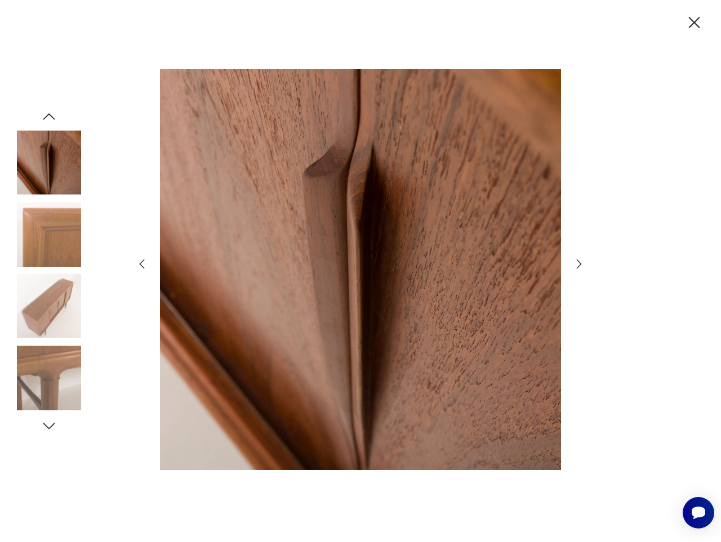
click at [576, 261] on icon "button" at bounding box center [579, 264] width 14 height 14
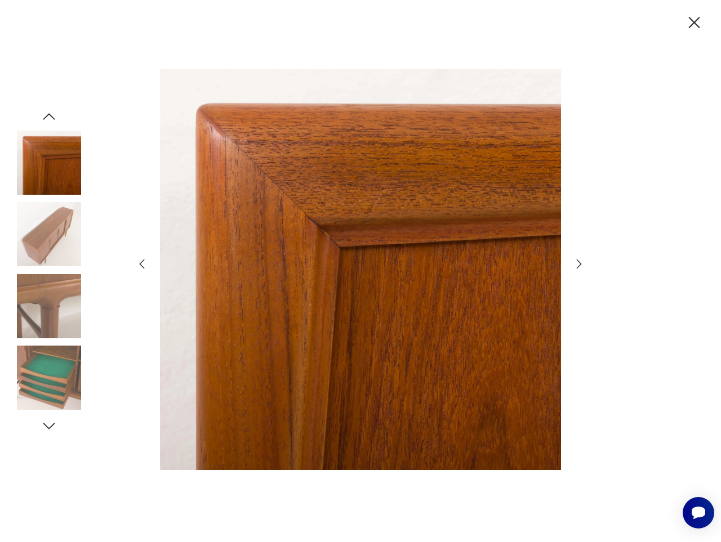
click at [576, 261] on icon "button" at bounding box center [579, 264] width 14 height 14
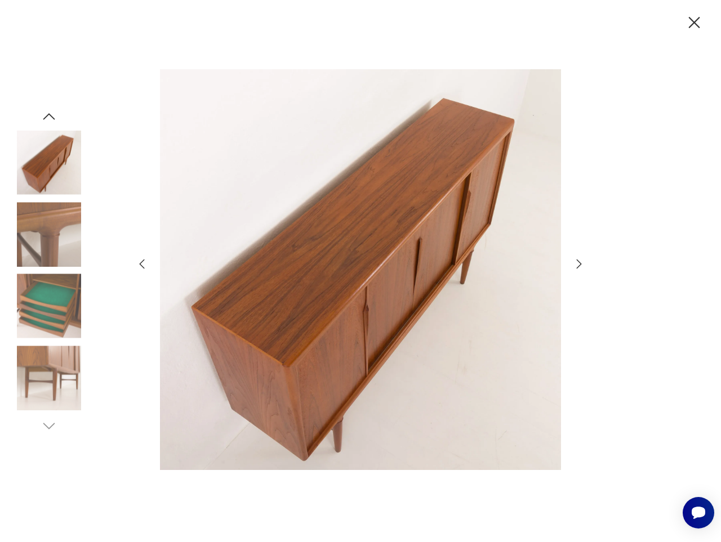
click at [577, 260] on icon "button" at bounding box center [579, 264] width 14 height 14
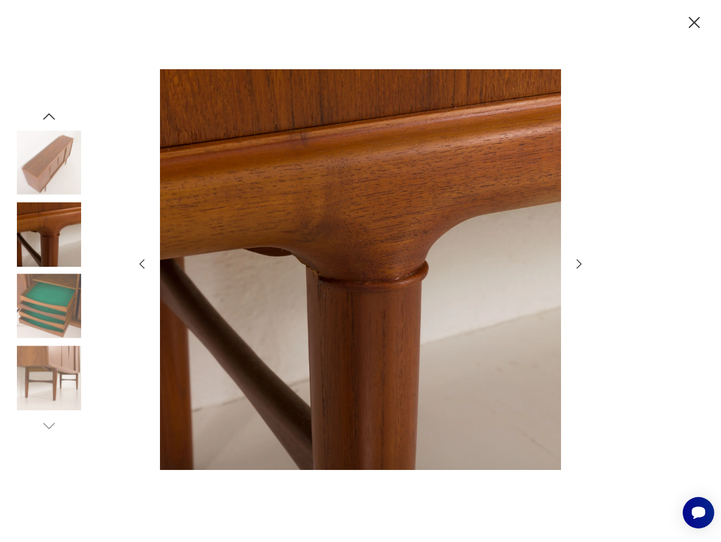
click at [577, 260] on icon "button" at bounding box center [579, 264] width 14 height 14
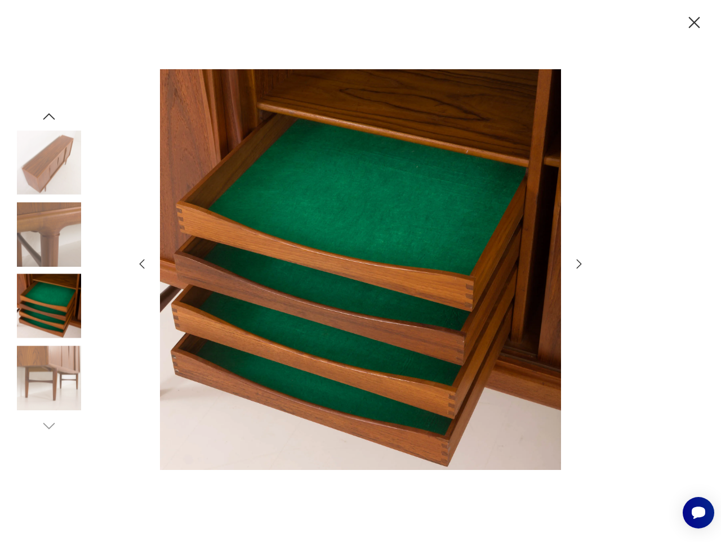
click at [577, 260] on icon "button" at bounding box center [579, 264] width 14 height 14
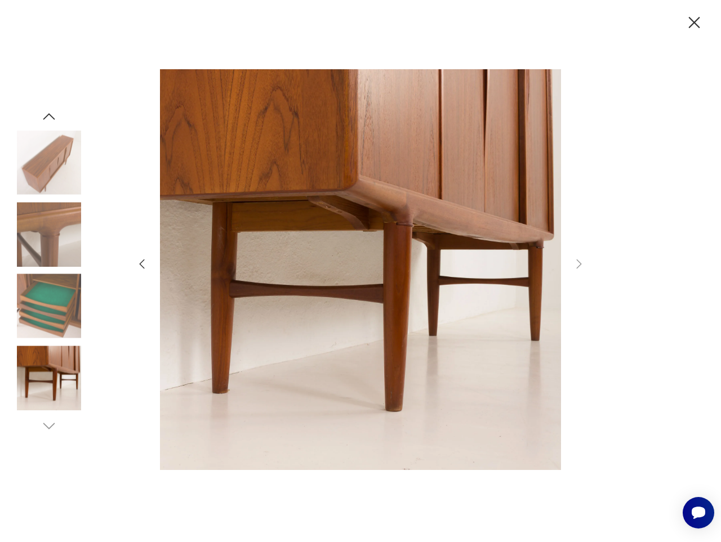
click at [698, 30] on icon "button" at bounding box center [694, 23] width 20 height 20
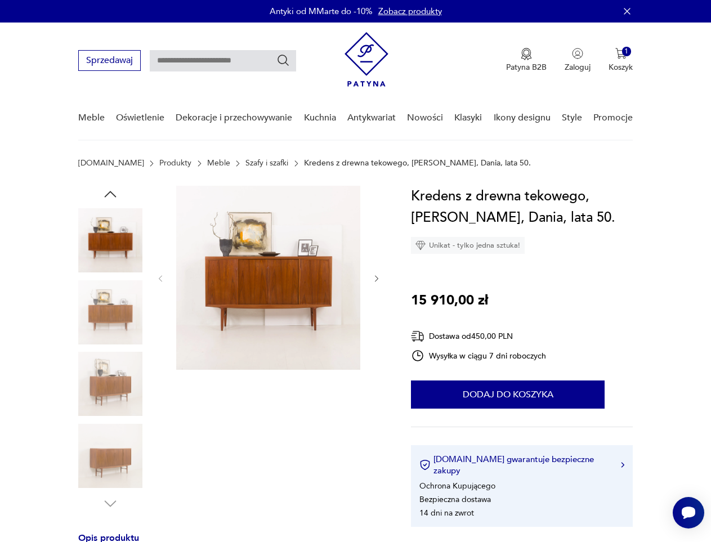
click at [111, 191] on icon "button" at bounding box center [110, 194] width 17 height 17
click at [113, 240] on img at bounding box center [110, 240] width 64 height 64
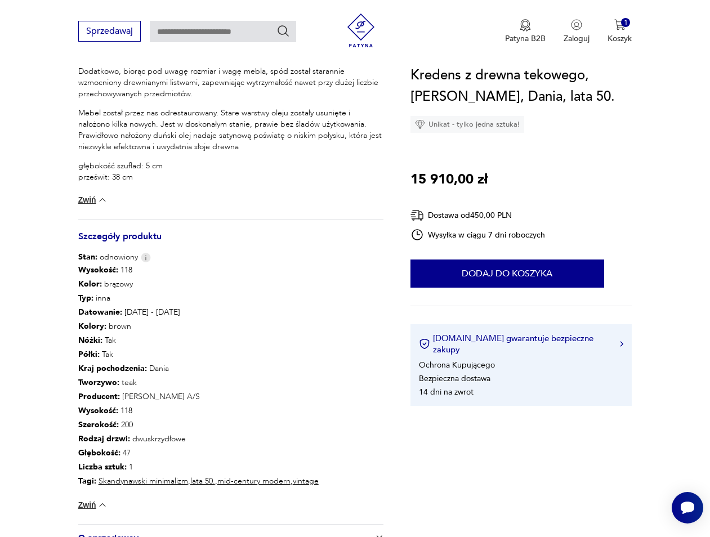
scroll to position [862, 0]
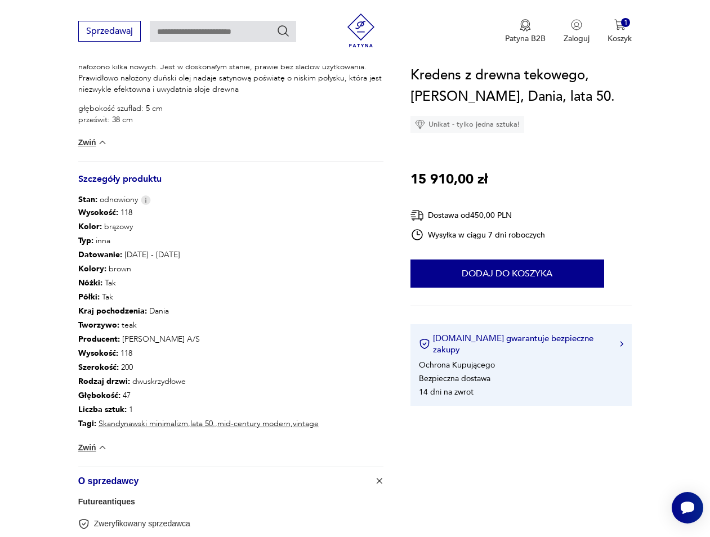
drag, startPoint x: 119, startPoint y: 340, endPoint x: 220, endPoint y: 338, distance: 100.8
click at [220, 338] on p "Producent : Omann Jun Møbelfabrik A/S" at bounding box center [198, 339] width 240 height 14
copy p "Omann Jun Møbelfabrik A/S"
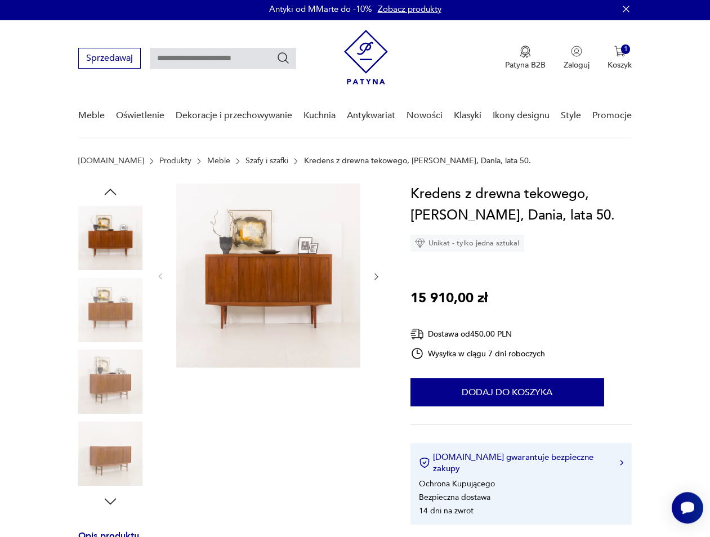
scroll to position [0, 0]
